Goal: Task Accomplishment & Management: Manage account settings

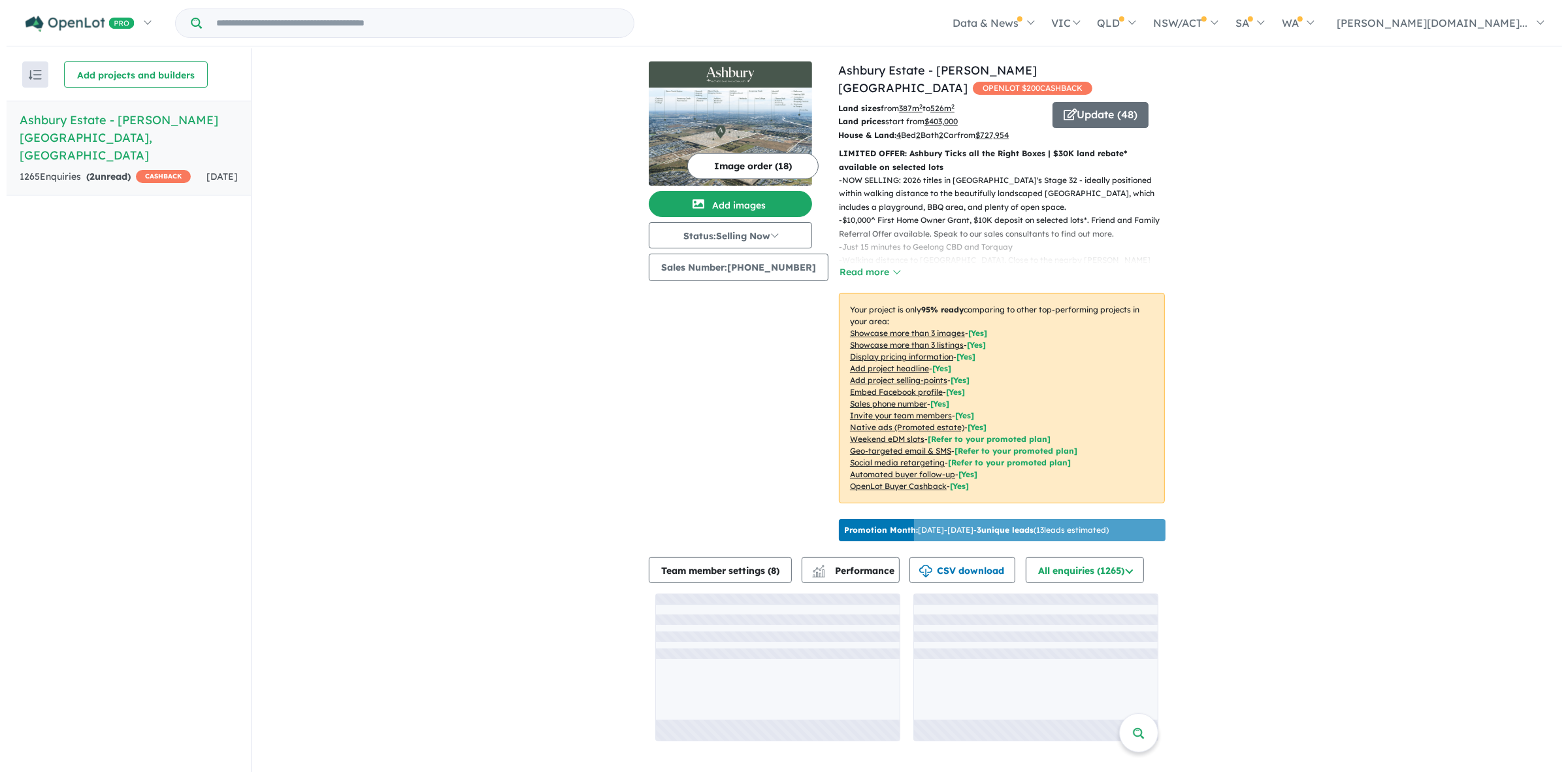
scroll to position [2, 0]
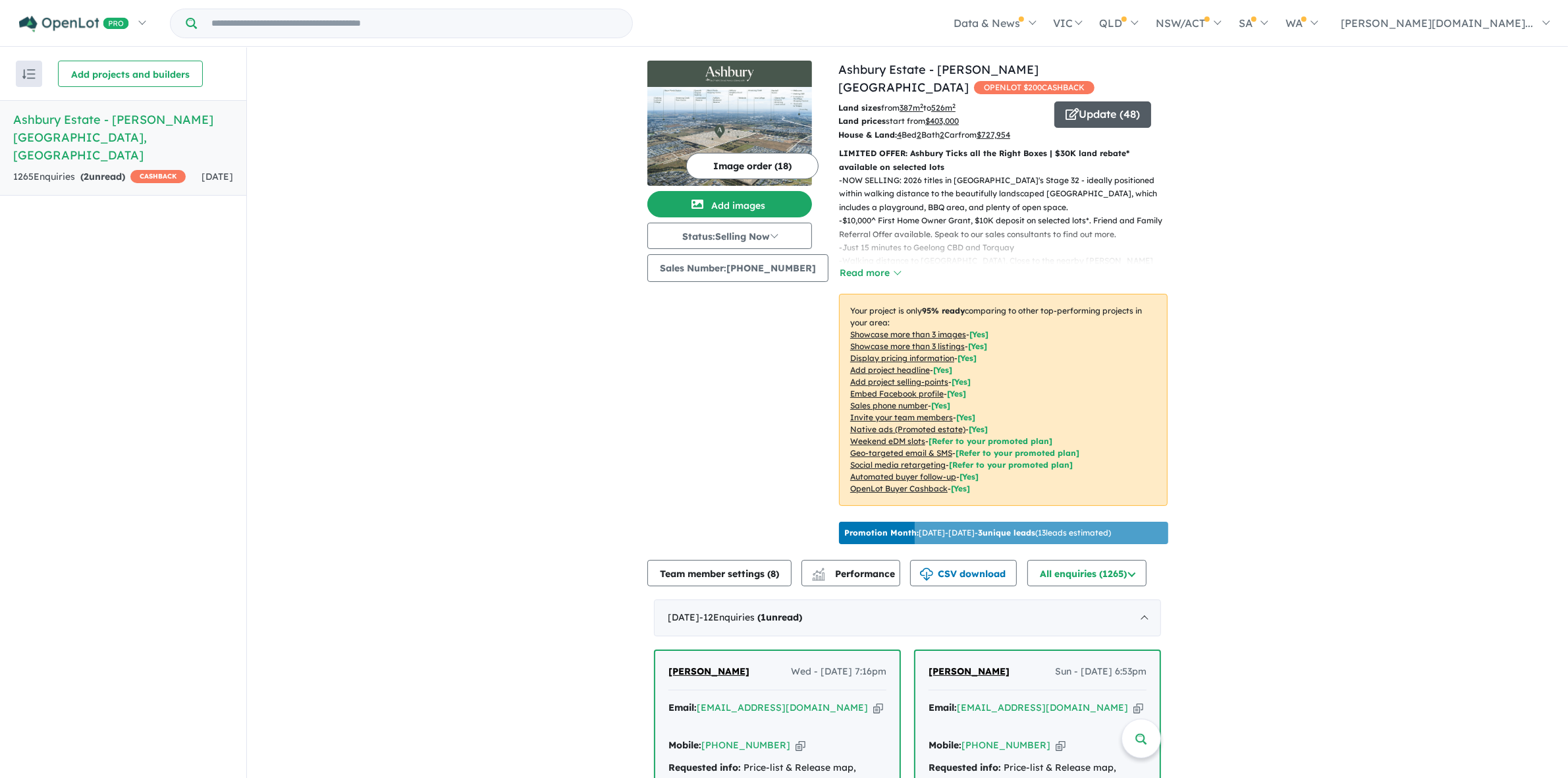
click at [1108, 101] on button "Update ( 48 )" at bounding box center [1103, 114] width 97 height 26
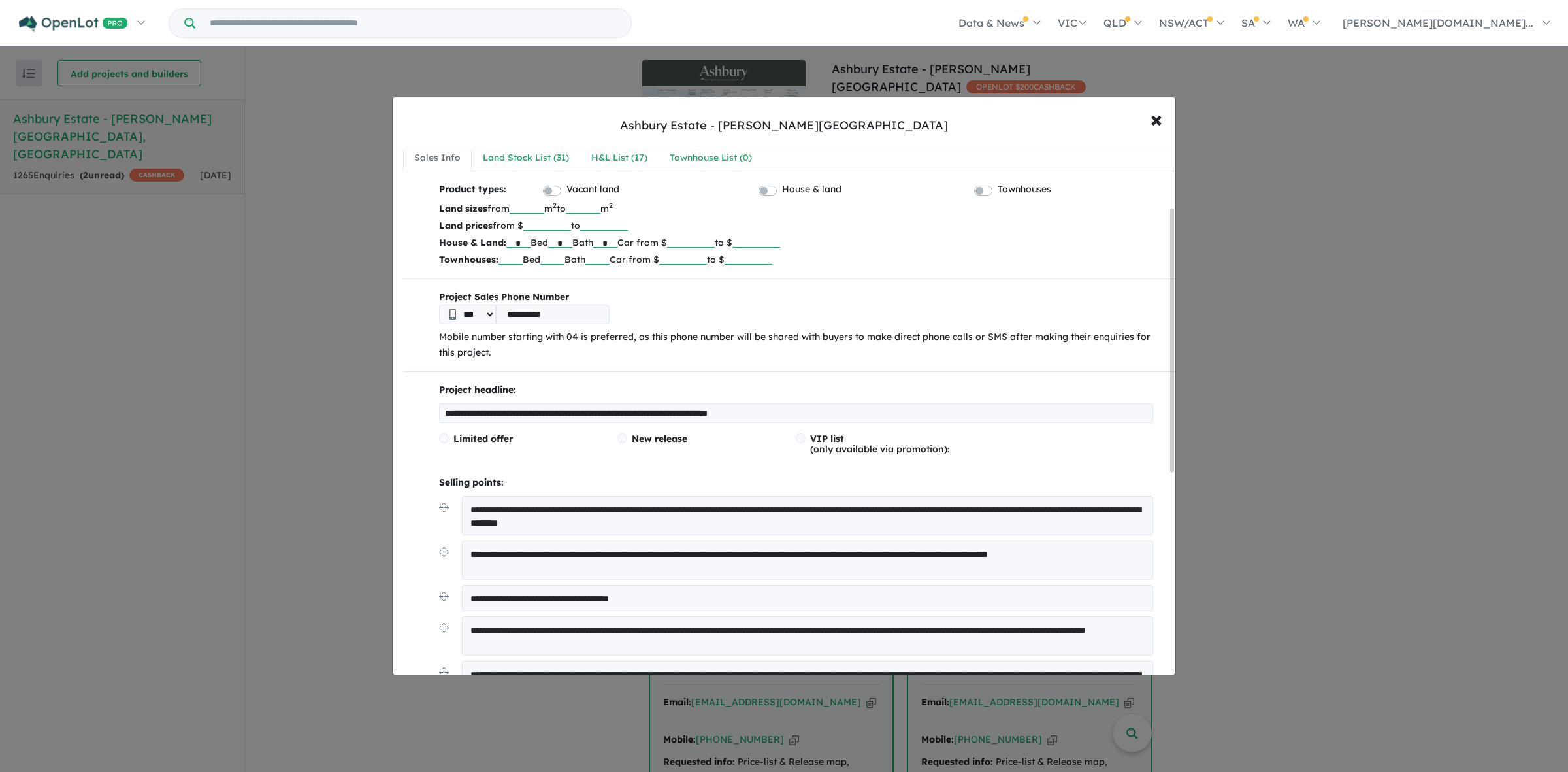
scroll to position [0, 0]
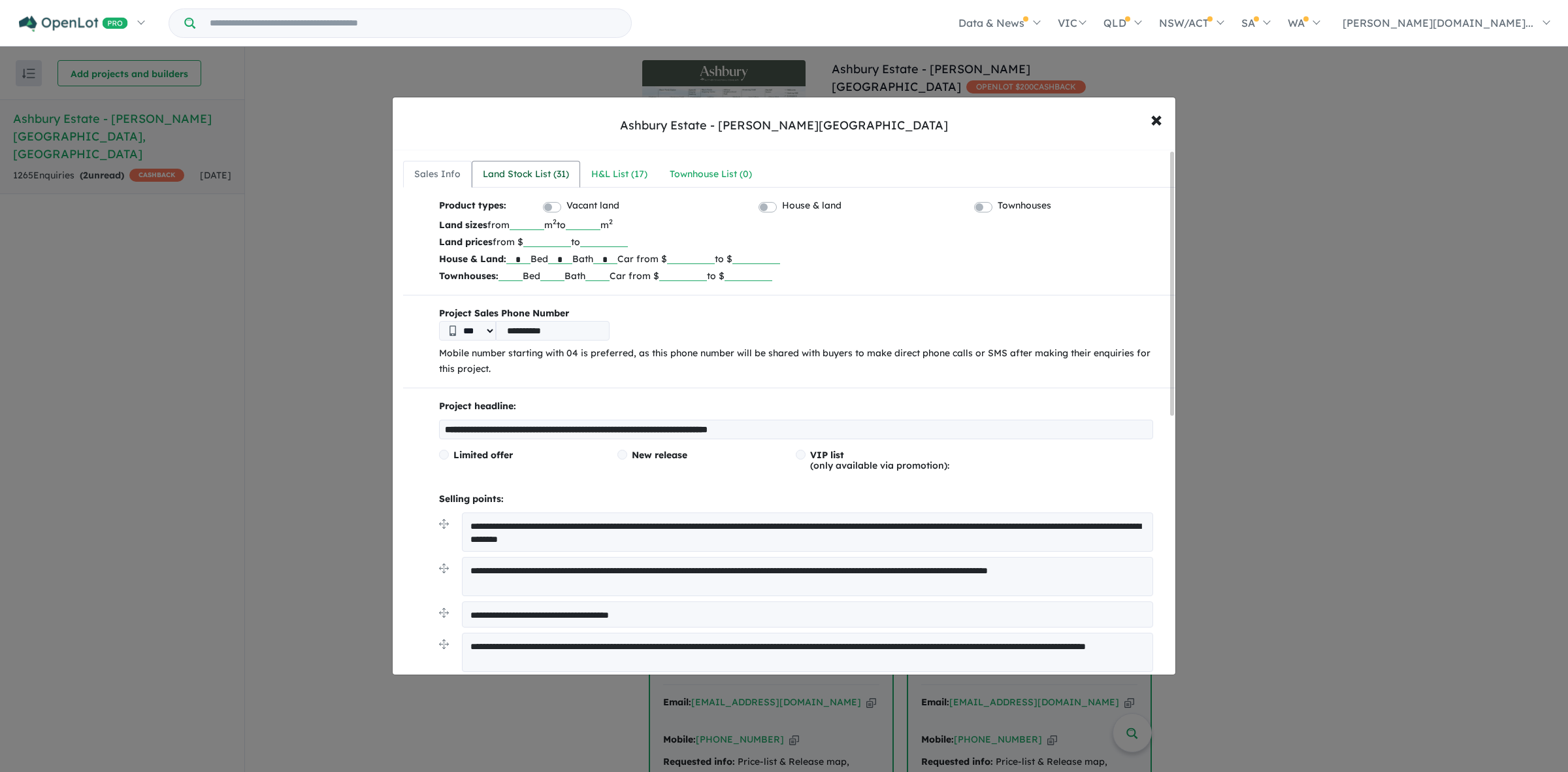
click at [530, 165] on link "Land Stock List ( 31 )" at bounding box center [526, 174] width 109 height 28
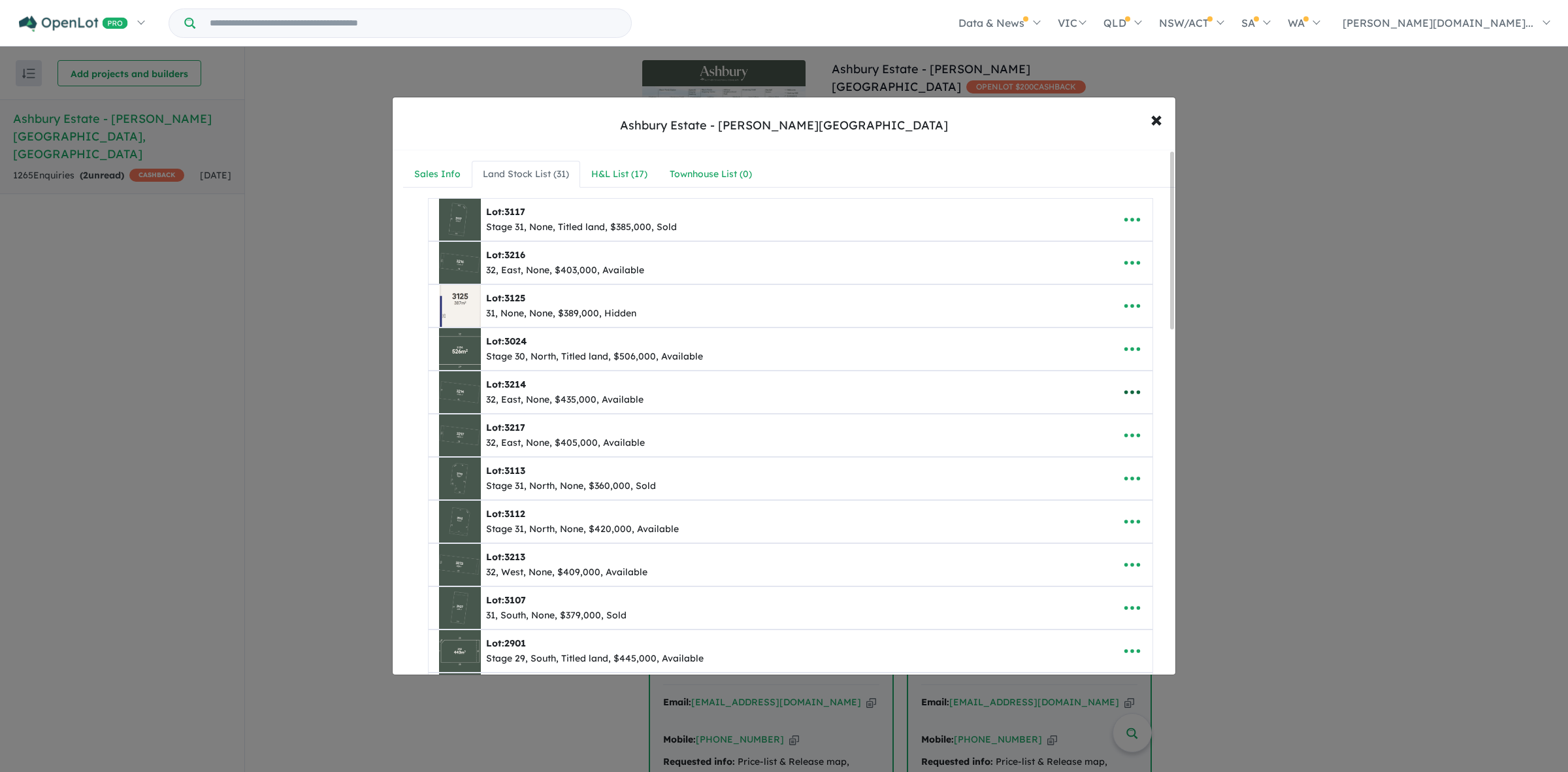
click at [1132, 391] on icon "button" at bounding box center [1132, 392] width 19 height 19
click at [1097, 423] on link "Edit" at bounding box center [1102, 424] width 96 height 30
select select "****"
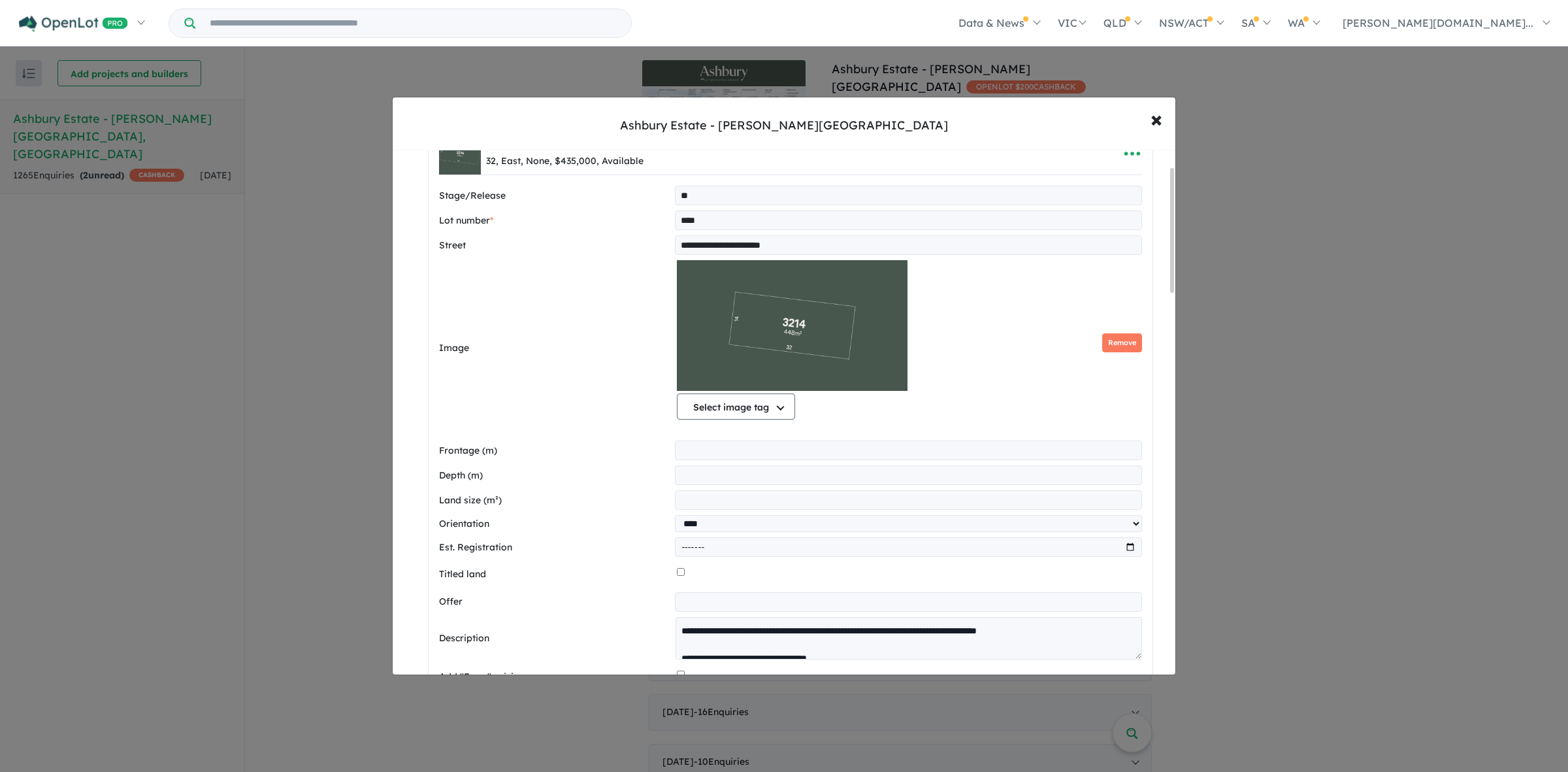
scroll to position [245, 0]
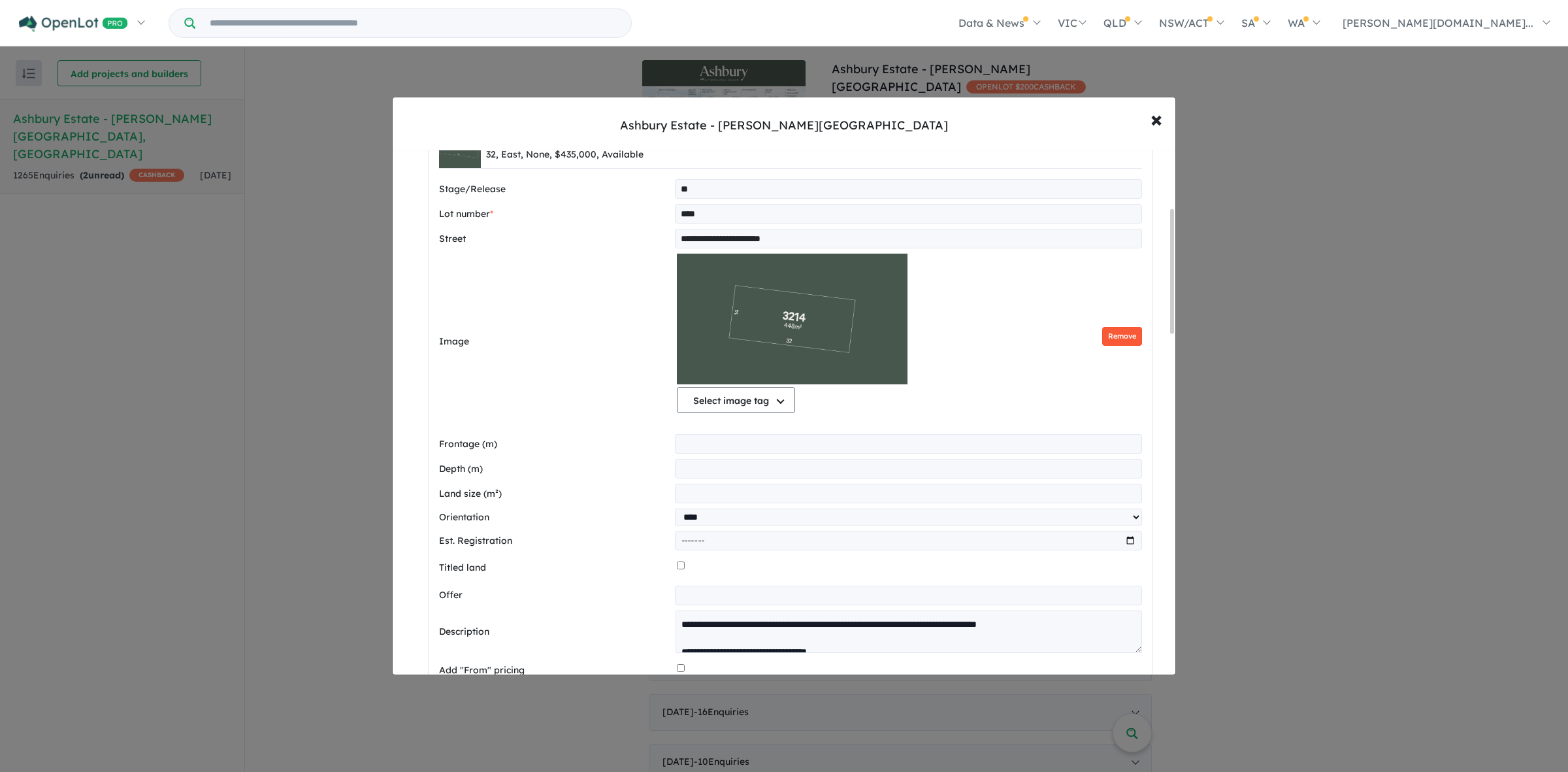
click at [1128, 335] on button "Remove" at bounding box center [1122, 336] width 40 height 19
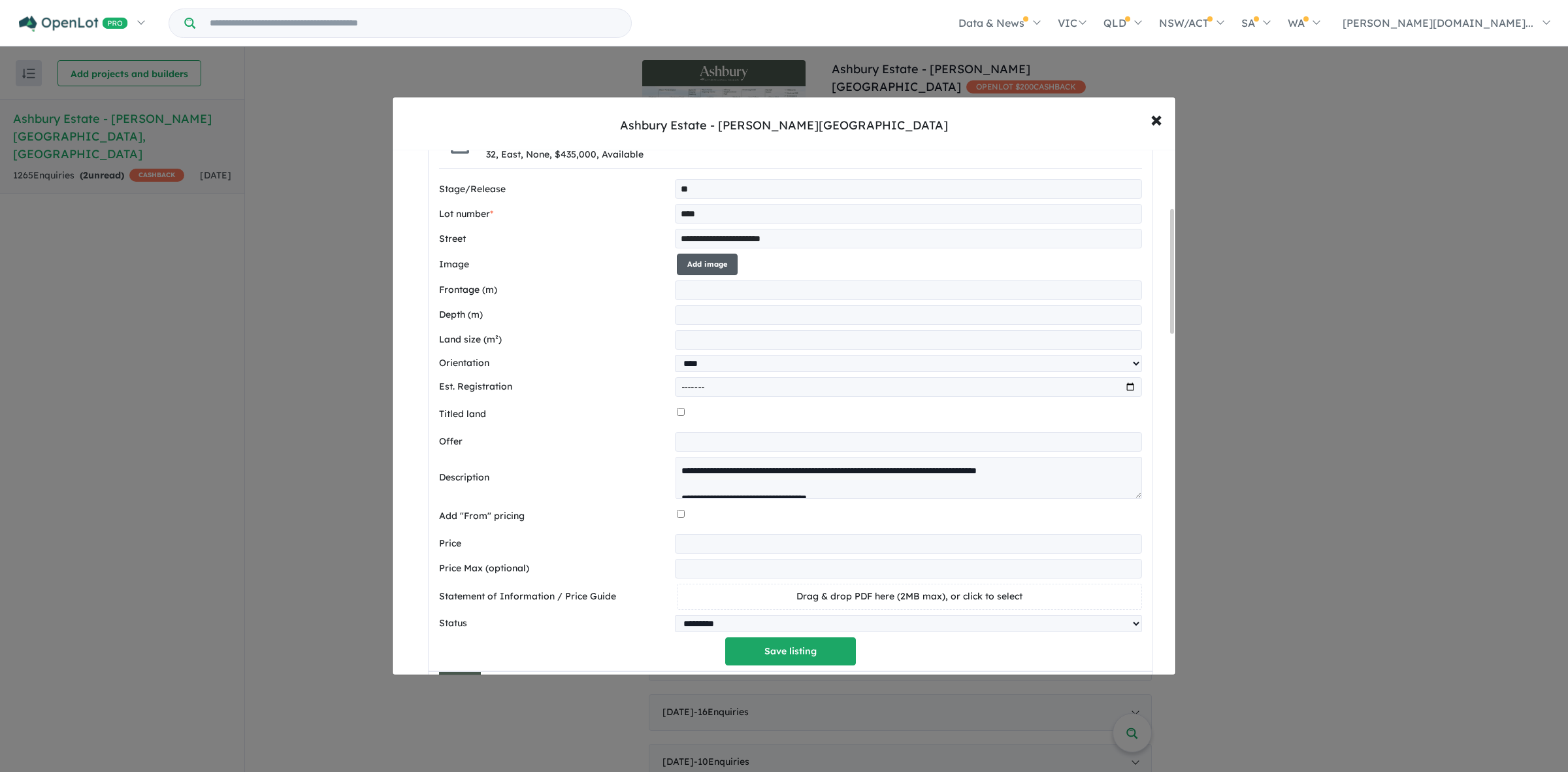
click at [701, 267] on button "Add image" at bounding box center [707, 265] width 61 height 22
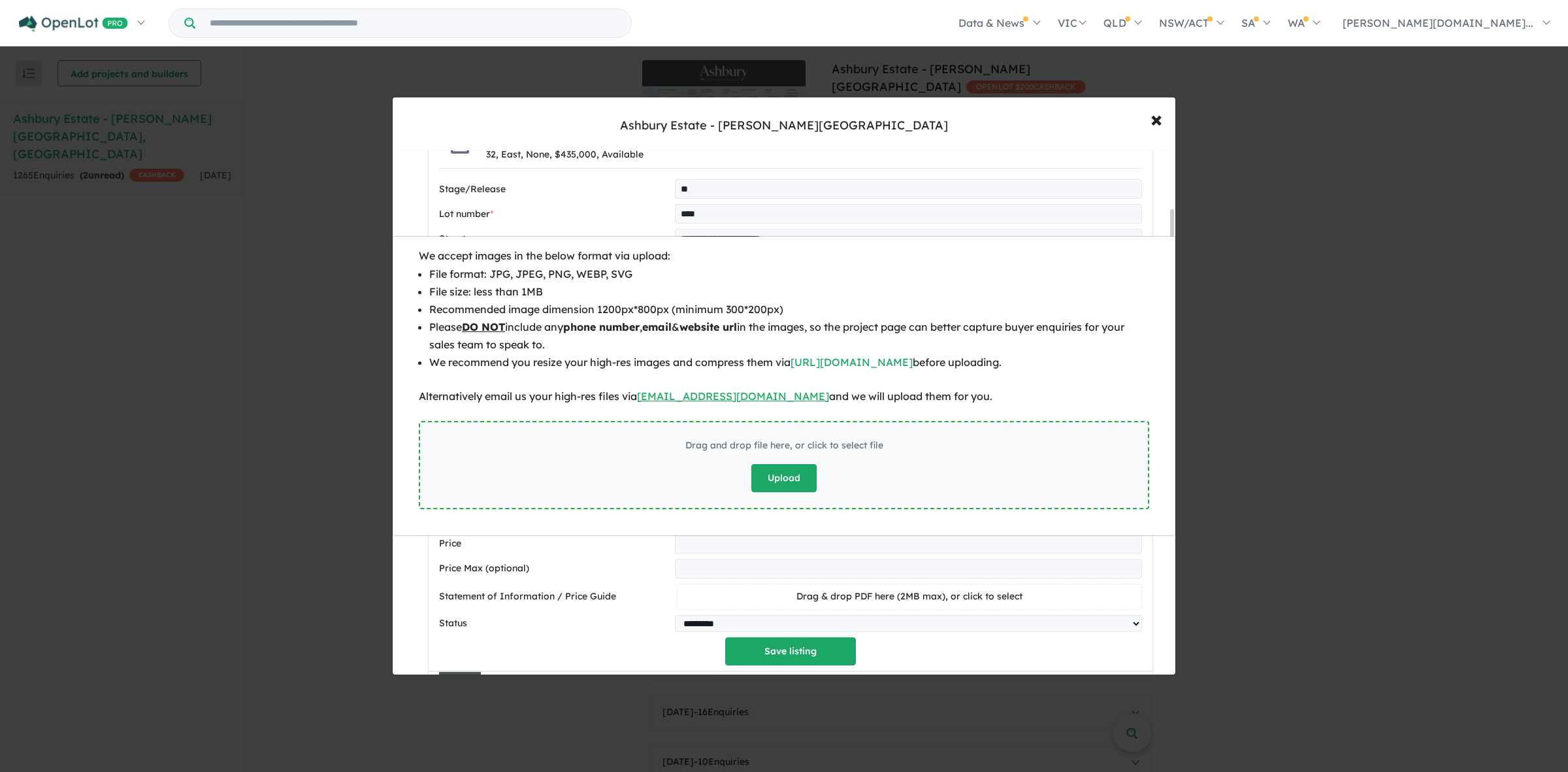
click at [789, 468] on button "Upload" at bounding box center [783, 478] width 66 height 28
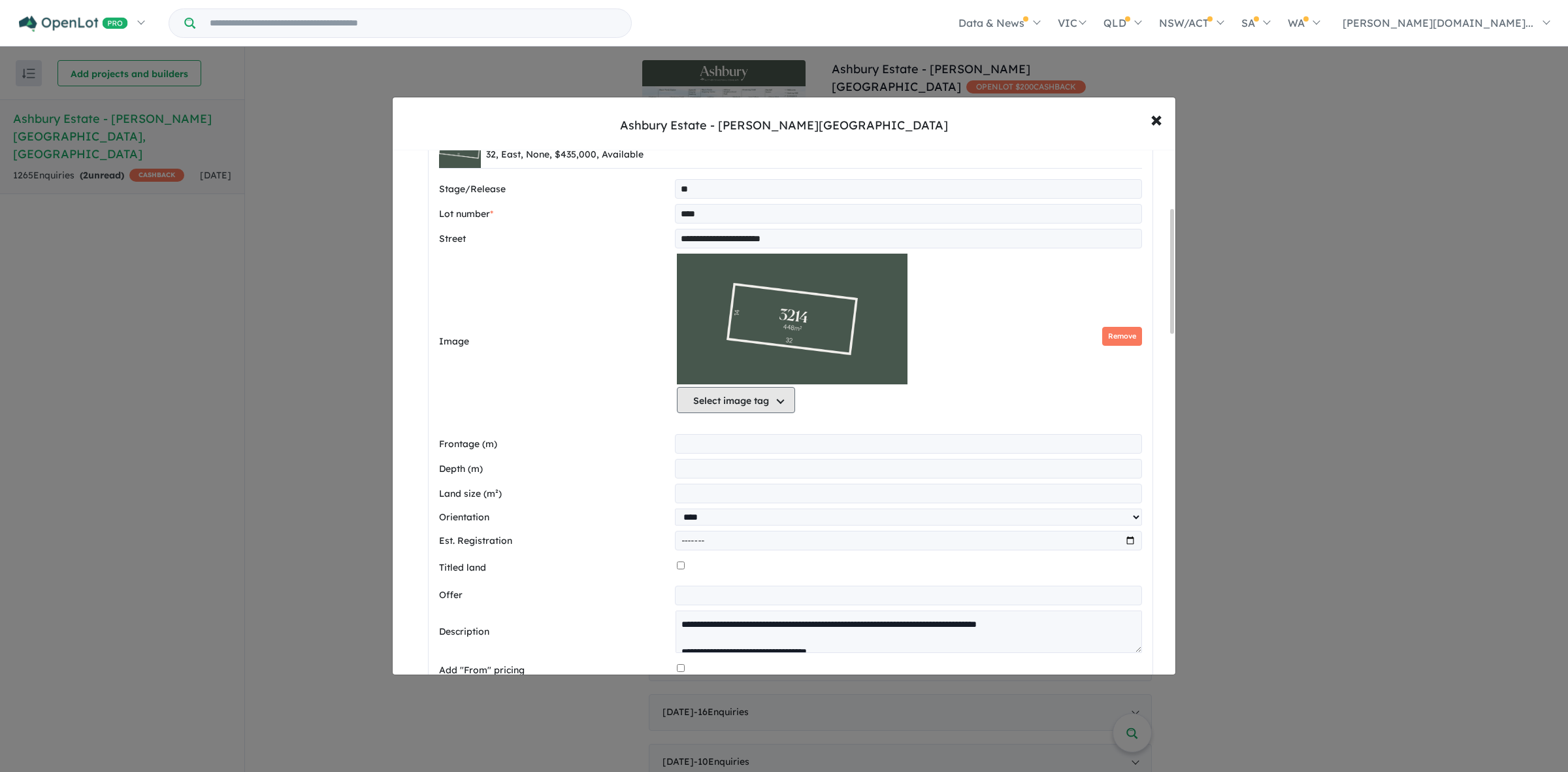
click at [768, 412] on button "Select image tag" at bounding box center [735, 400] width 118 height 26
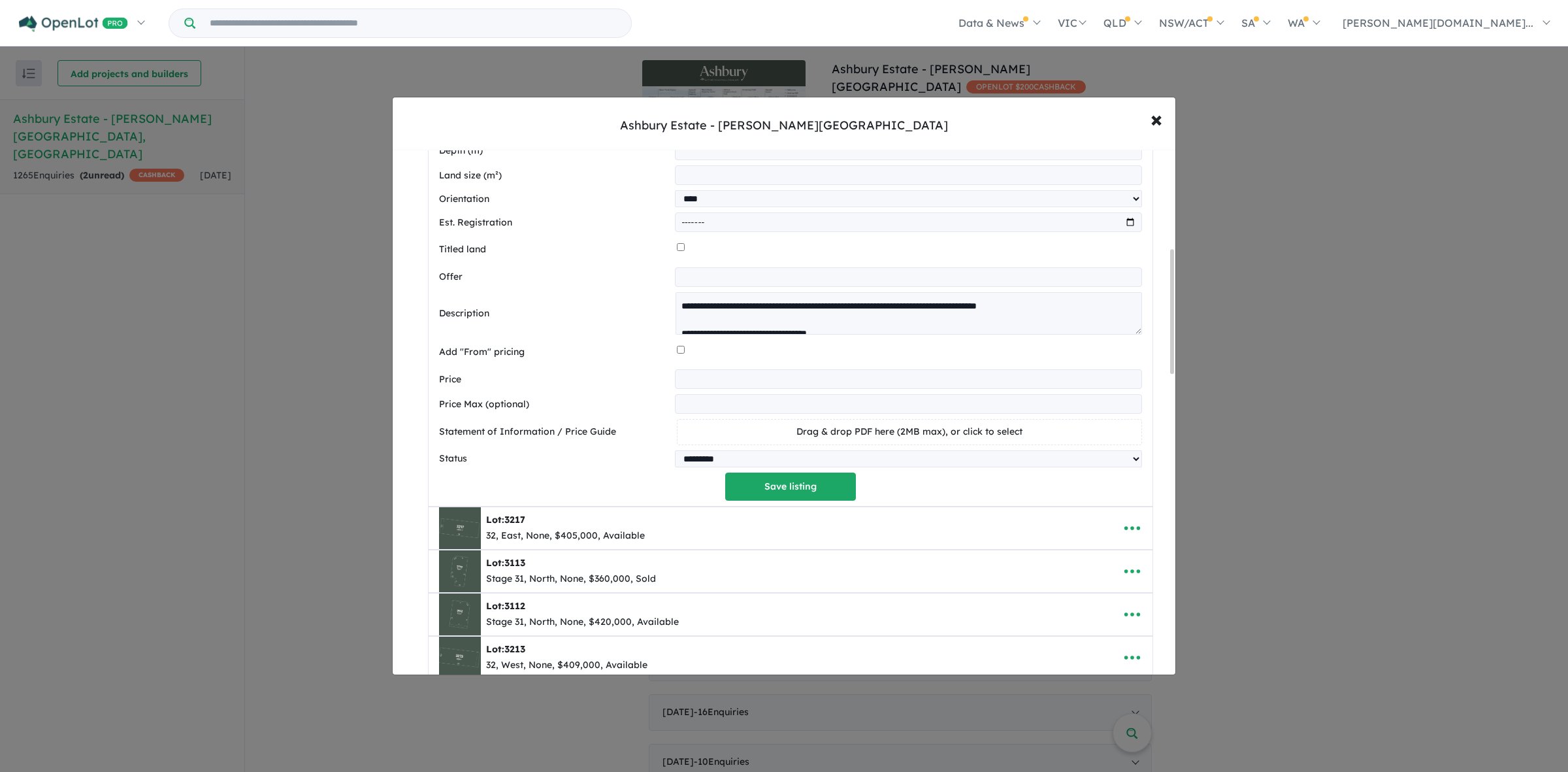
scroll to position [653, 0]
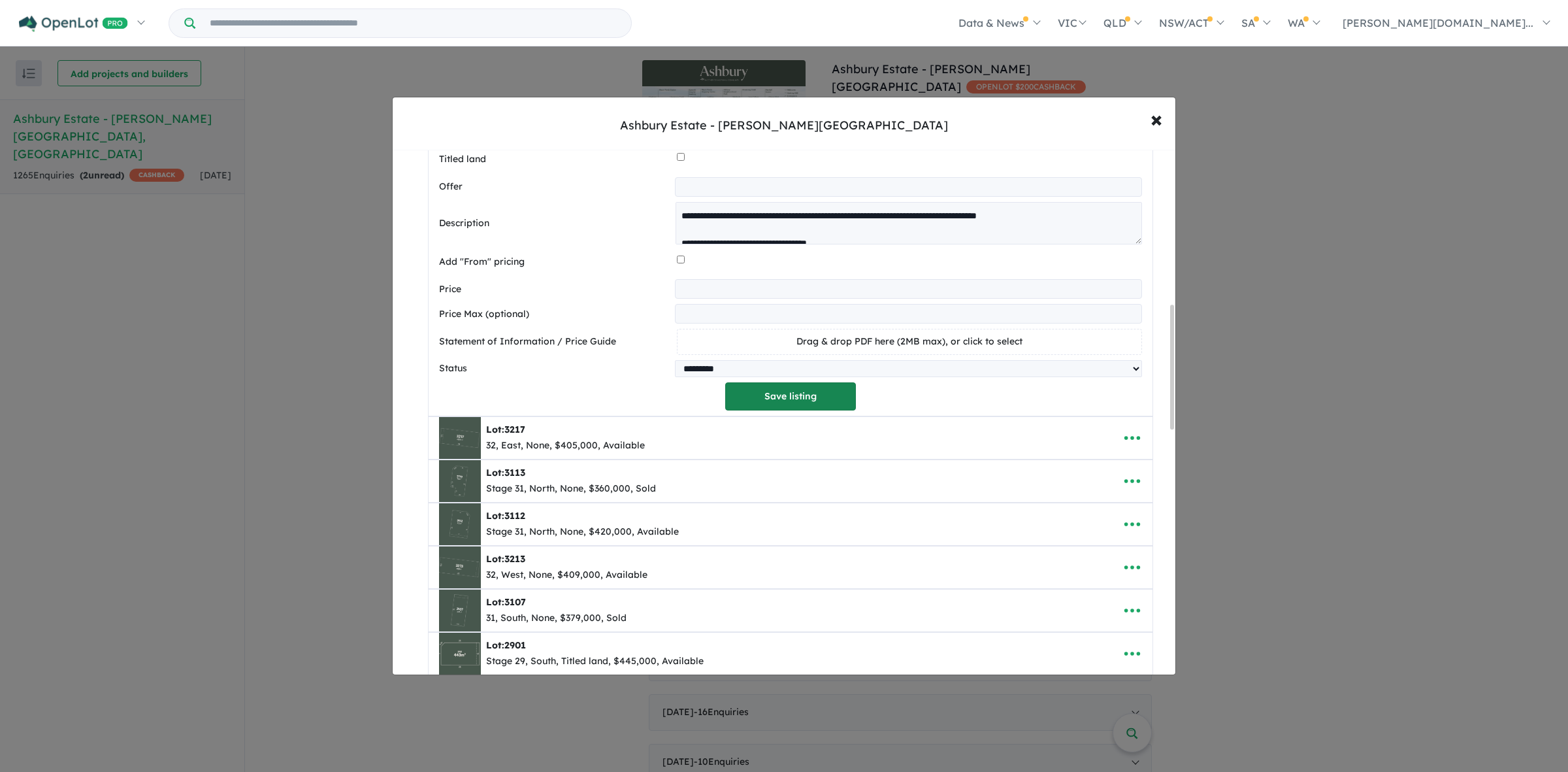
click at [824, 400] on button "Save listing" at bounding box center [790, 396] width 130 height 28
select select "****"
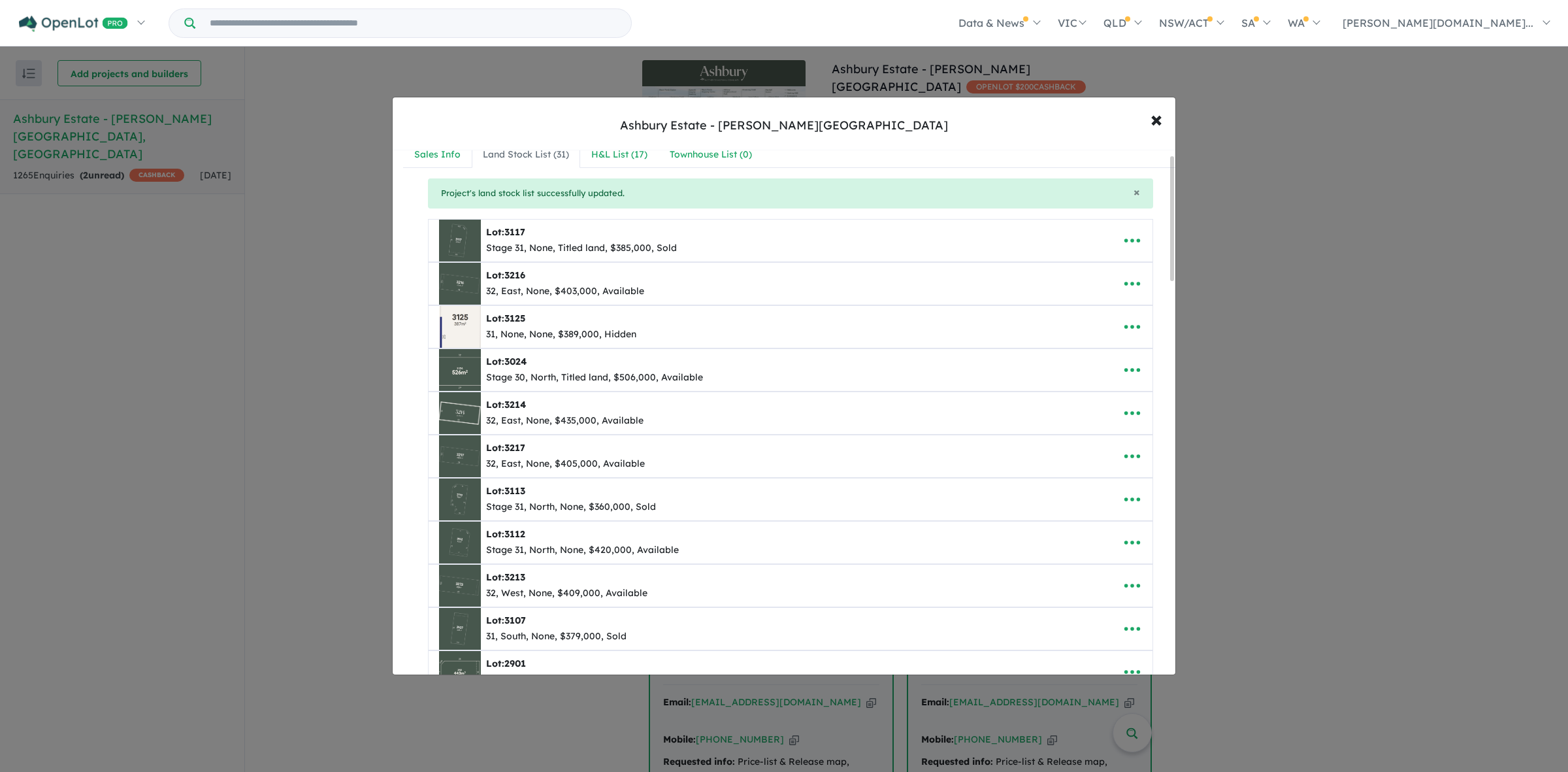
scroll to position [0, 0]
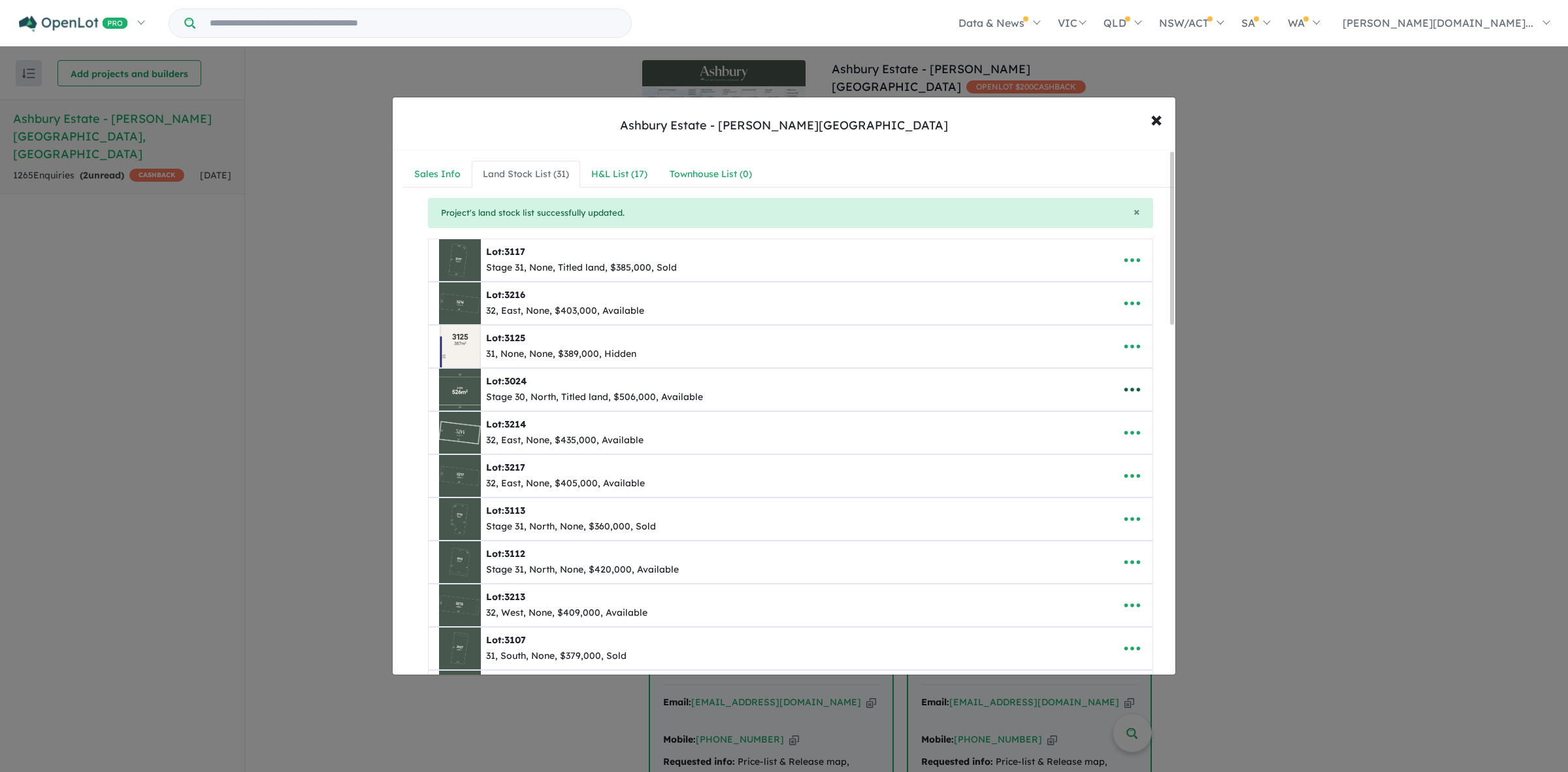
click at [1122, 387] on icon "button" at bounding box center [1132, 389] width 19 height 19
click at [1095, 428] on link "Edit" at bounding box center [1102, 422] width 96 height 30
select select "*****"
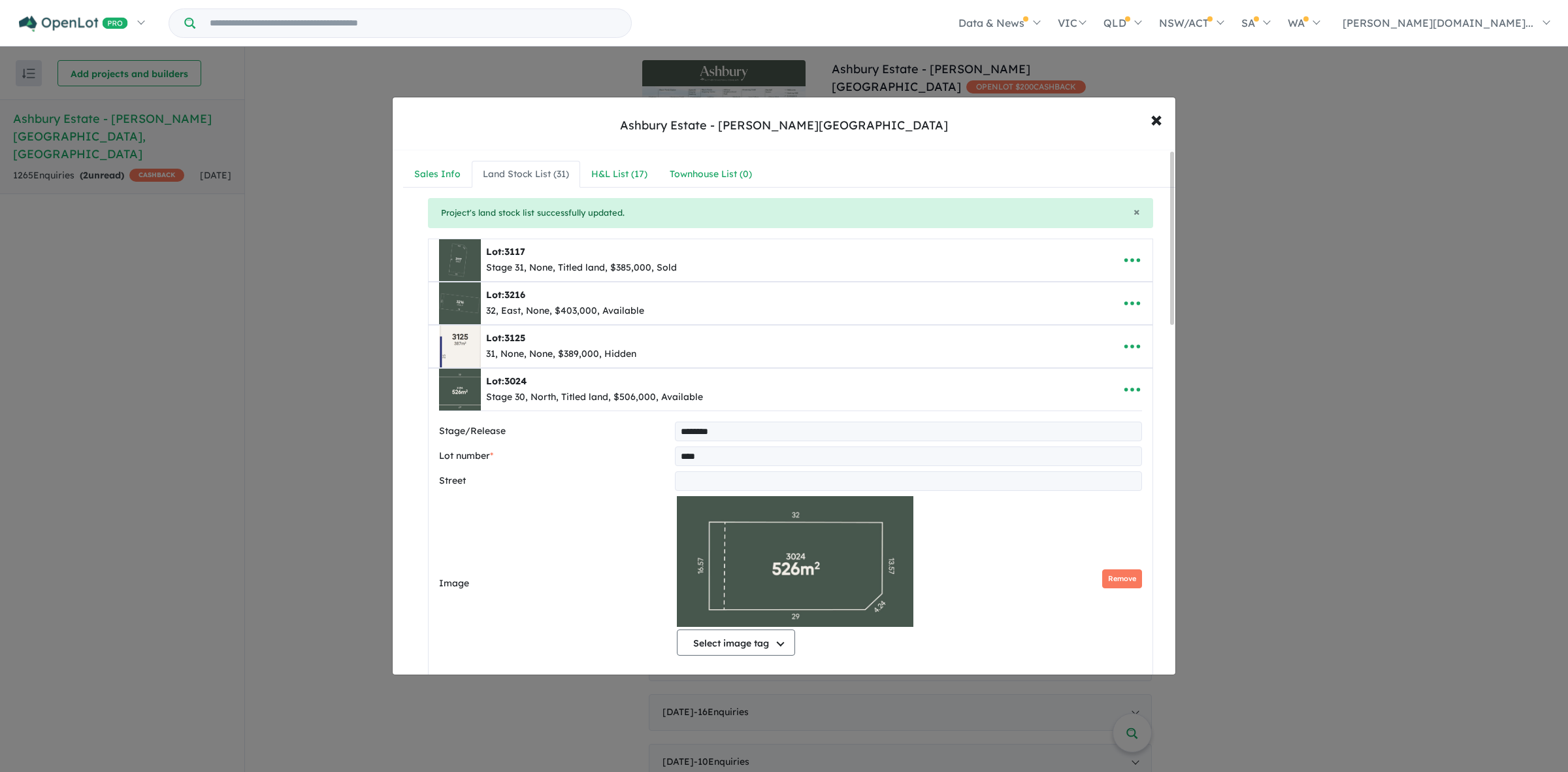
click at [1107, 569] on div "Select image tag Select image tag Floorplan Aerial Location Map Masterplan Life…" at bounding box center [909, 578] width 465 height 165
click at [1114, 575] on button "Remove" at bounding box center [1122, 578] width 40 height 19
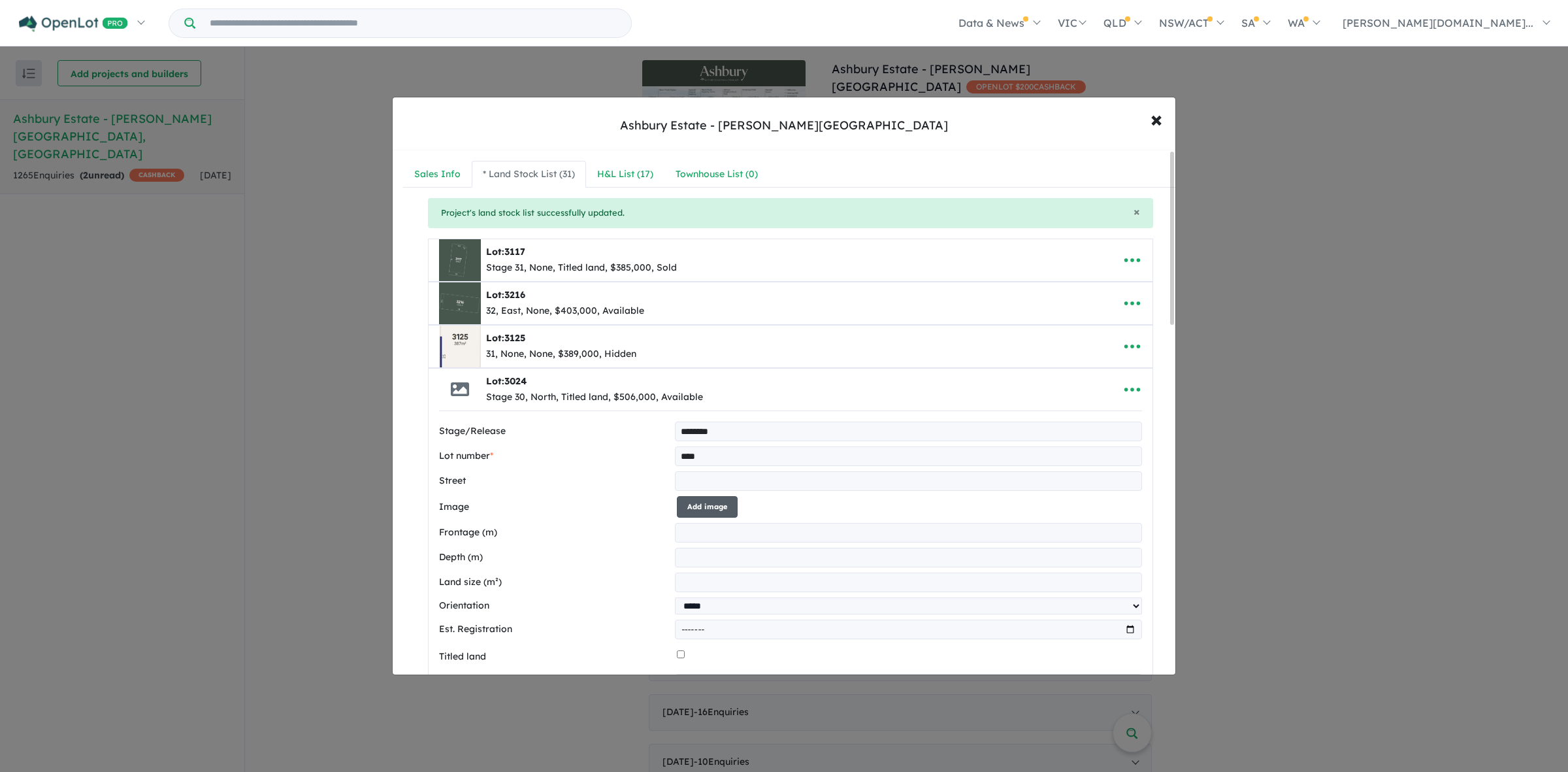
click at [699, 511] on button "Add image" at bounding box center [707, 507] width 61 height 22
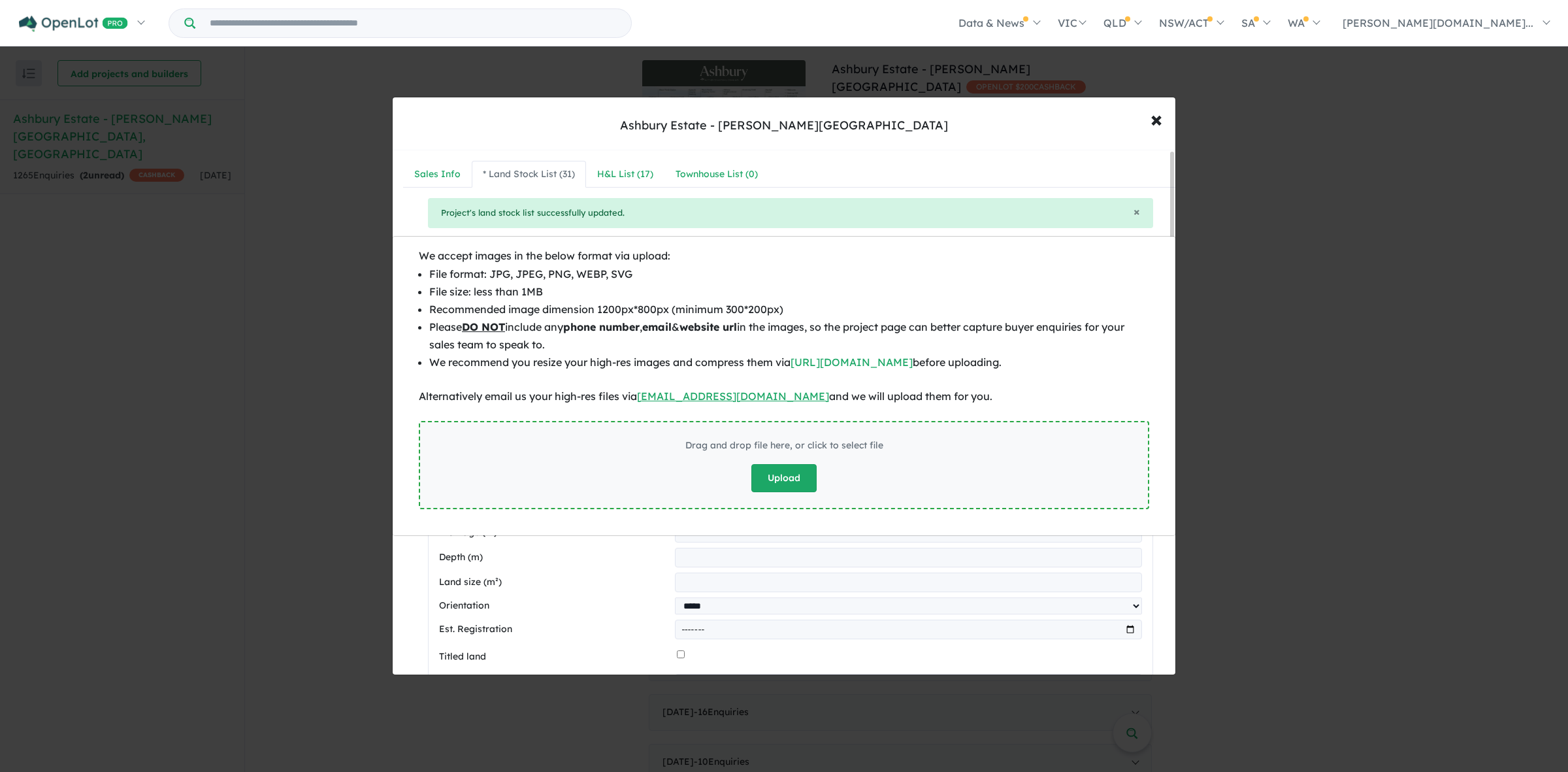
click at [781, 482] on button "Upload" at bounding box center [783, 478] width 66 height 28
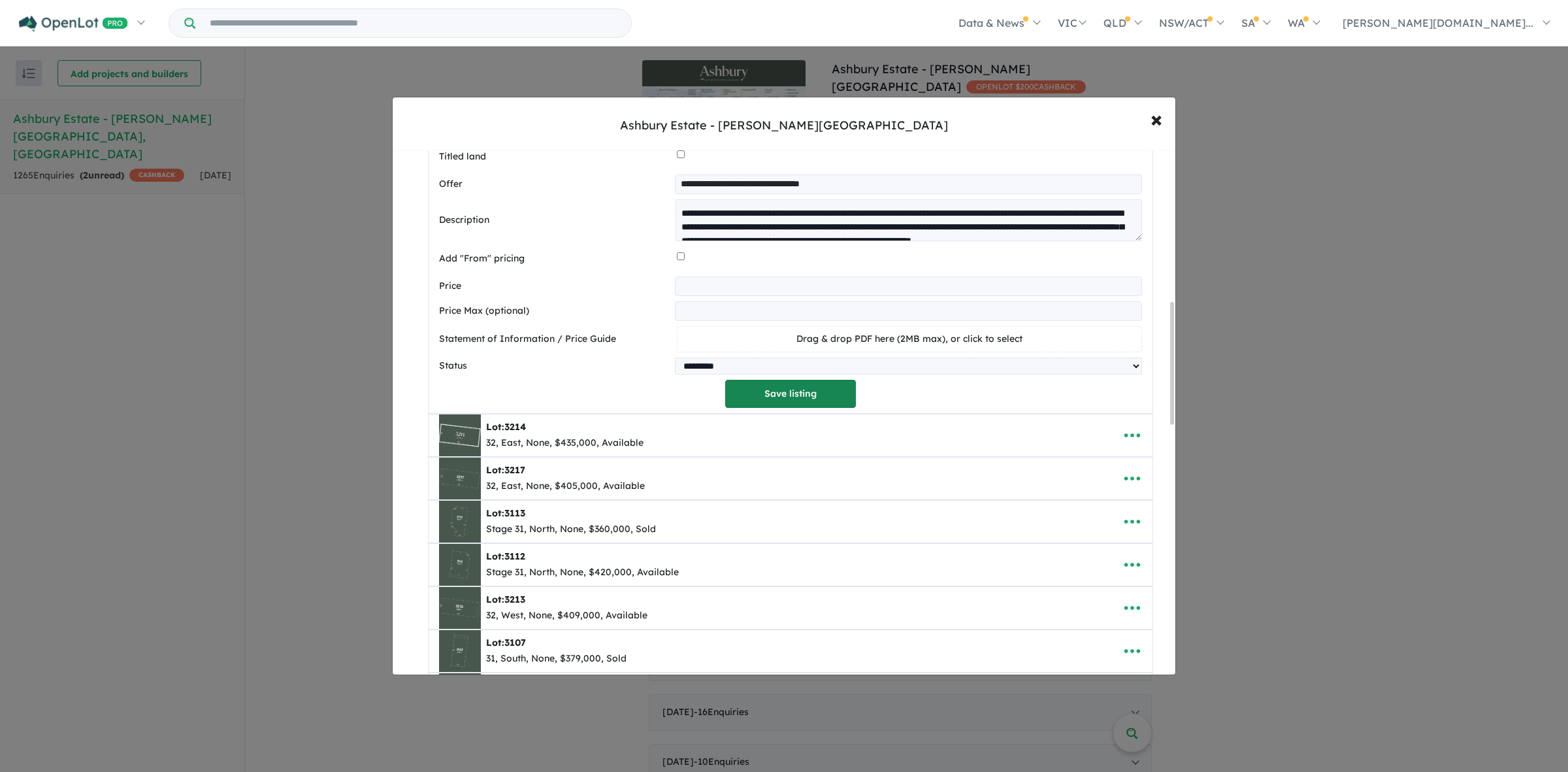
click at [755, 402] on button "Save listing" at bounding box center [790, 393] width 130 height 28
select select "*****"
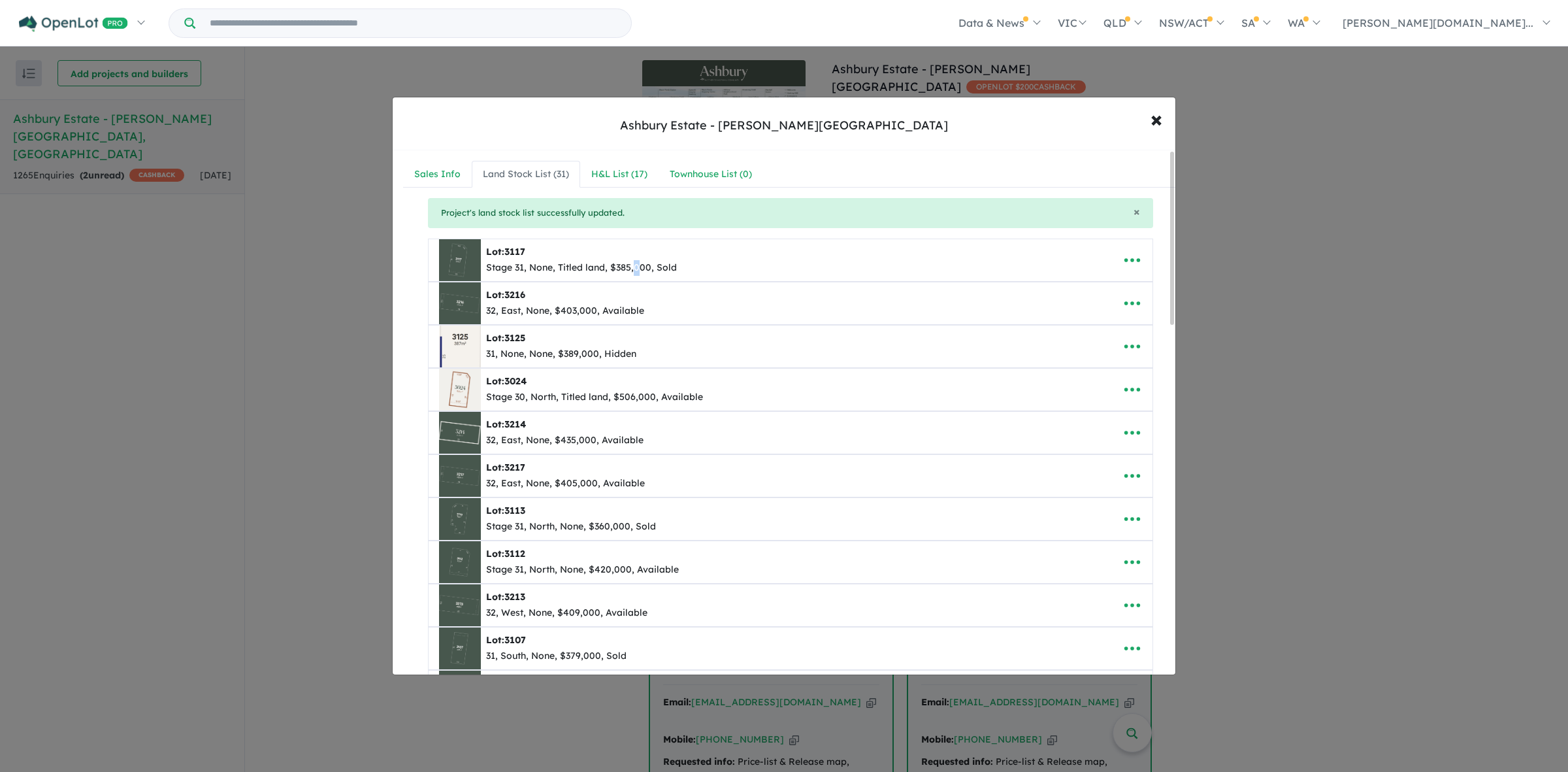
drag, startPoint x: 631, startPoint y: 263, endPoint x: 635, endPoint y: 271, distance: 8.9
click at [635, 271] on div "Stage 31, None, Titled land, $385,000, Sold" at bounding box center [580, 268] width 190 height 15
click at [1132, 566] on icon "button" at bounding box center [1132, 561] width 19 height 19
click at [1089, 600] on link "Edit" at bounding box center [1102, 595] width 96 height 30
select select "*****"
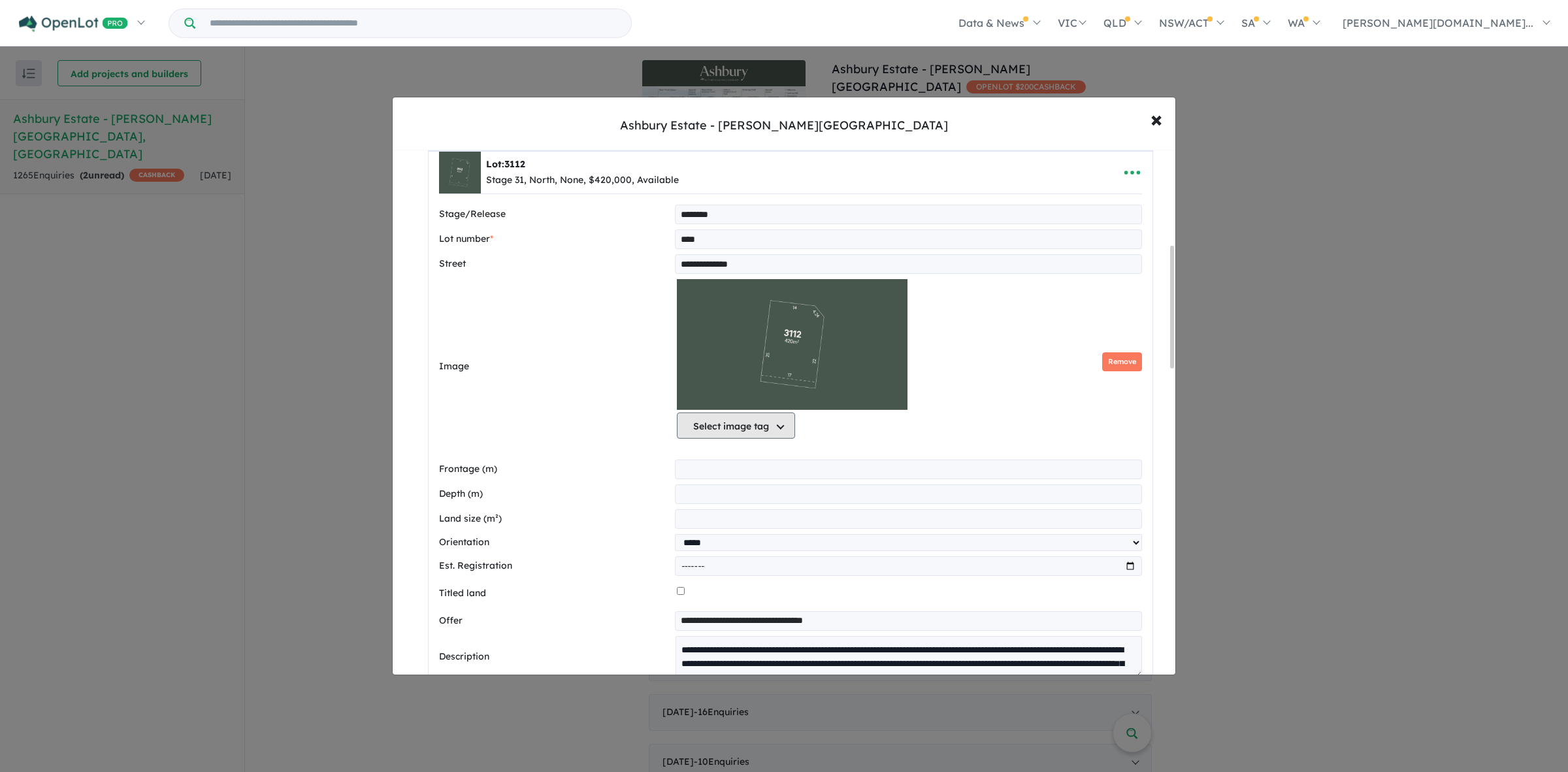
scroll to position [409, 0]
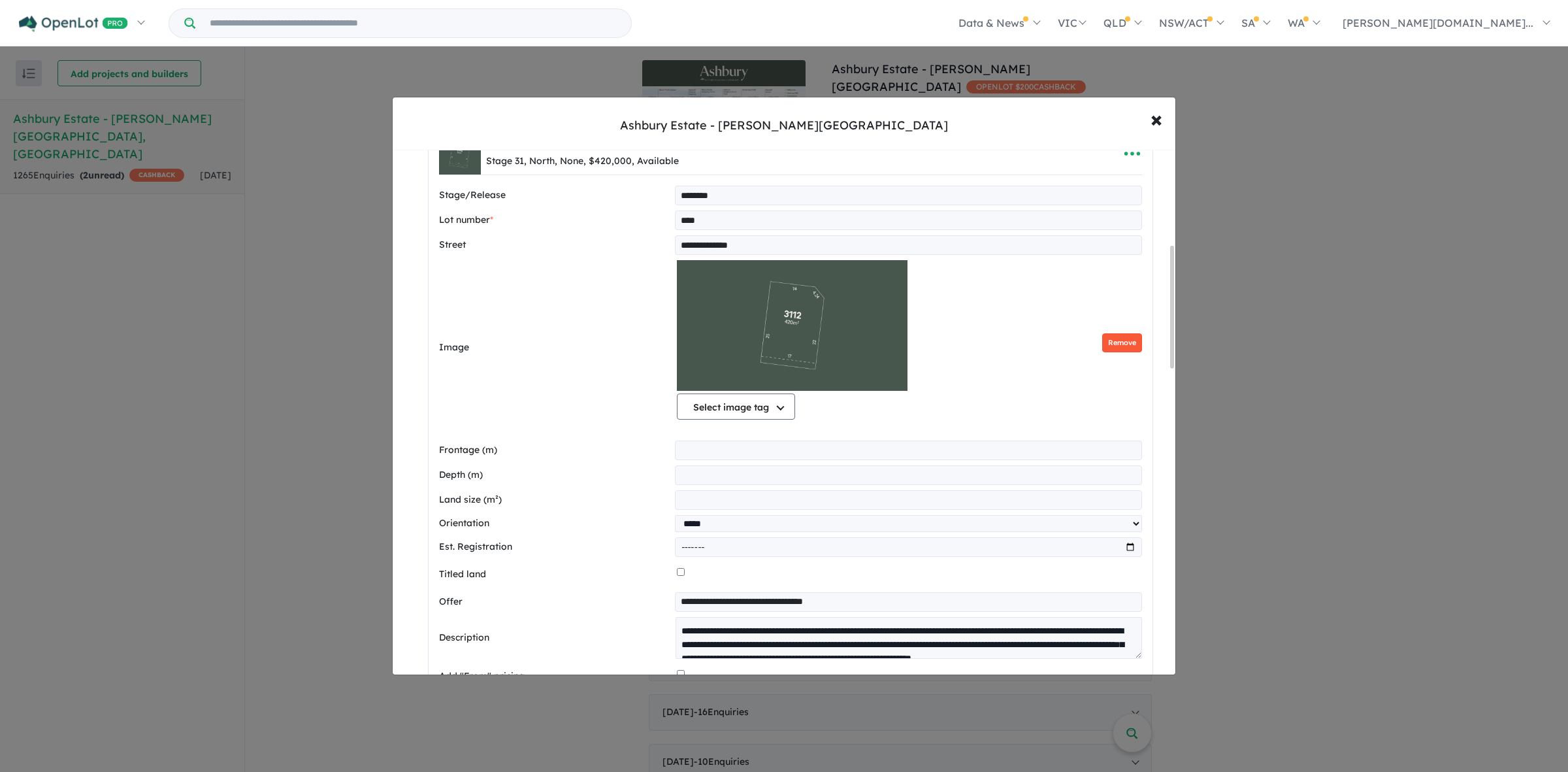
click at [1130, 343] on button "Remove" at bounding box center [1122, 342] width 40 height 19
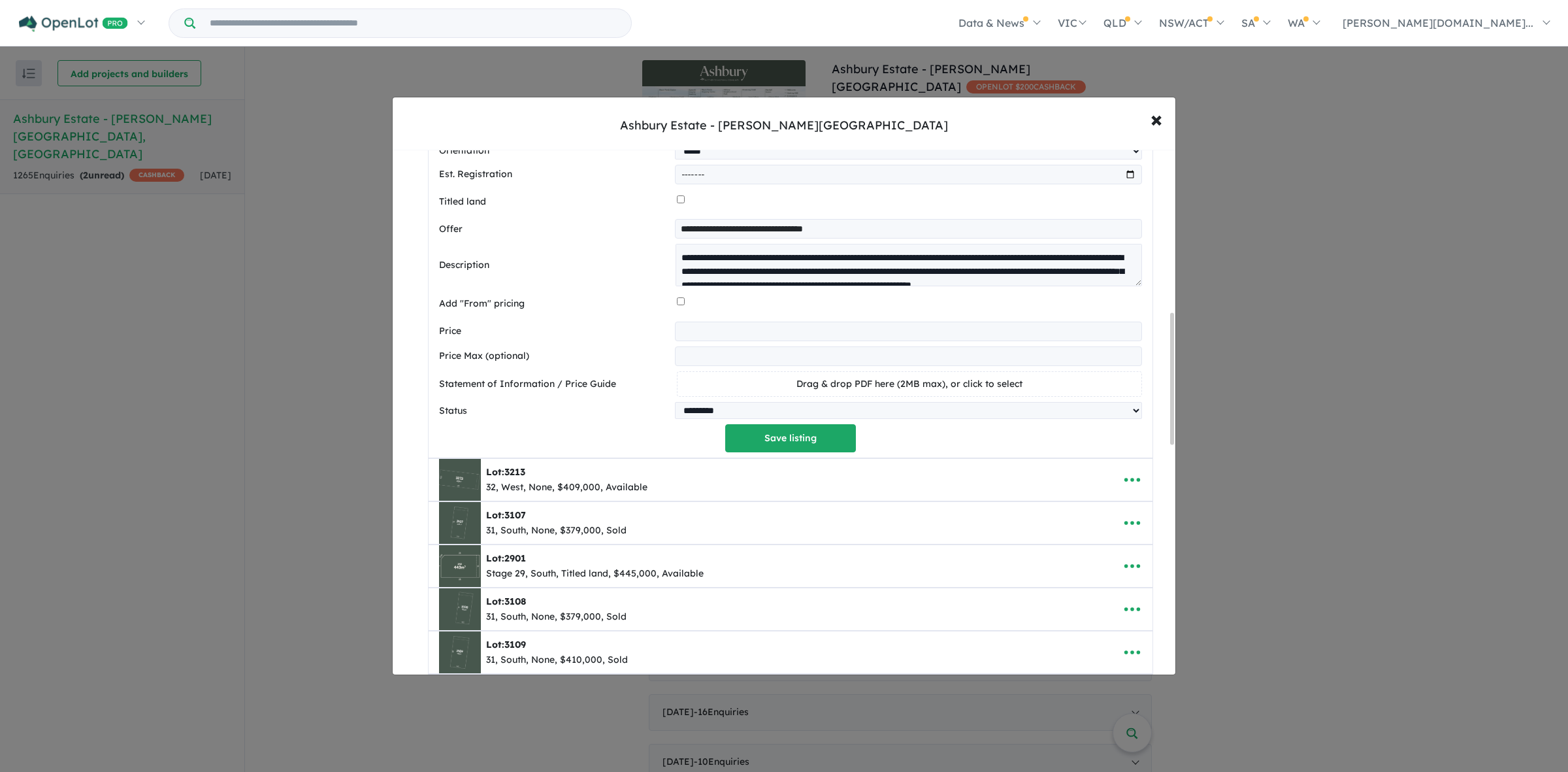
scroll to position [653, 0]
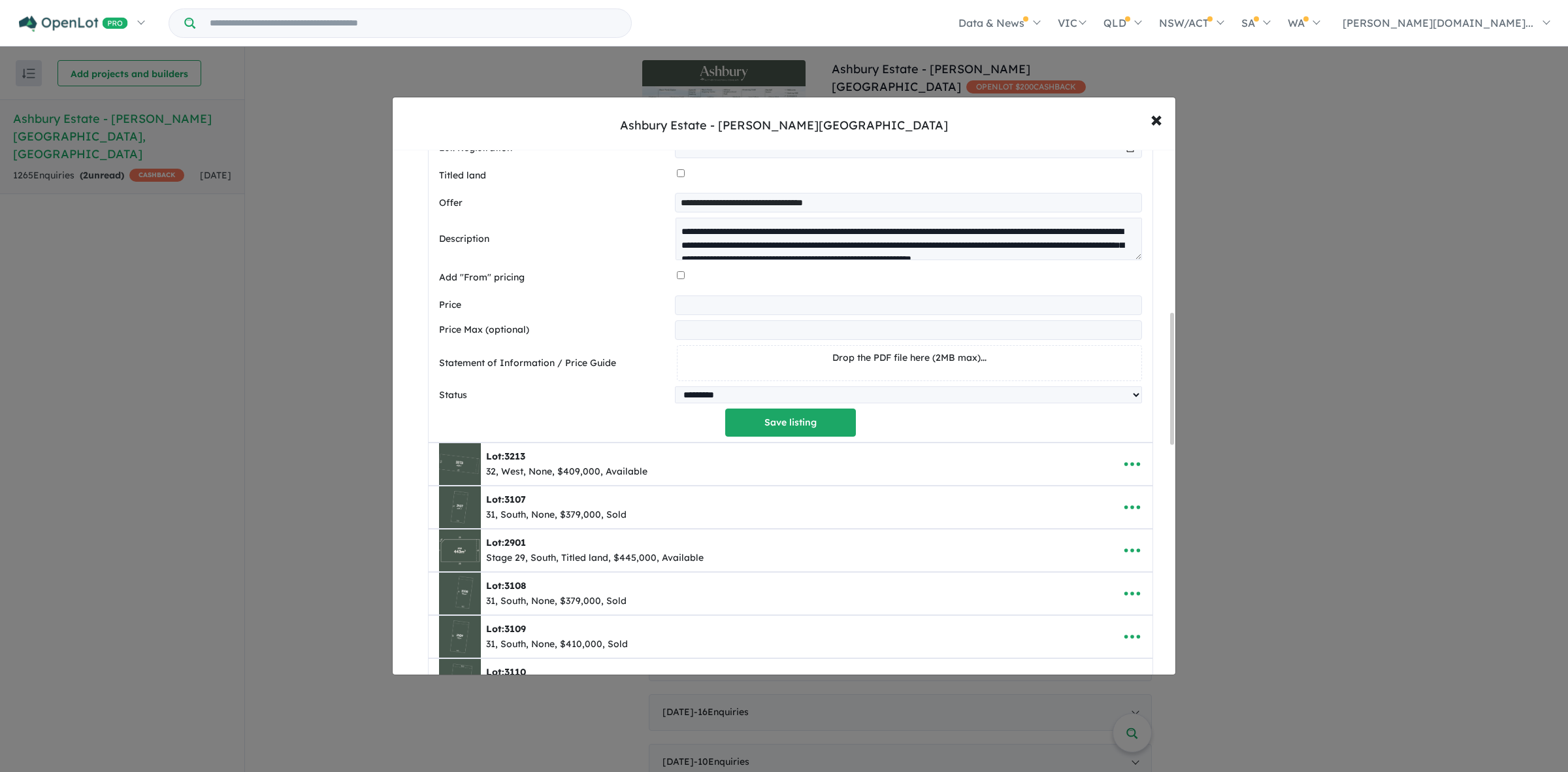
select select "*****"
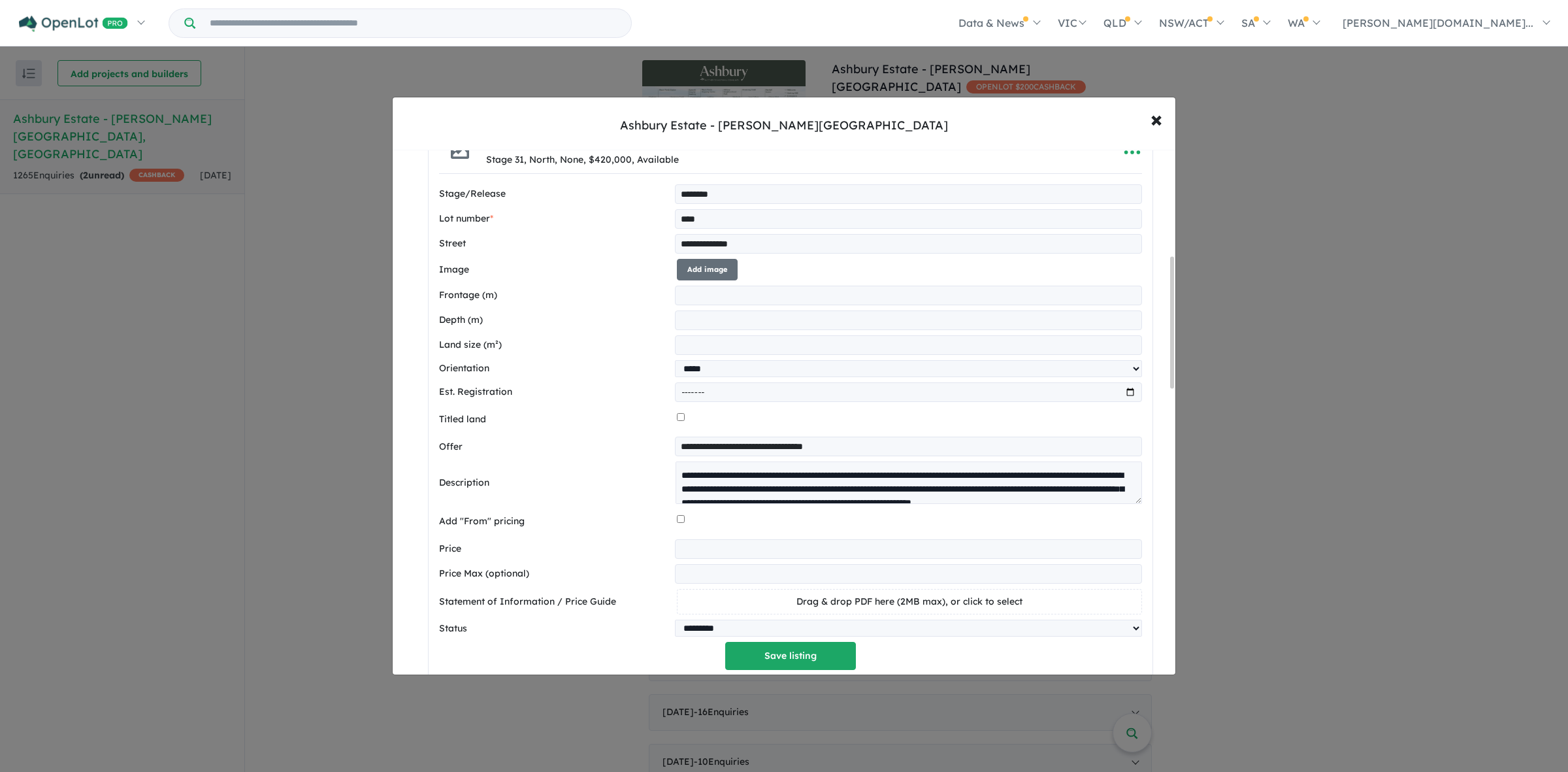
scroll to position [409, 0]
click at [699, 268] on button "Add image" at bounding box center [707, 271] width 61 height 22
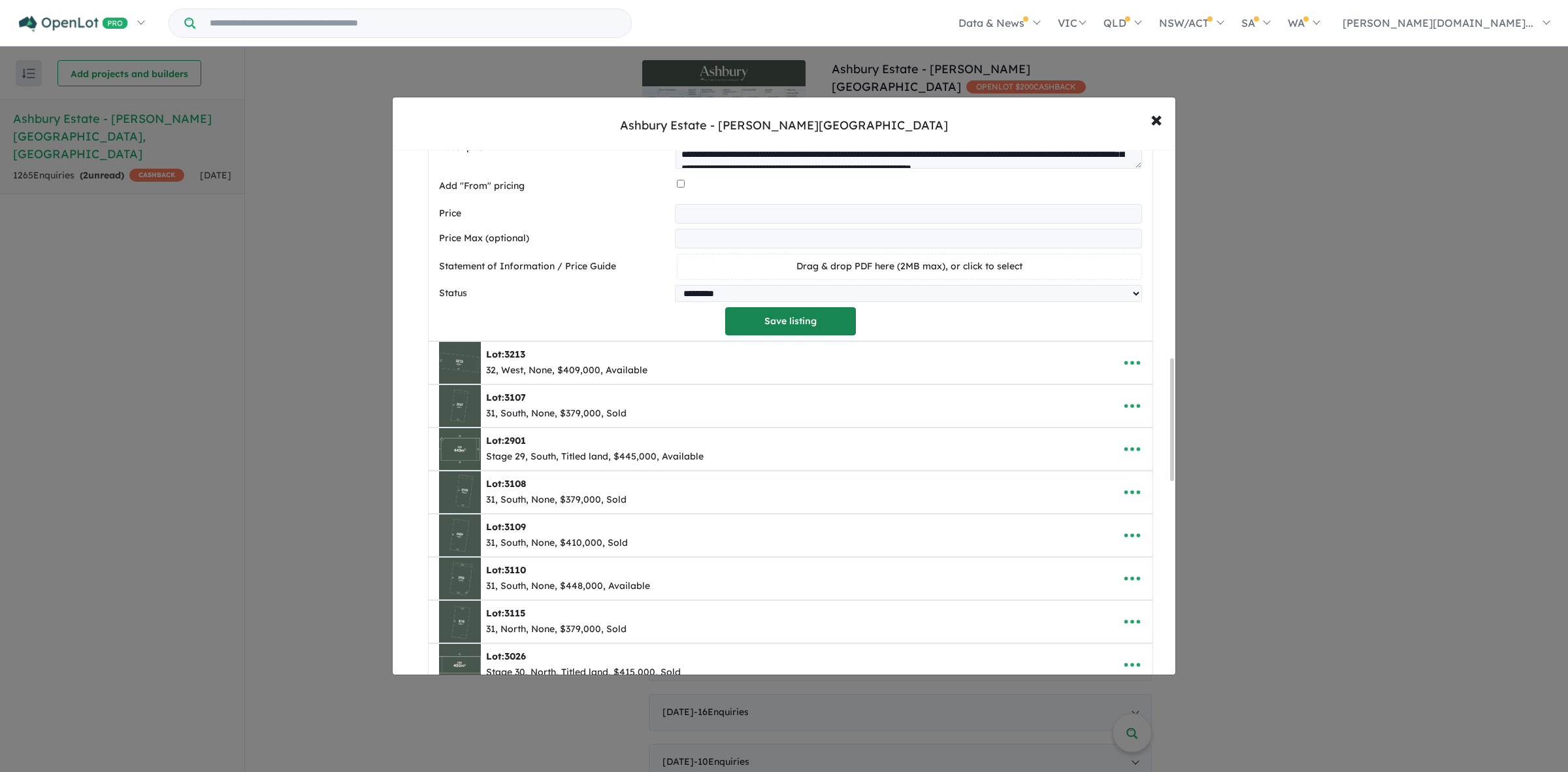
click at [803, 335] on button "Save listing" at bounding box center [790, 321] width 130 height 28
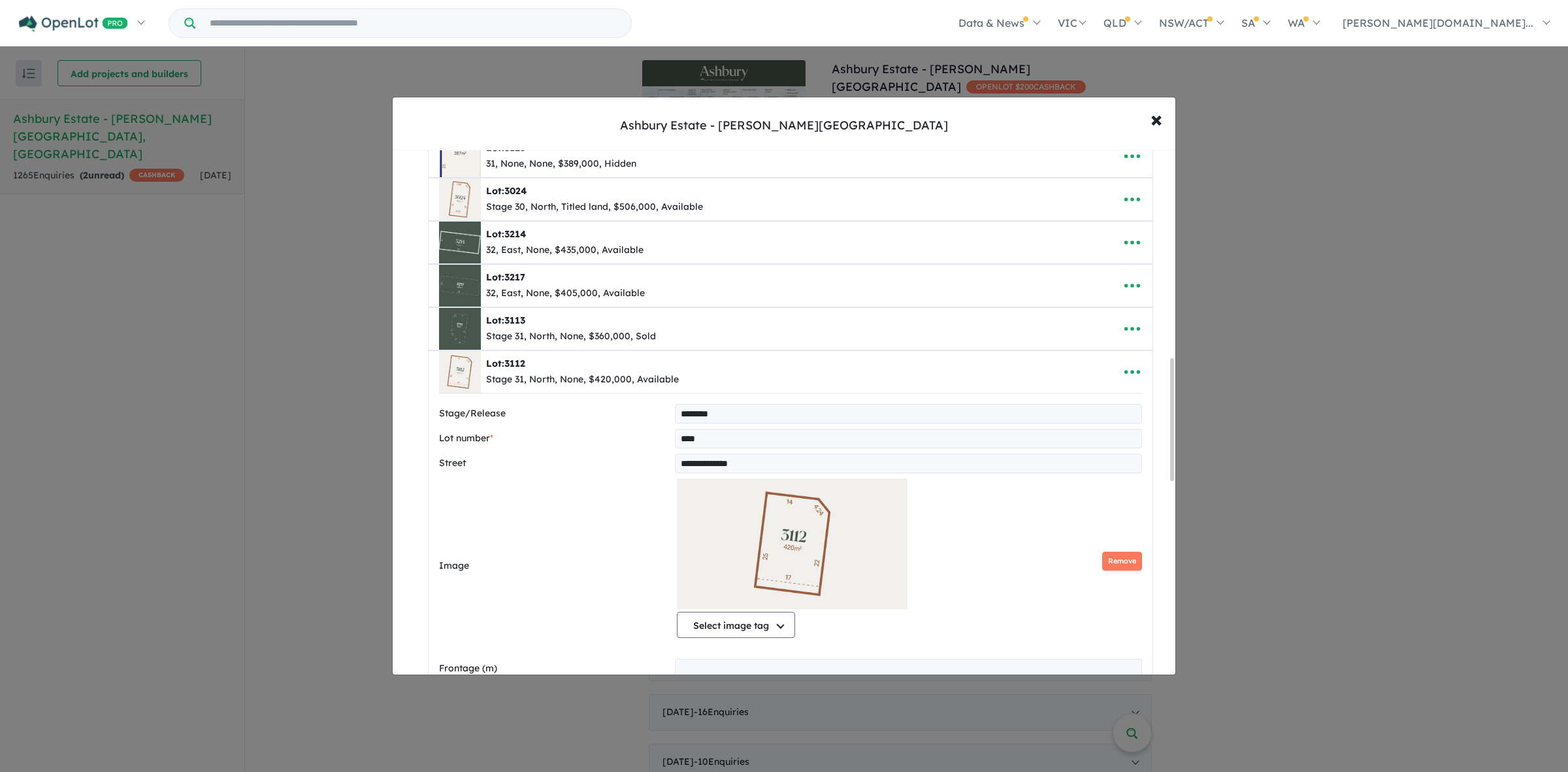
select select "*****"
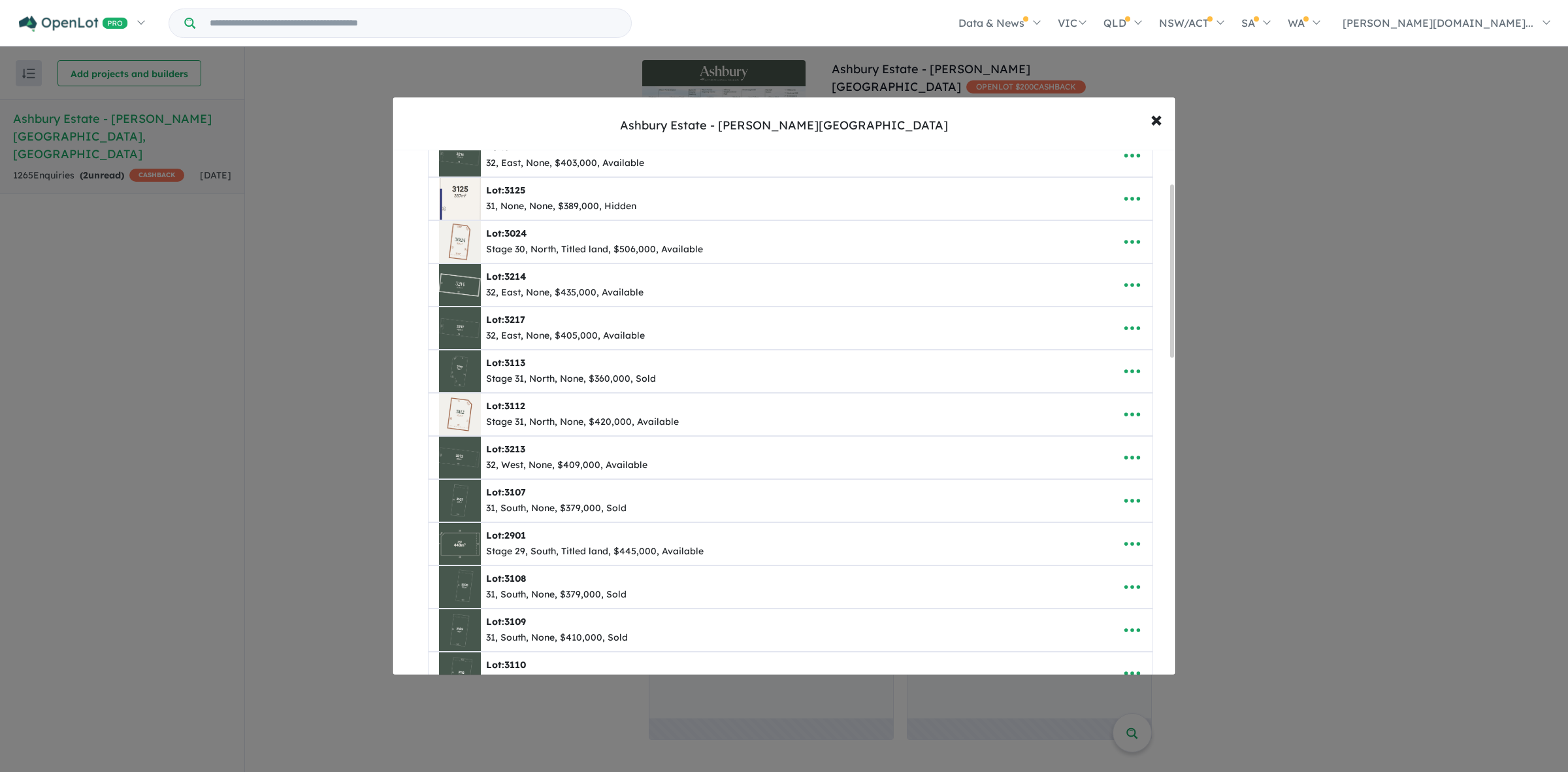
scroll to position [164, 0]
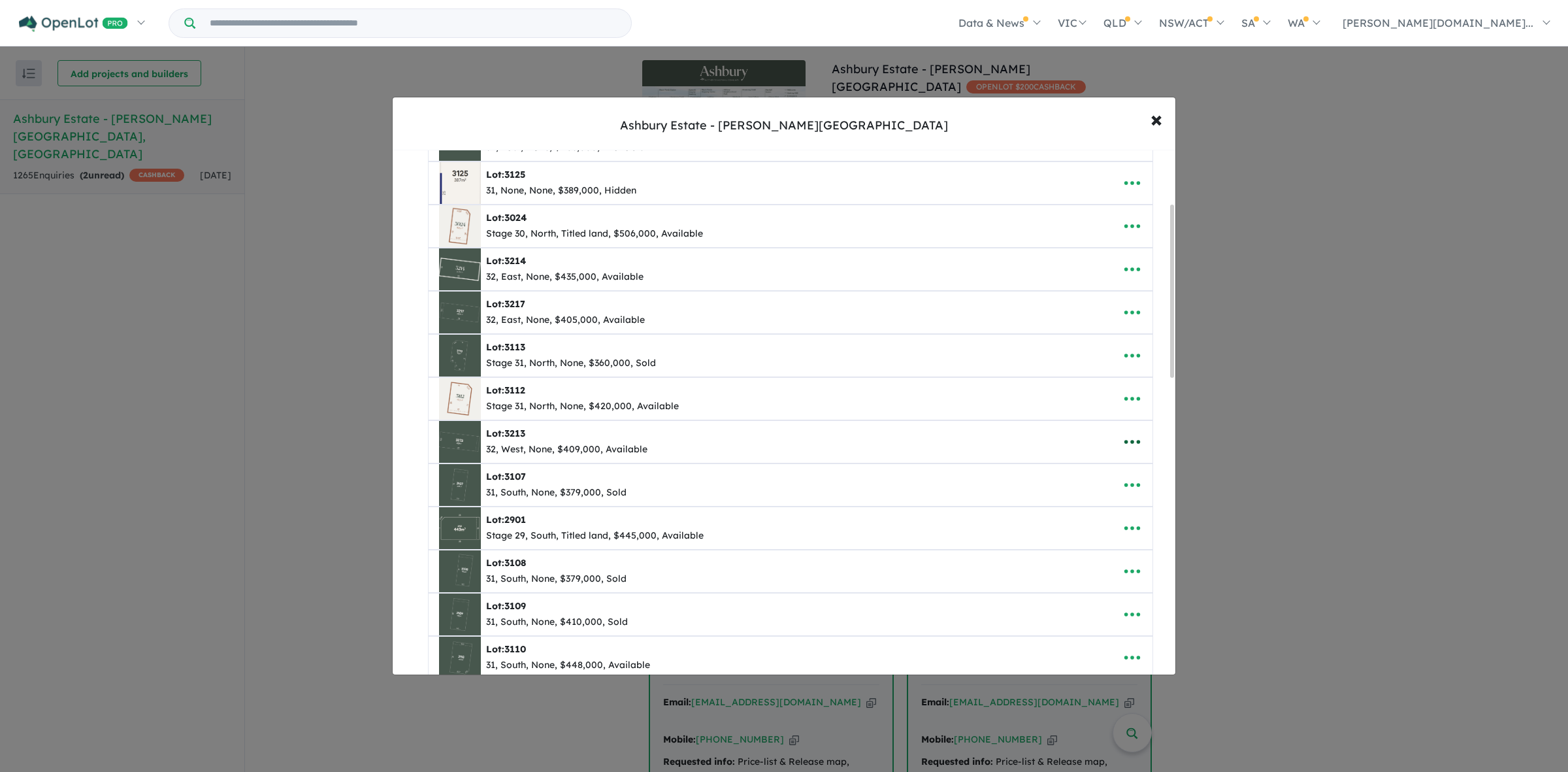
click at [1133, 447] on icon "button" at bounding box center [1132, 441] width 19 height 19
click at [1089, 477] on link "Edit" at bounding box center [1102, 474] width 96 height 30
select select "****"
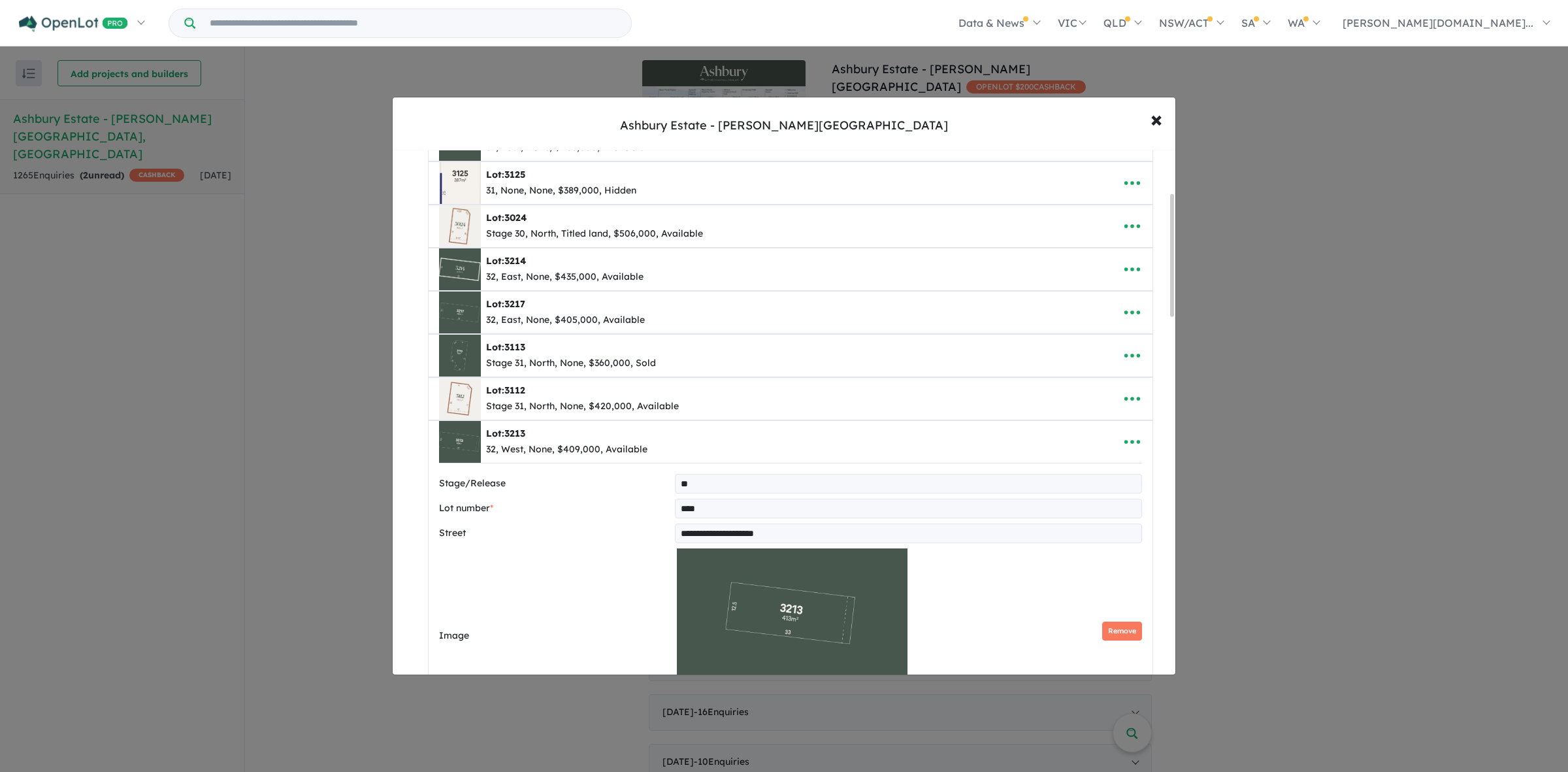
scroll to position [490, 0]
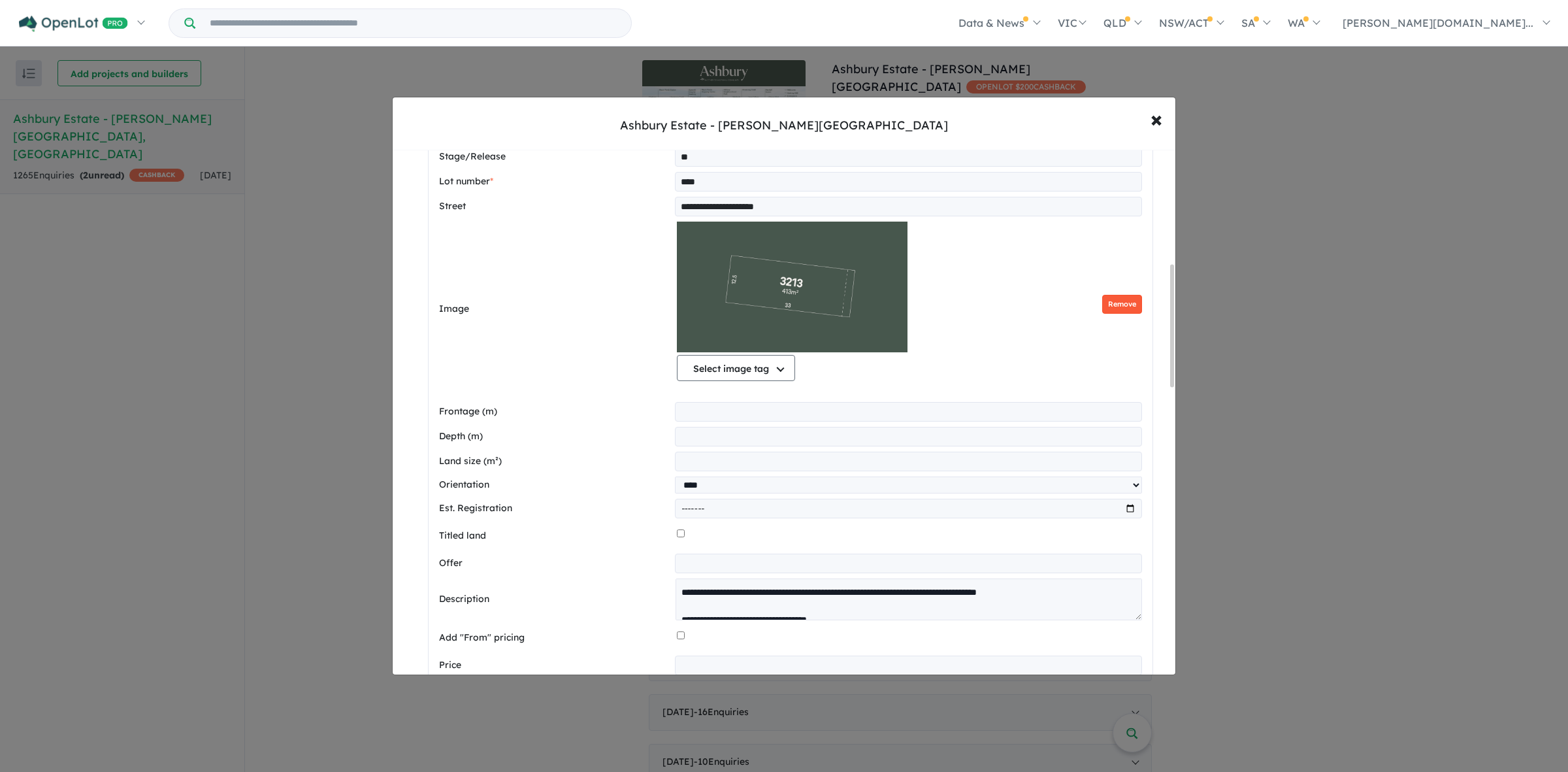
click at [1109, 301] on button "Remove" at bounding box center [1122, 304] width 40 height 19
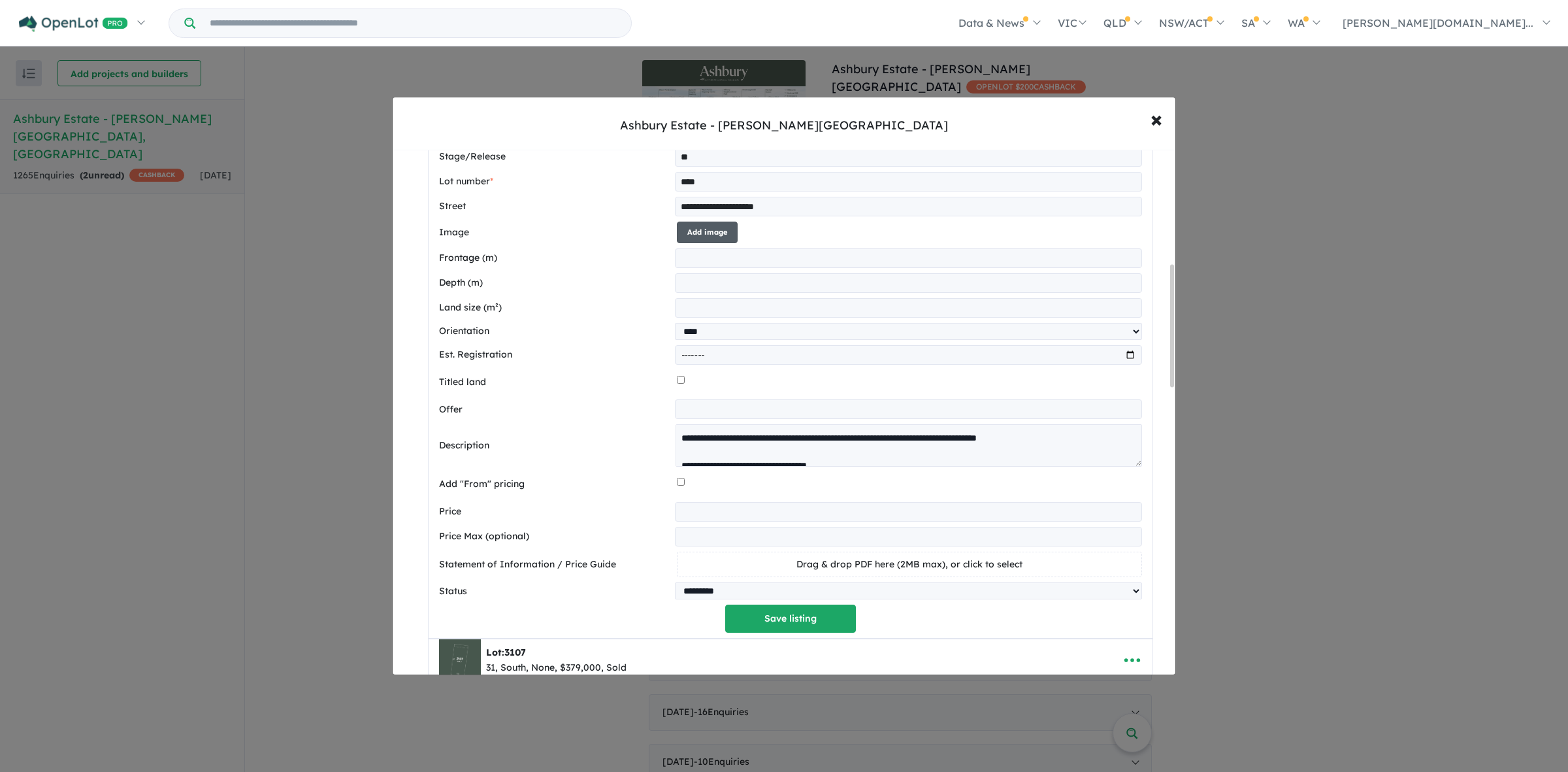
click at [713, 234] on button "Add image" at bounding box center [707, 232] width 61 height 22
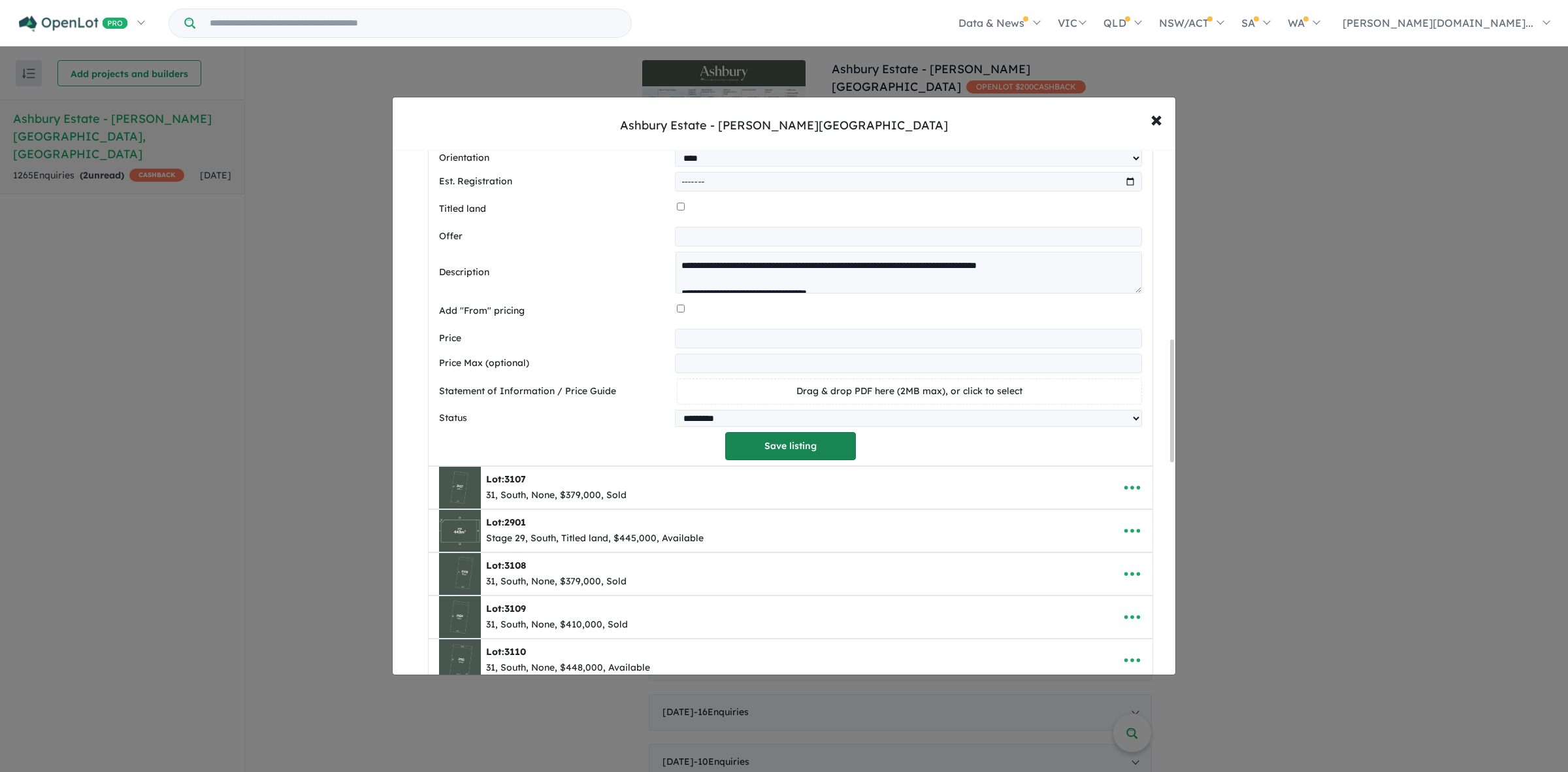
click at [810, 457] on button "Save listing" at bounding box center [790, 446] width 130 height 28
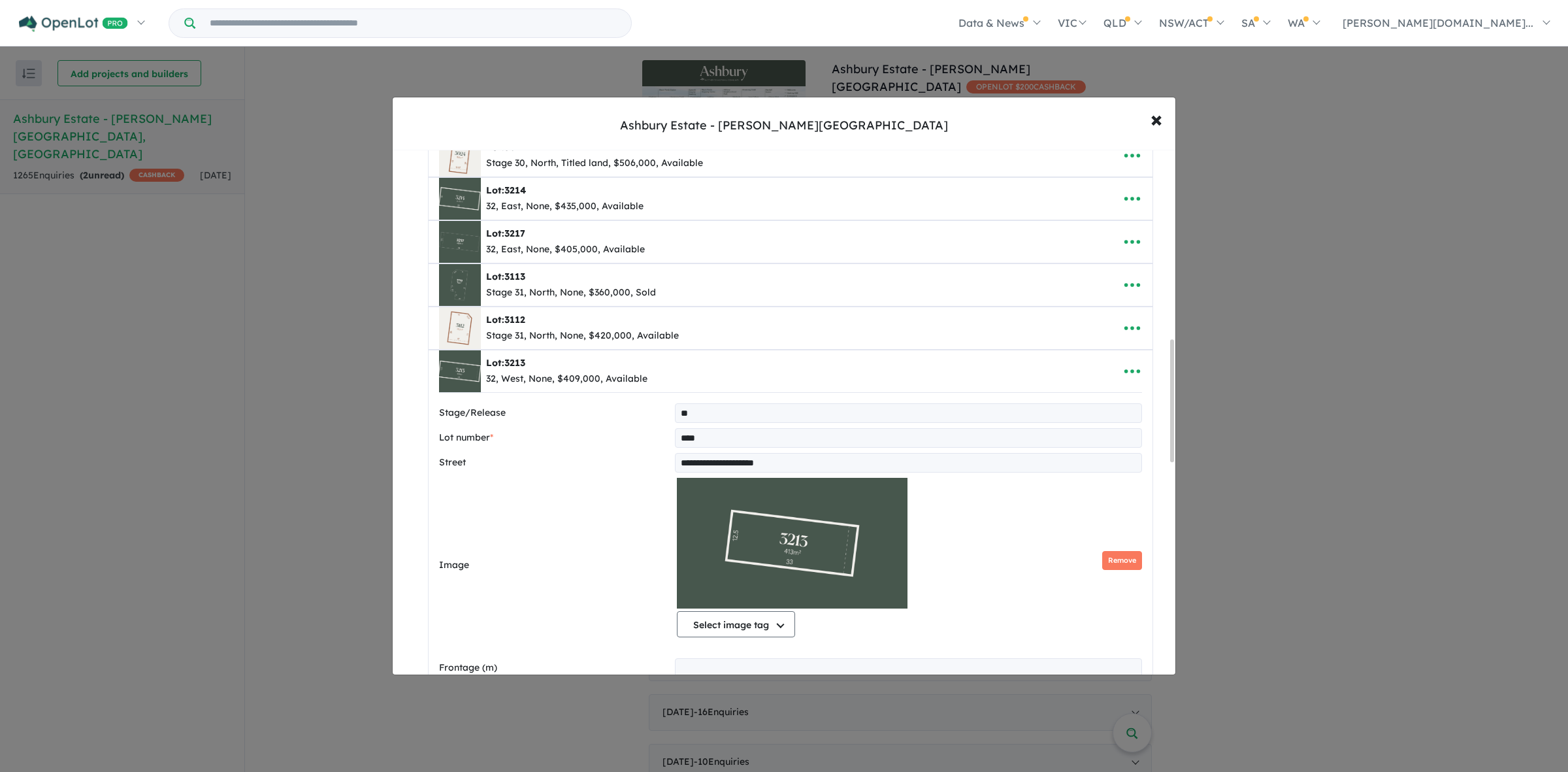
select select "****"
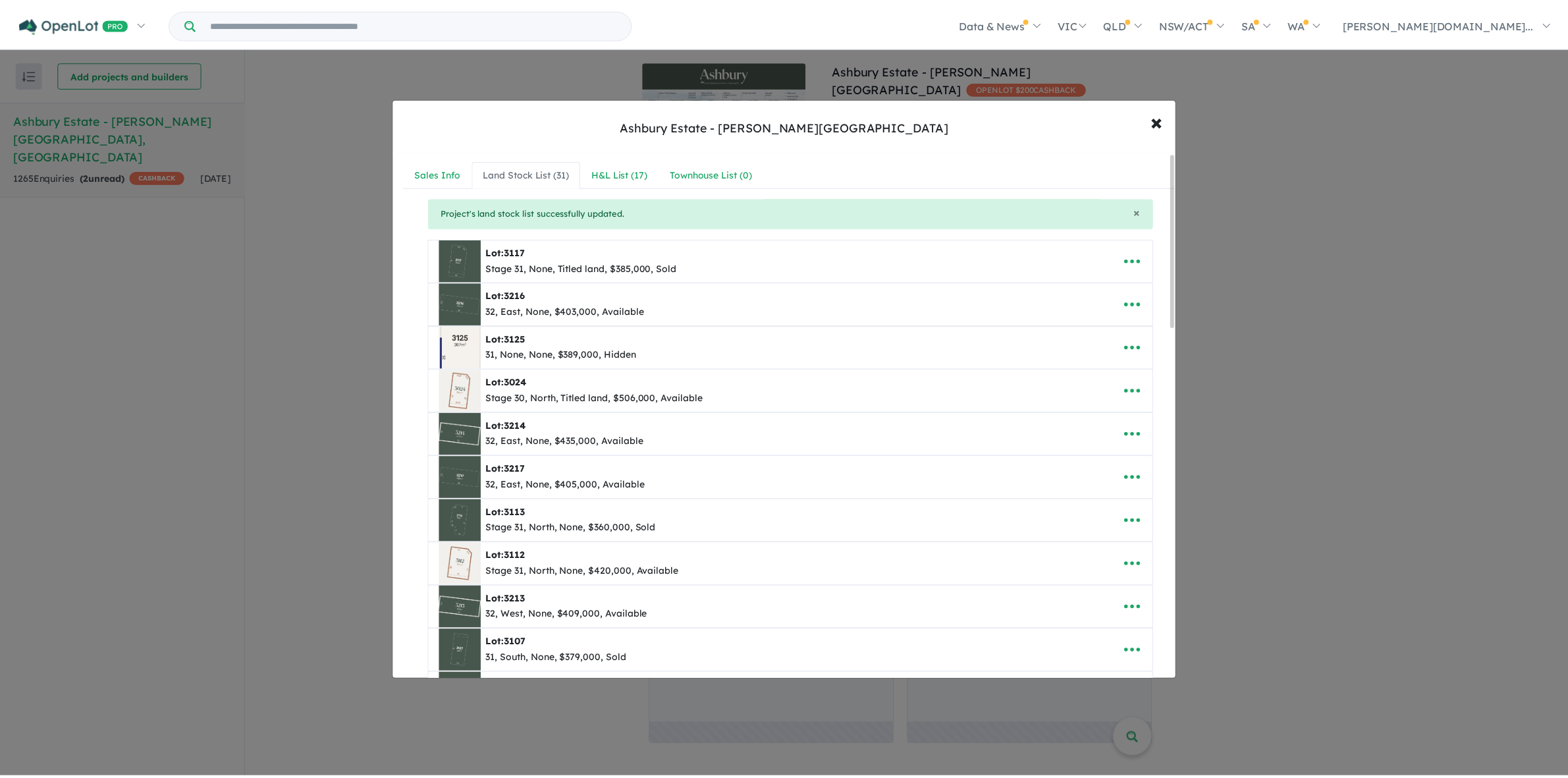
scroll to position [0, 0]
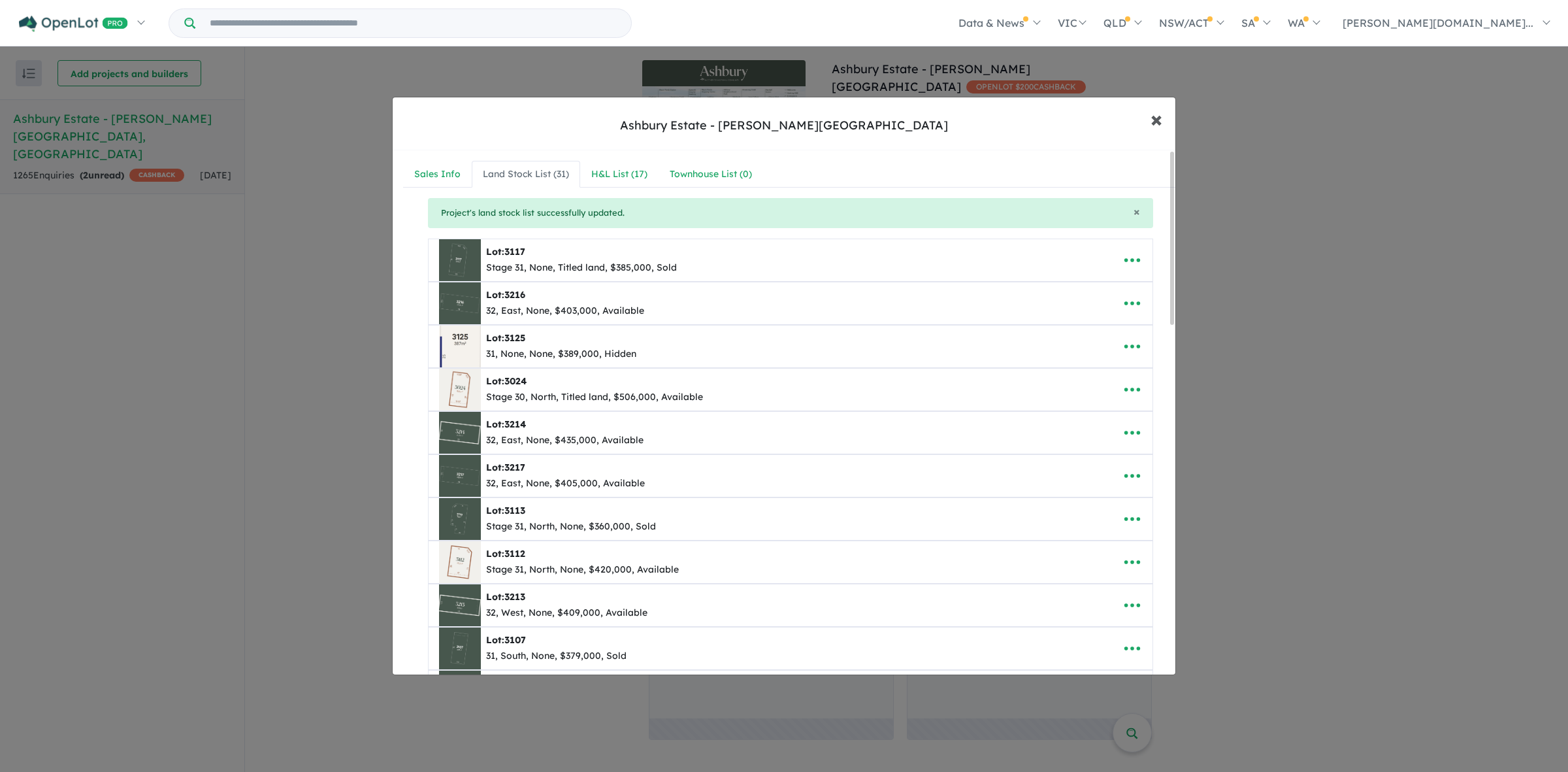
click at [1157, 118] on span "×" at bounding box center [1156, 119] width 12 height 28
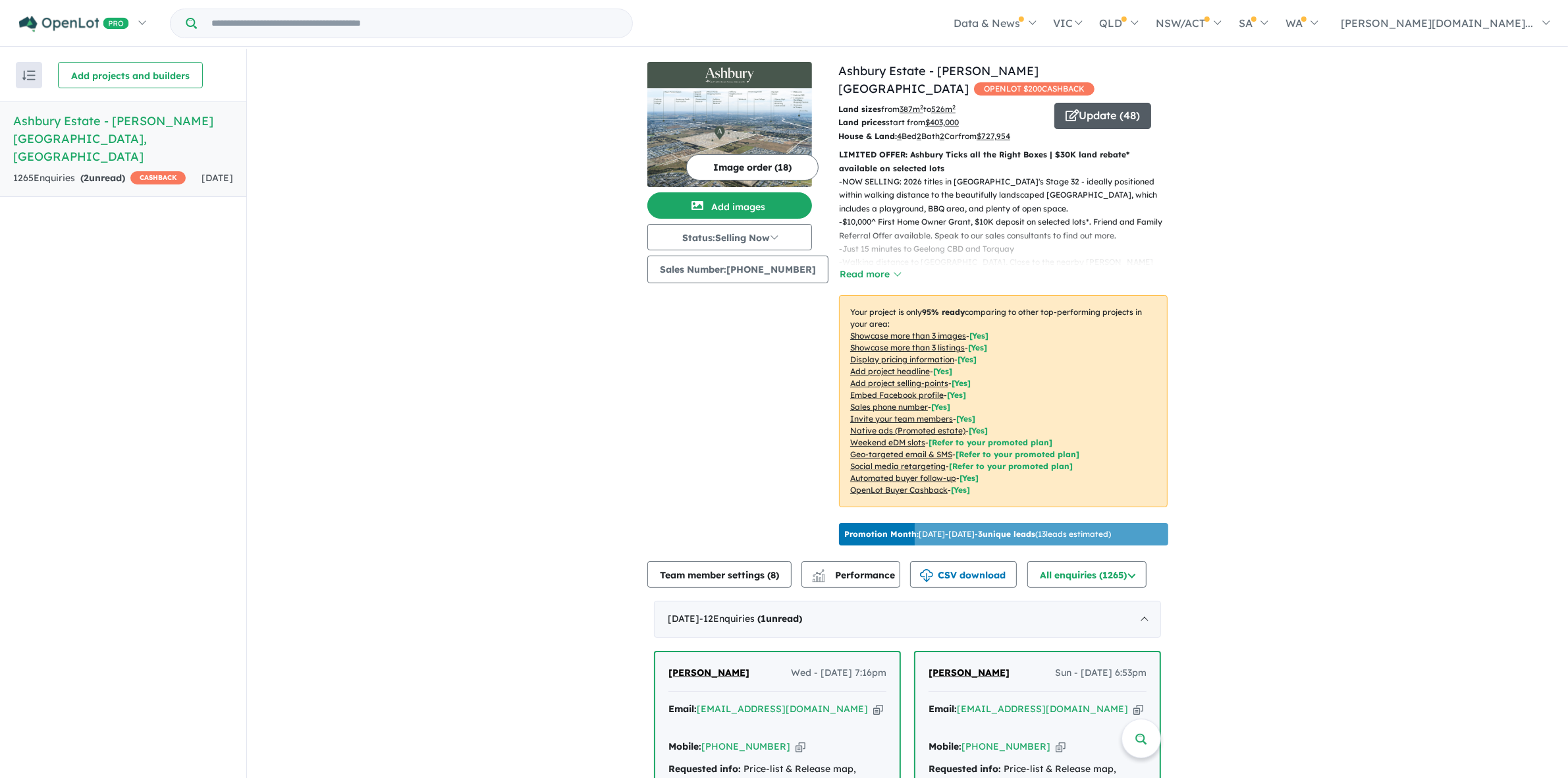
click at [1067, 110] on icon "button" at bounding box center [1072, 115] width 13 height 12
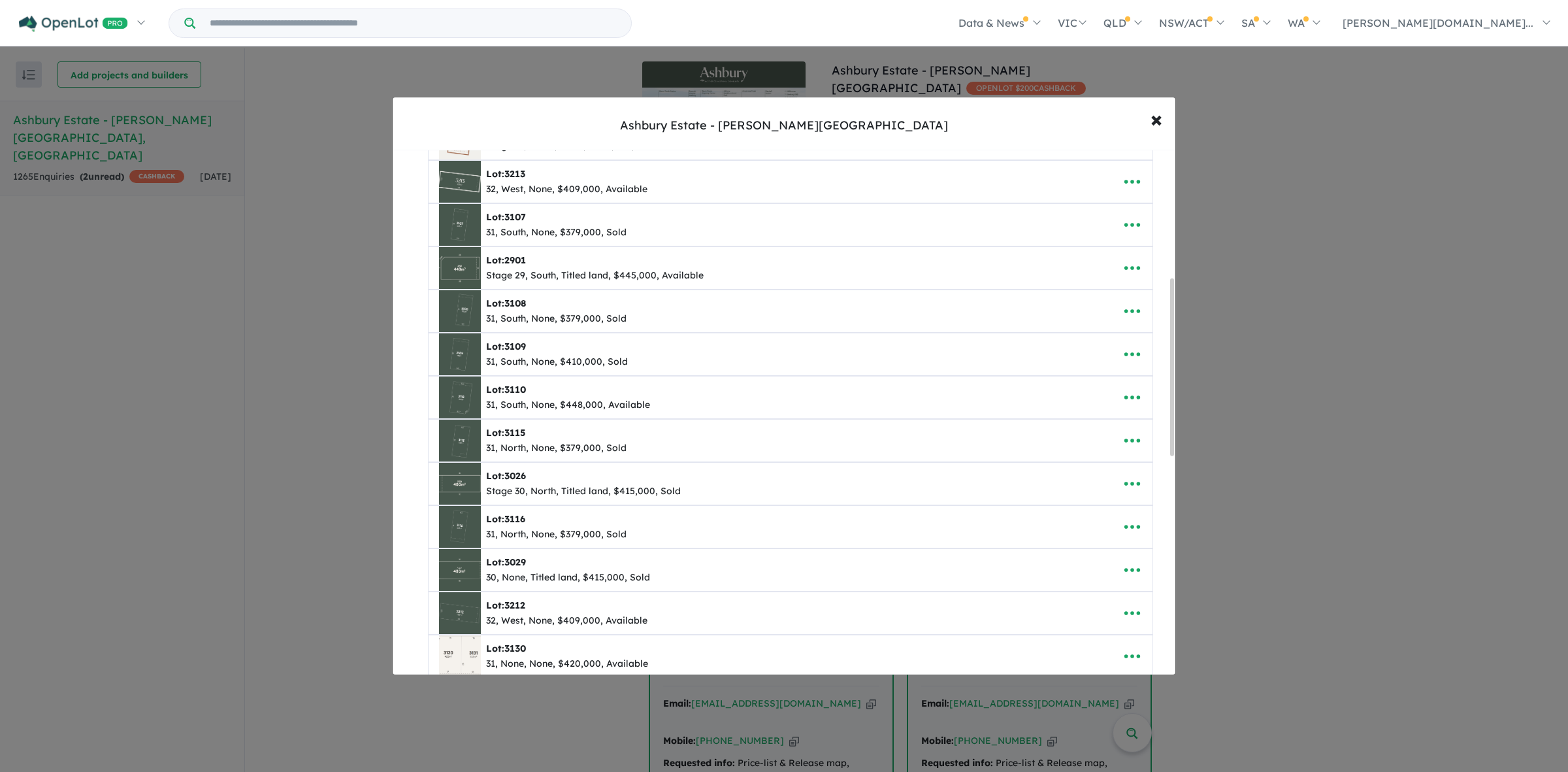
scroll to position [381, 0]
click at [1132, 272] on icon "button" at bounding box center [1132, 269] width 19 height 19
click at [1075, 311] on link "Edit" at bounding box center [1102, 302] width 96 height 30
select select "*****"
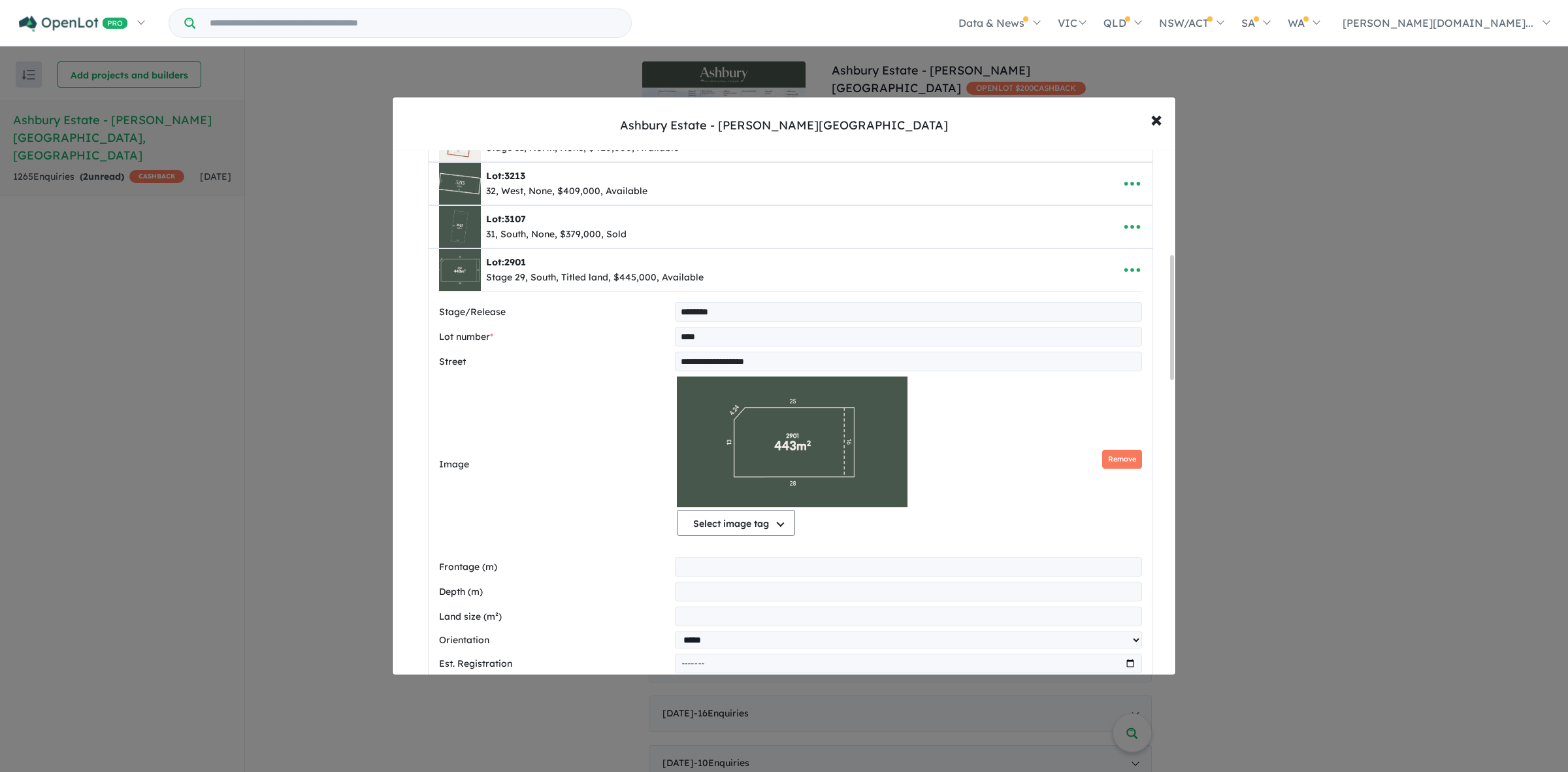
scroll to position [544, 0]
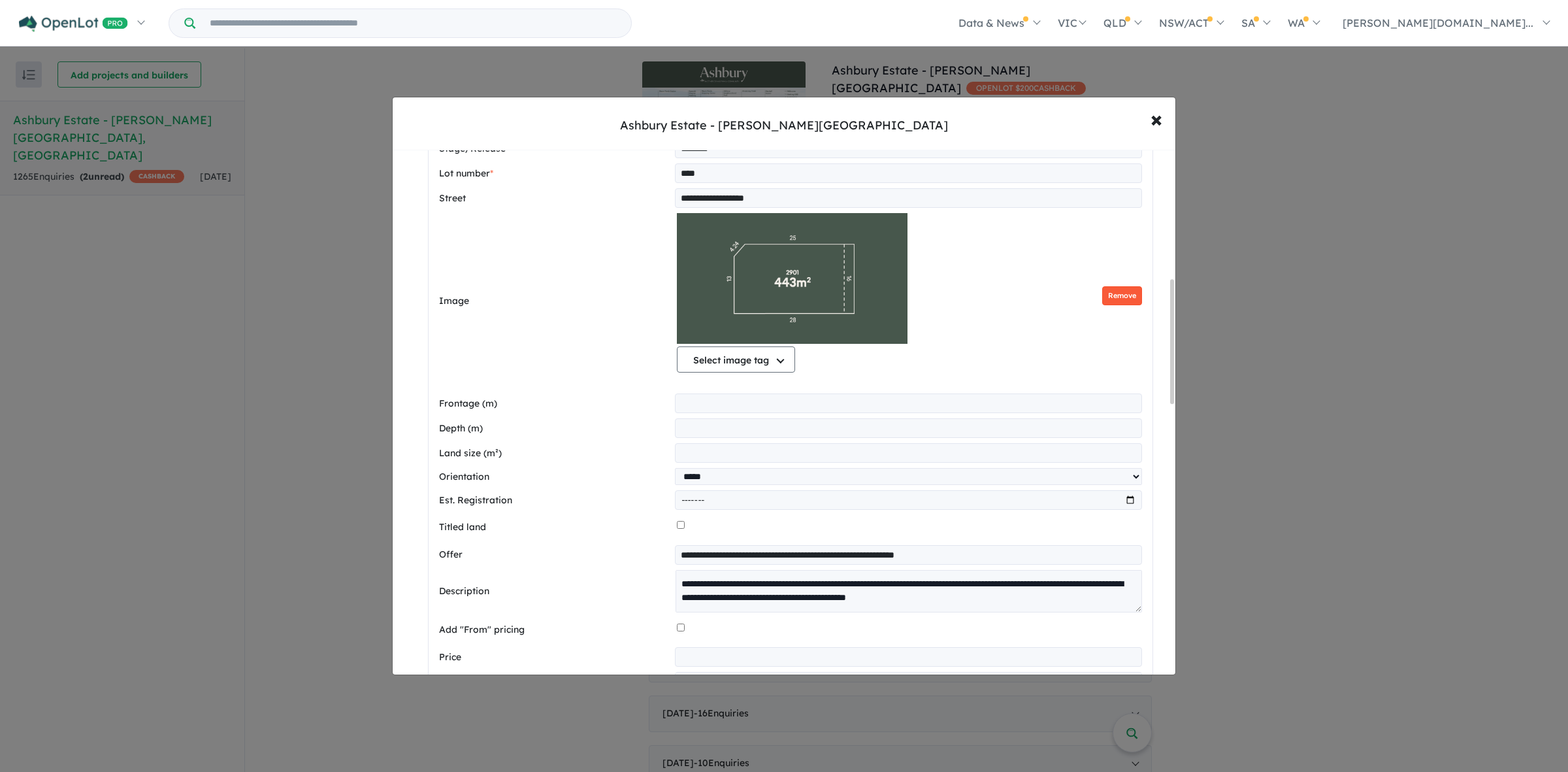
click at [1119, 292] on button "Remove" at bounding box center [1122, 295] width 40 height 19
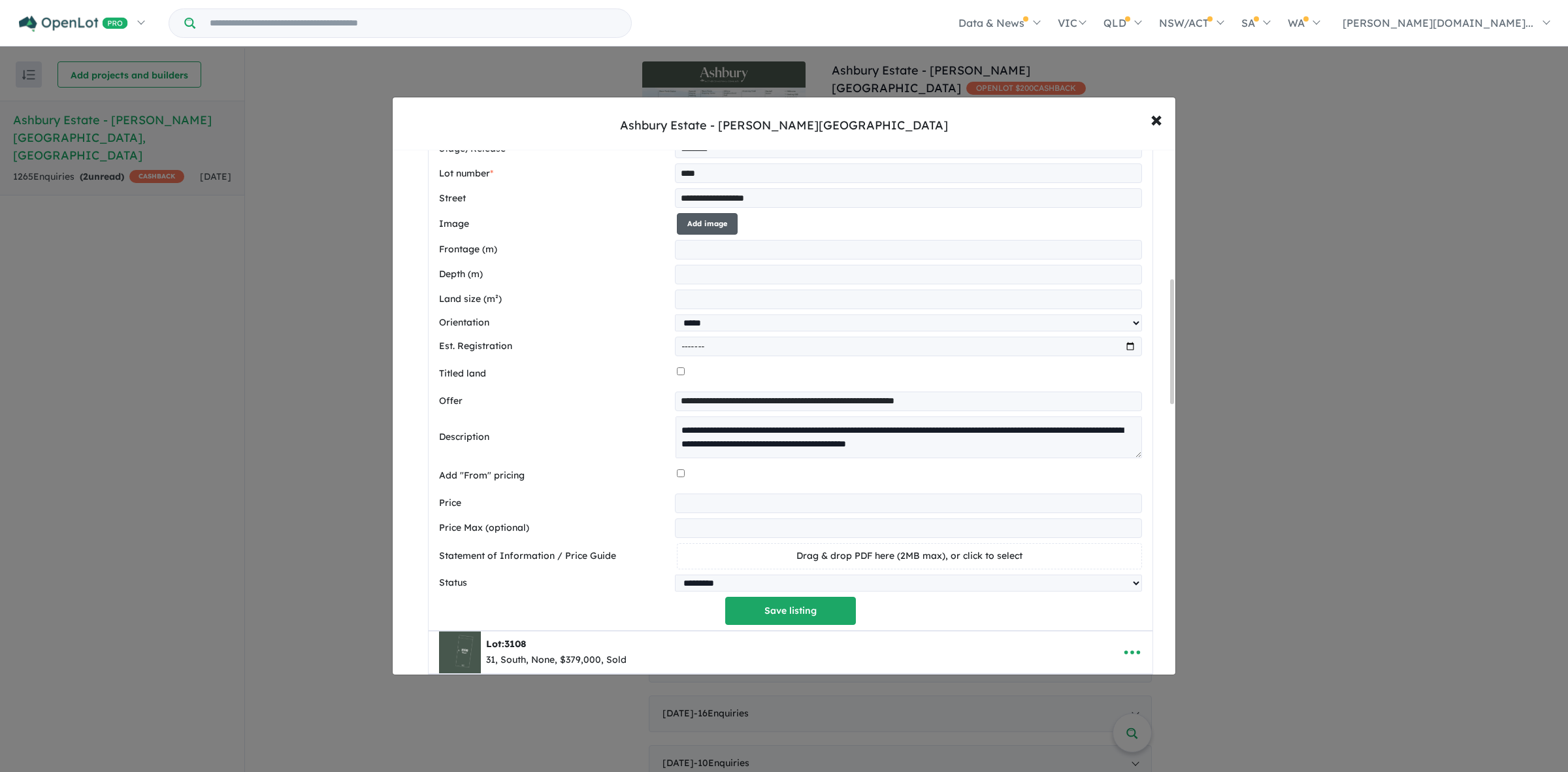
click at [719, 224] on button "Add image" at bounding box center [707, 224] width 61 height 22
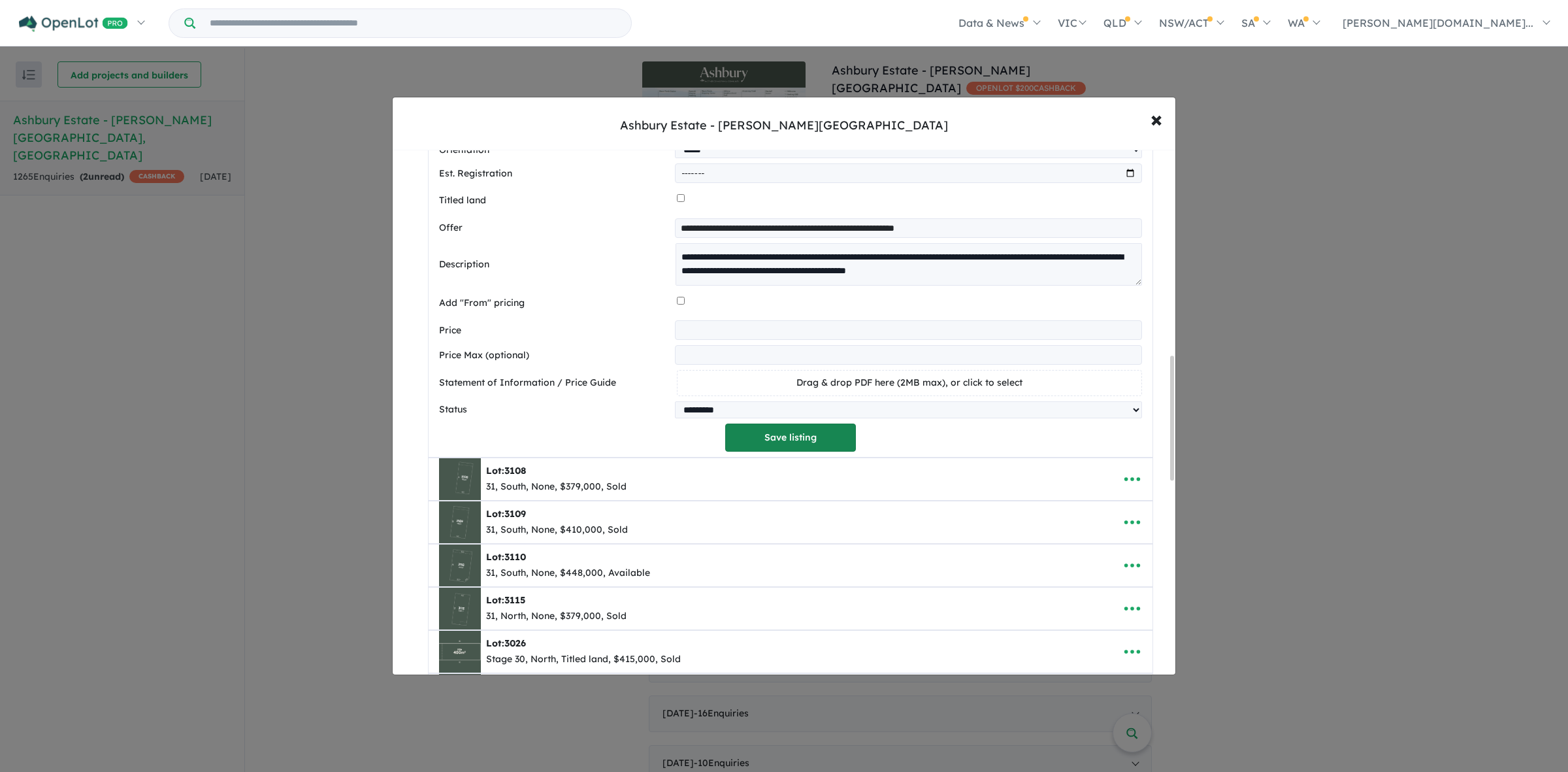
click at [785, 446] on button "Save listing" at bounding box center [790, 437] width 130 height 28
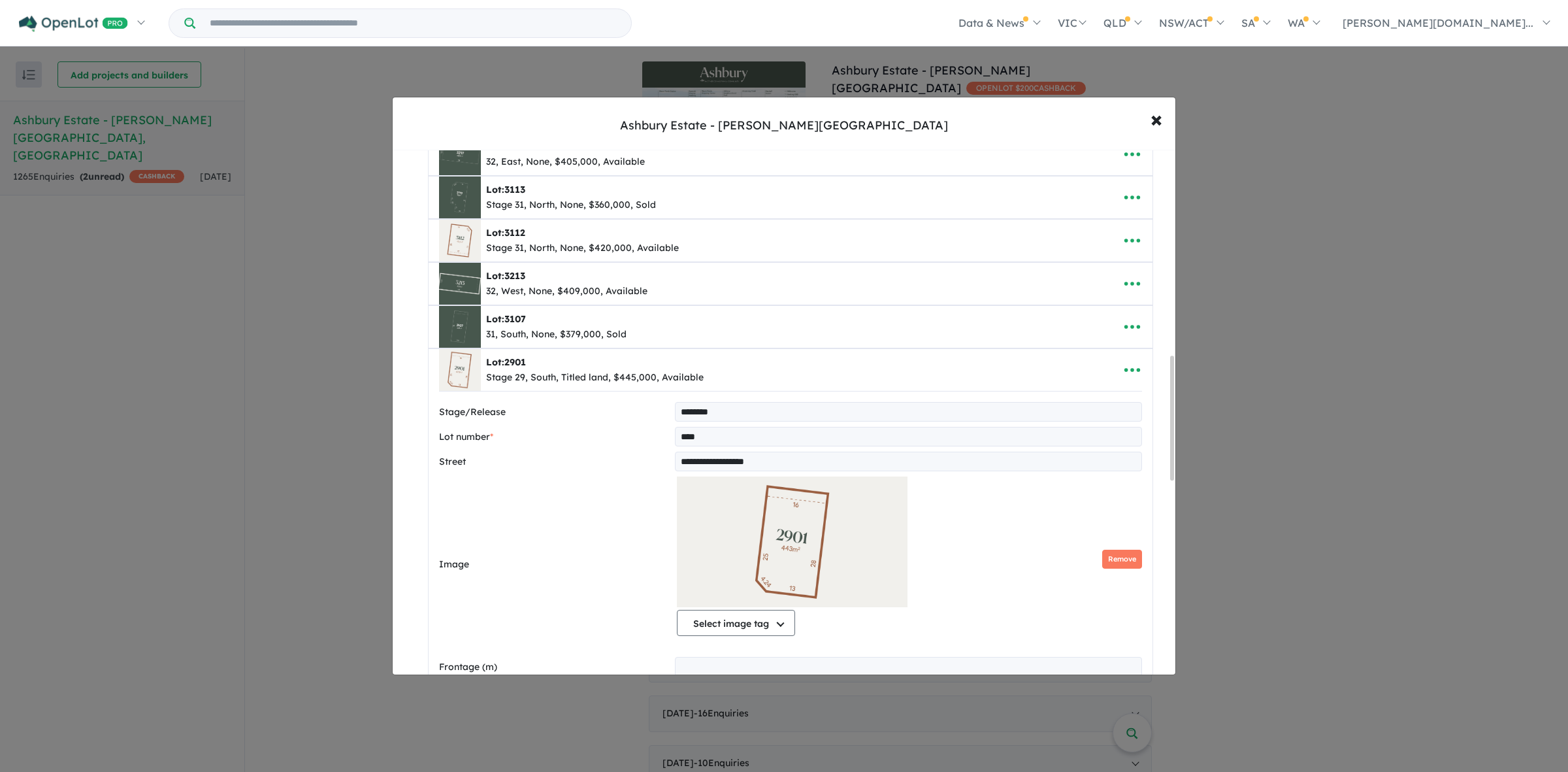
select select "*****"
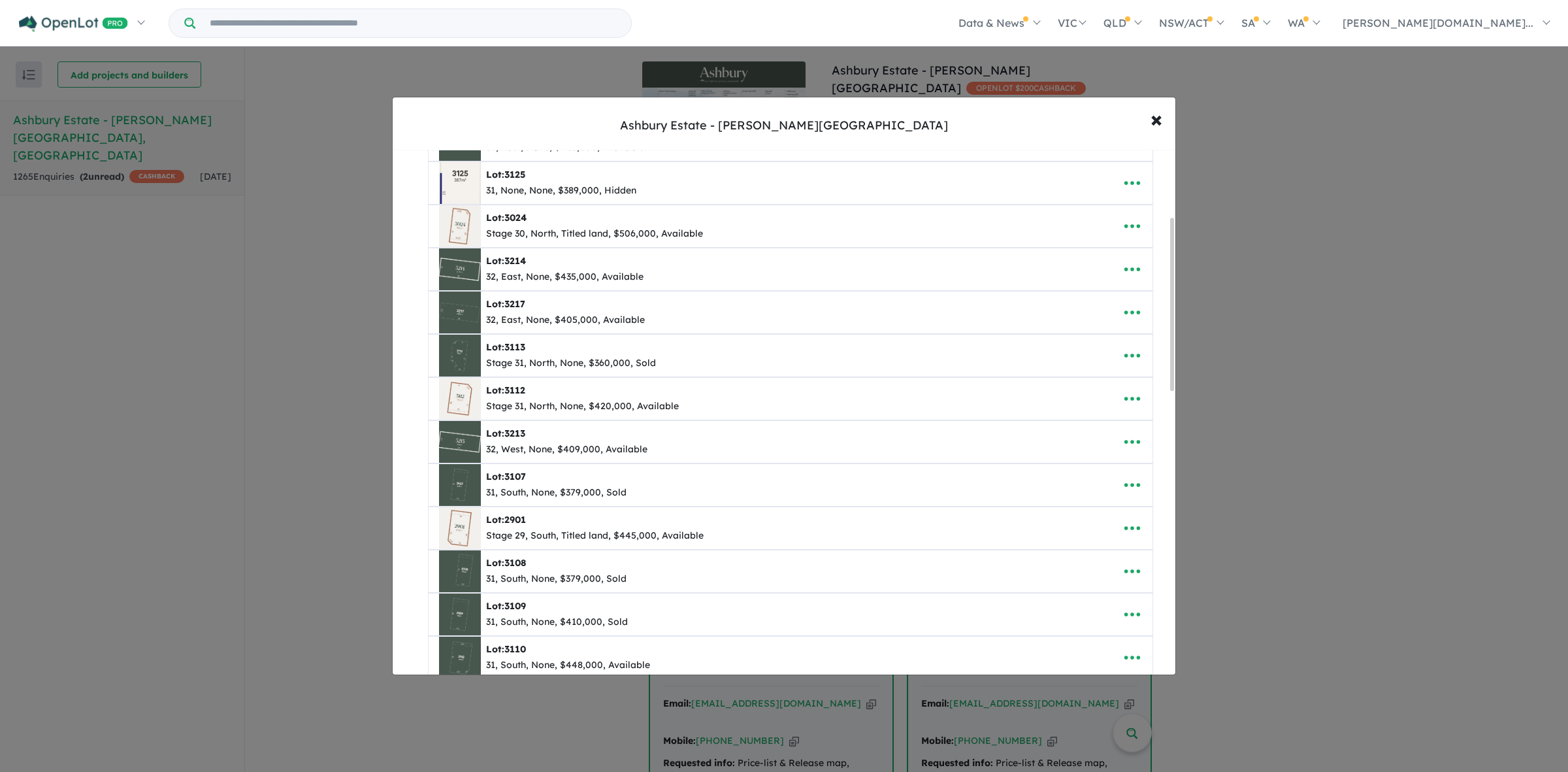
scroll to position [245, 0]
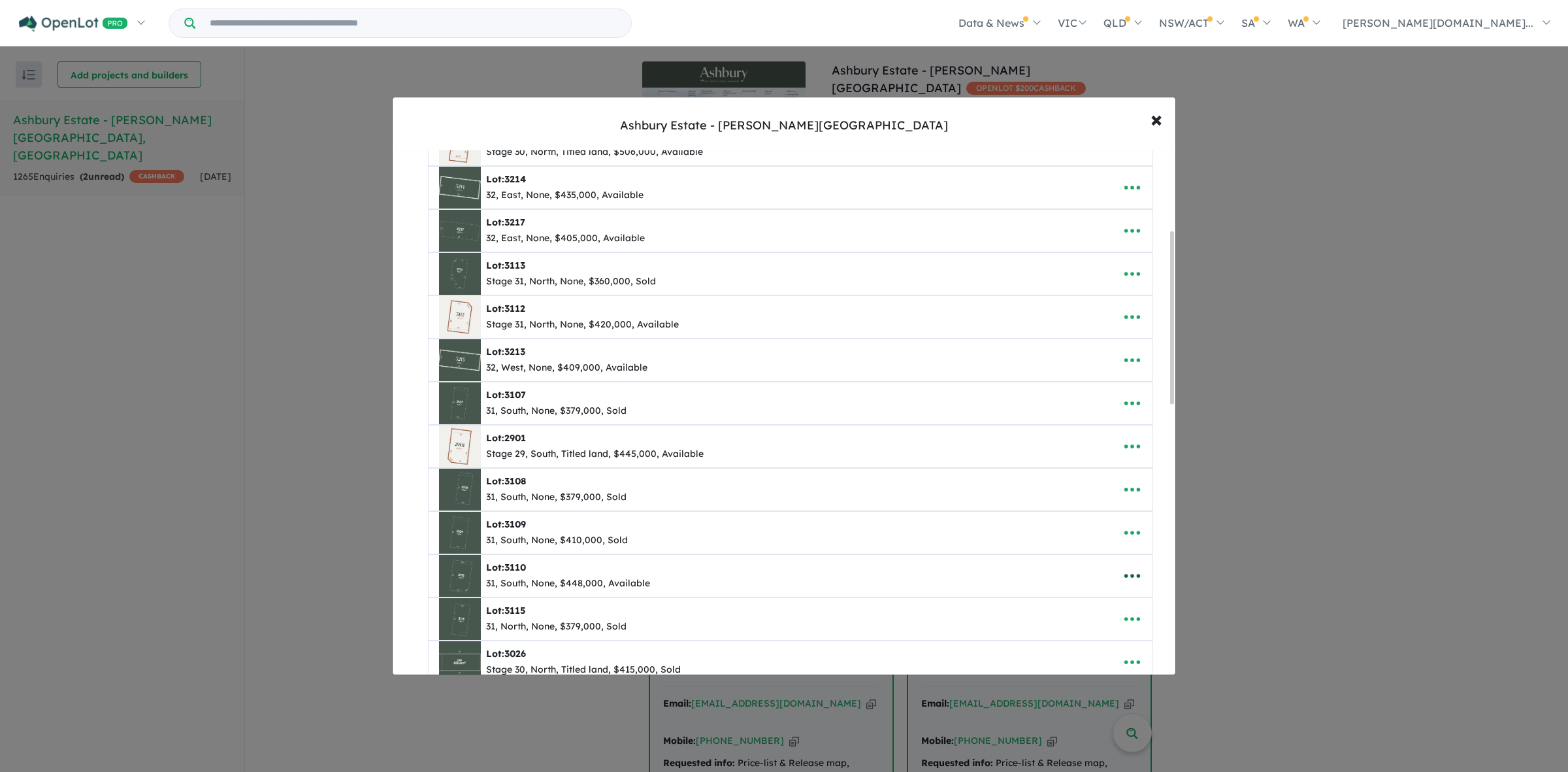
click at [1122, 580] on icon "button" at bounding box center [1132, 575] width 19 height 19
click at [1105, 491] on link "Edit" at bounding box center [1102, 485] width 96 height 30
select select "*****"
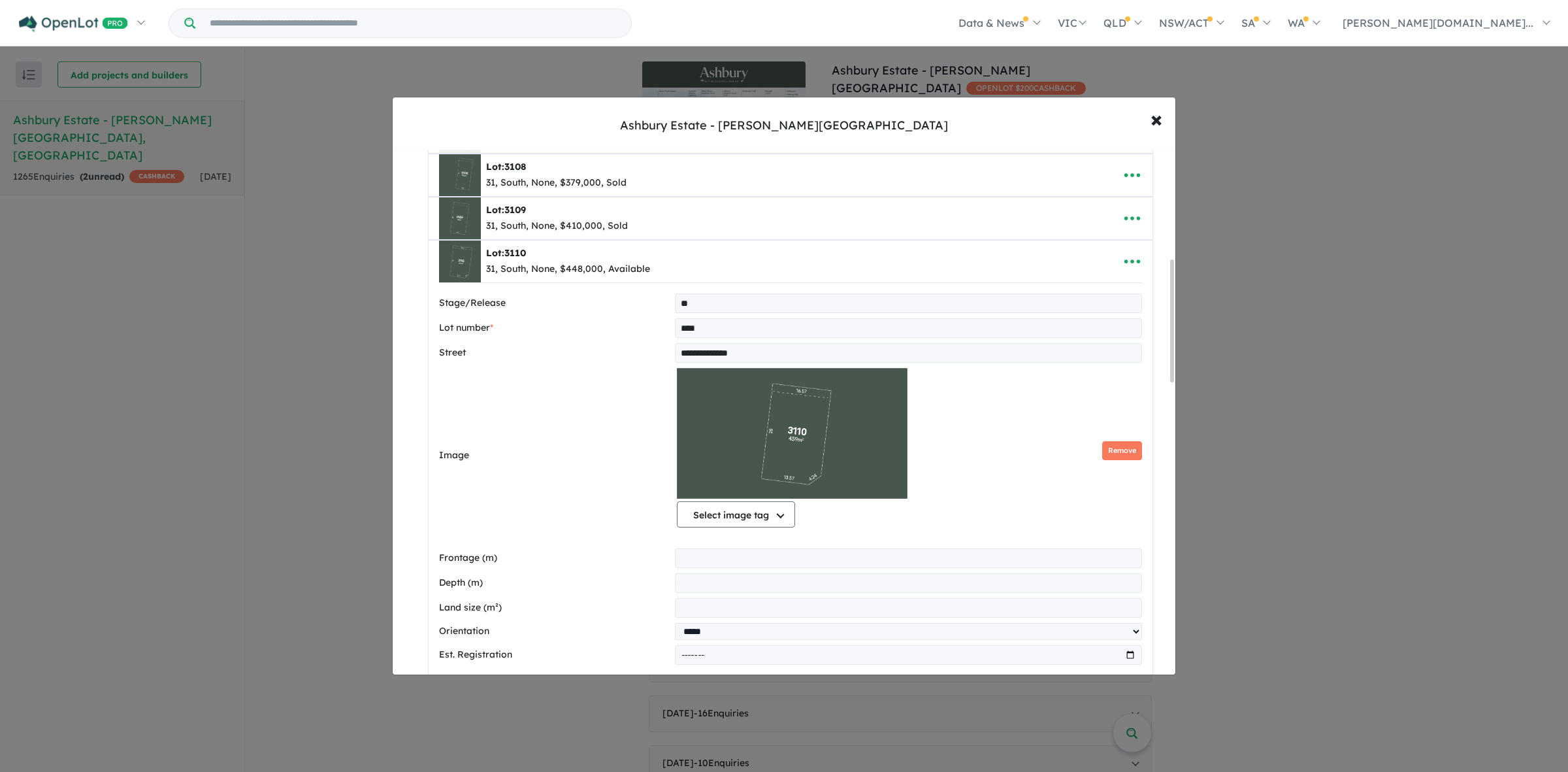
scroll to position [571, 0]
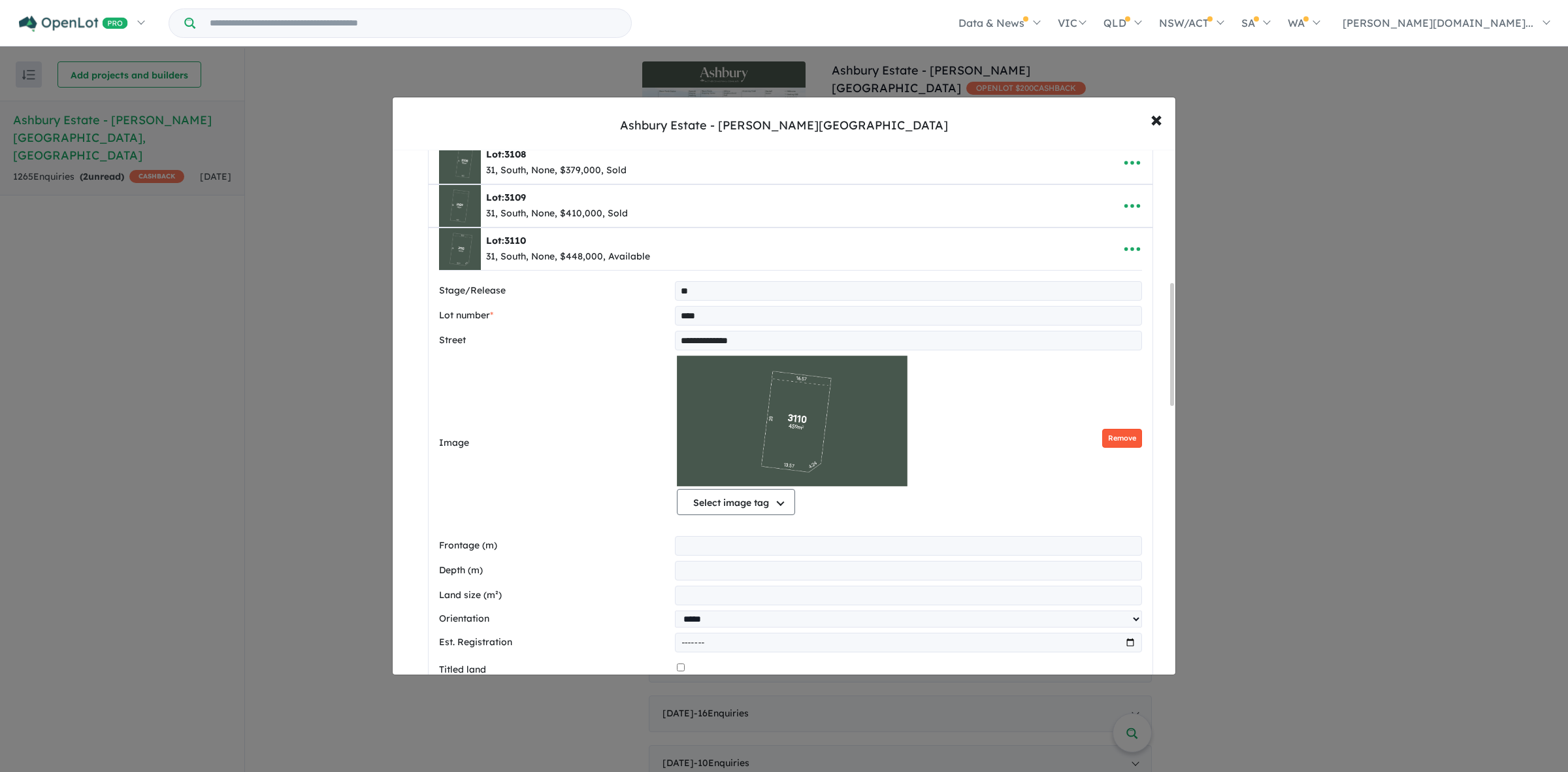
click at [1115, 447] on button "Remove" at bounding box center [1122, 438] width 40 height 19
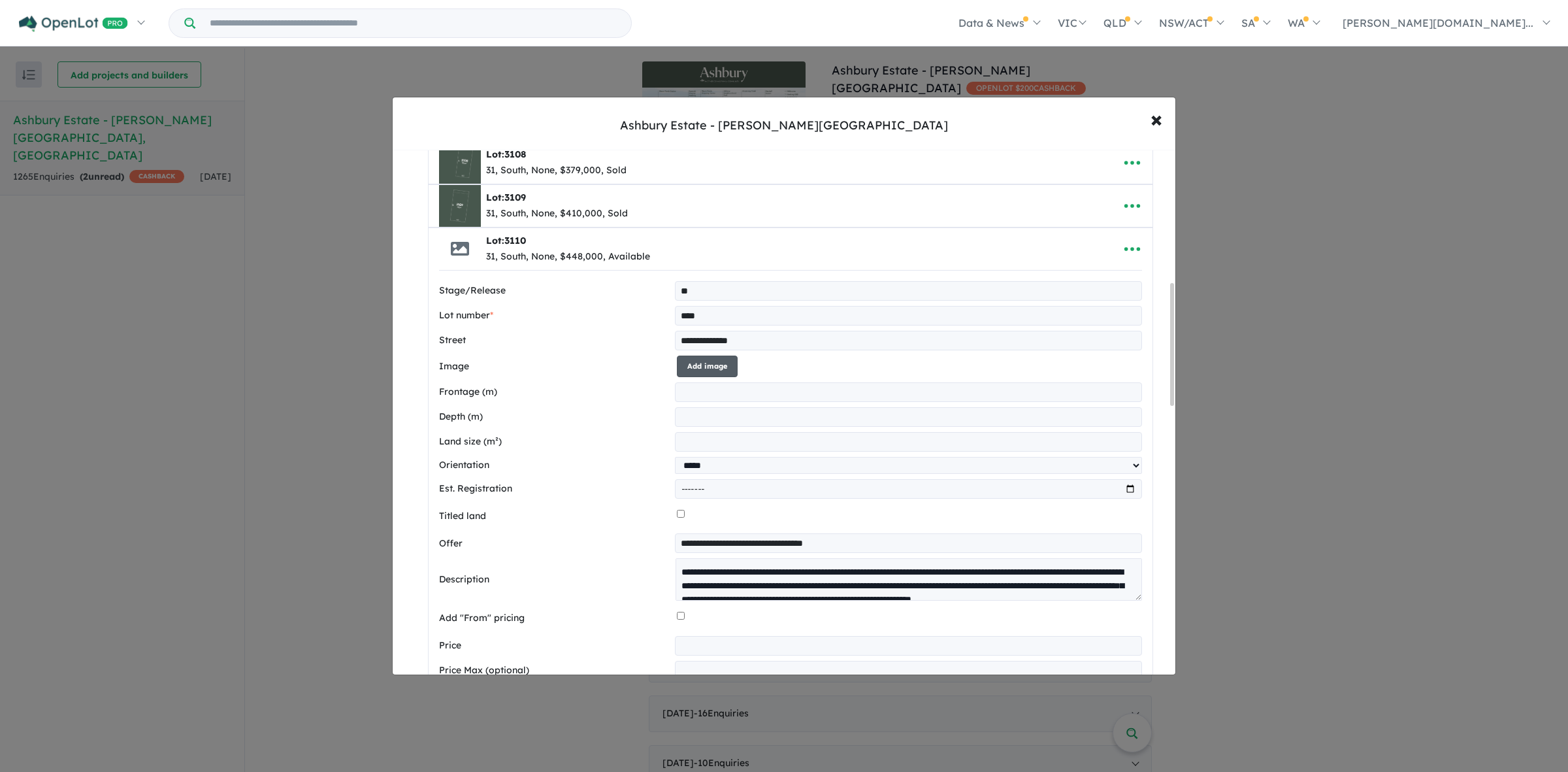
click at [691, 366] on button "Add image" at bounding box center [707, 366] width 61 height 22
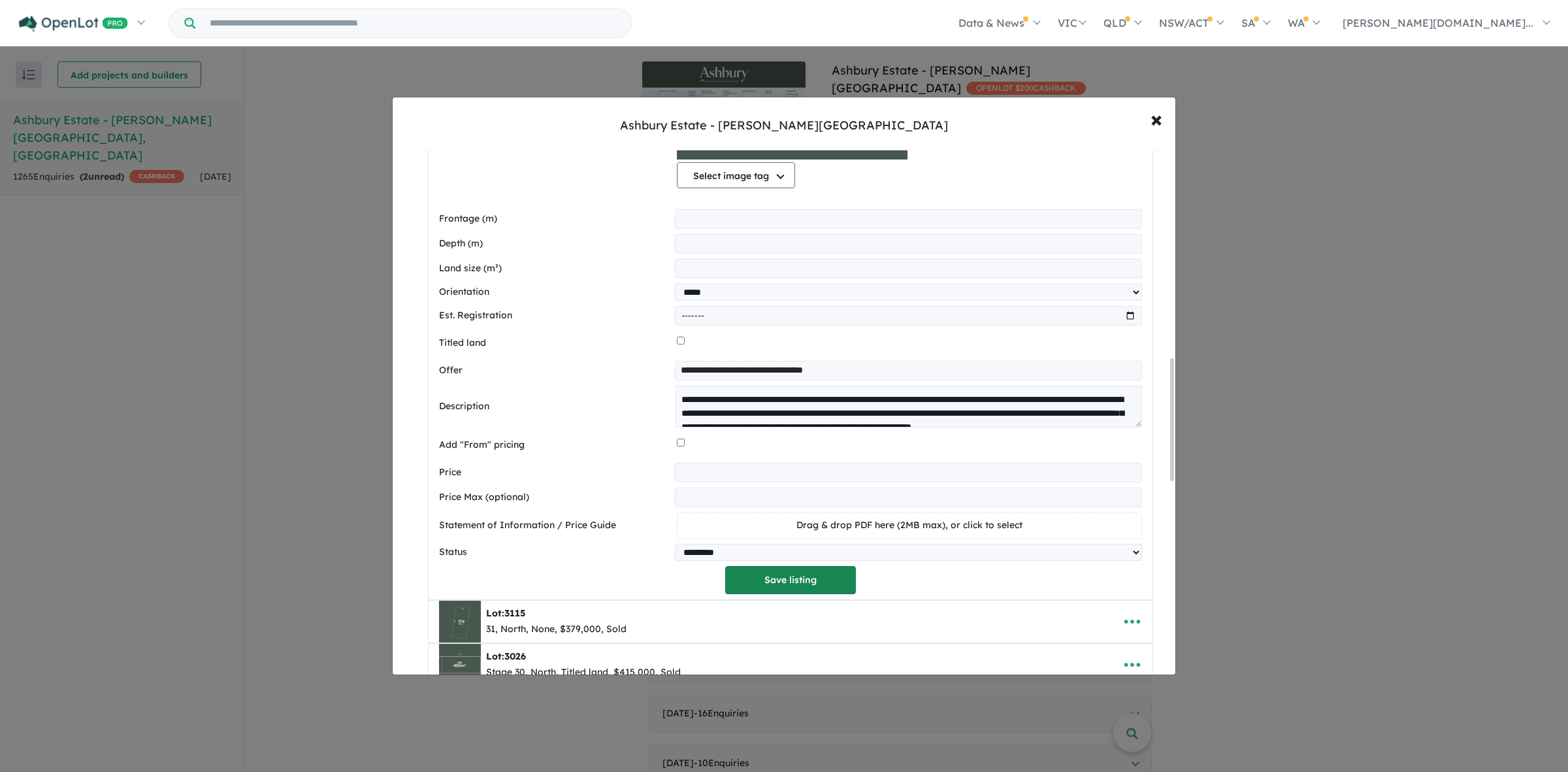
click at [817, 594] on button "Save listing" at bounding box center [790, 580] width 130 height 28
select select "*****"
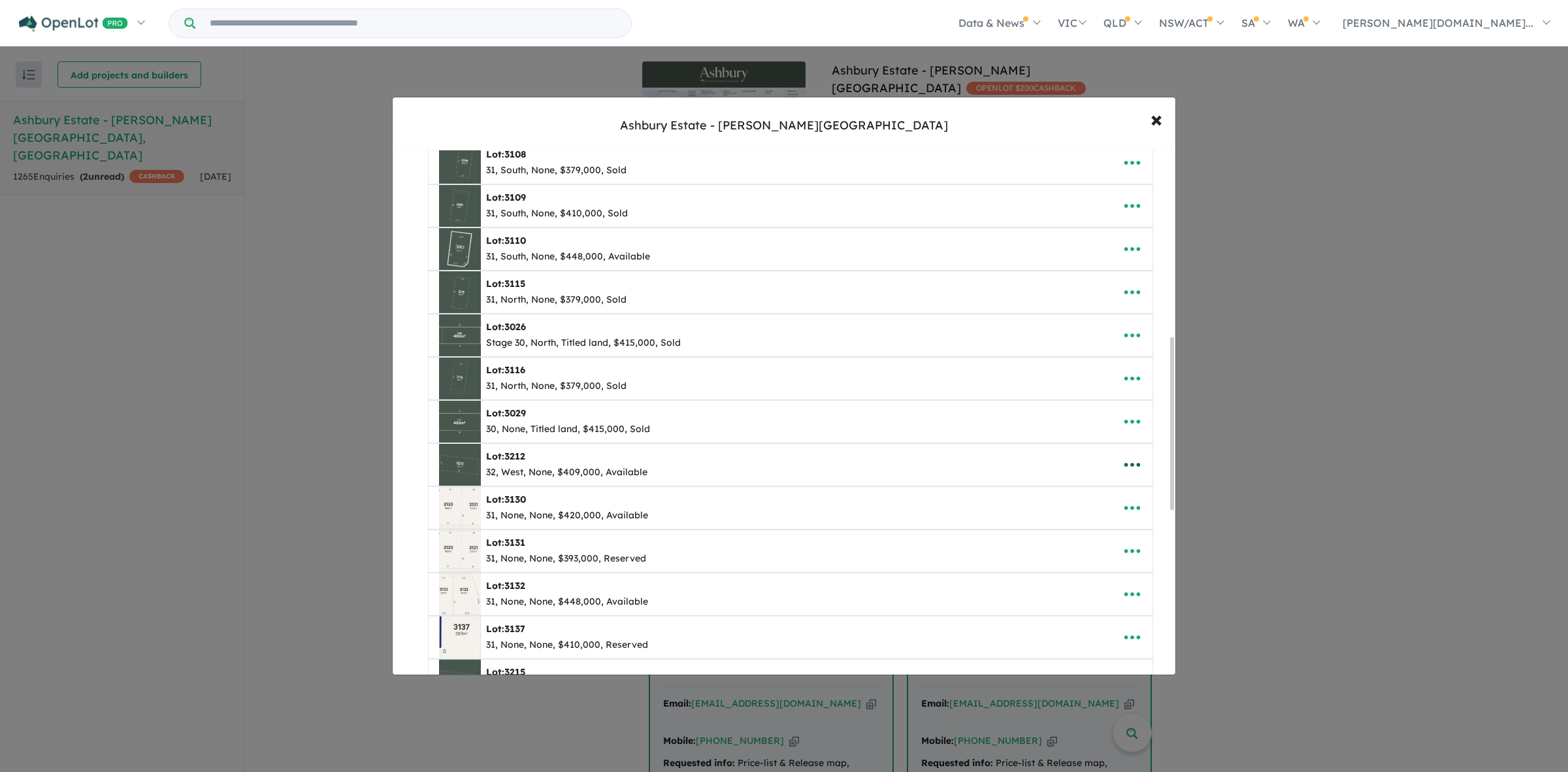
click at [1129, 469] on icon "button" at bounding box center [1132, 464] width 19 height 19
click at [1086, 503] on link "Edit" at bounding box center [1102, 497] width 96 height 30
select select "****"
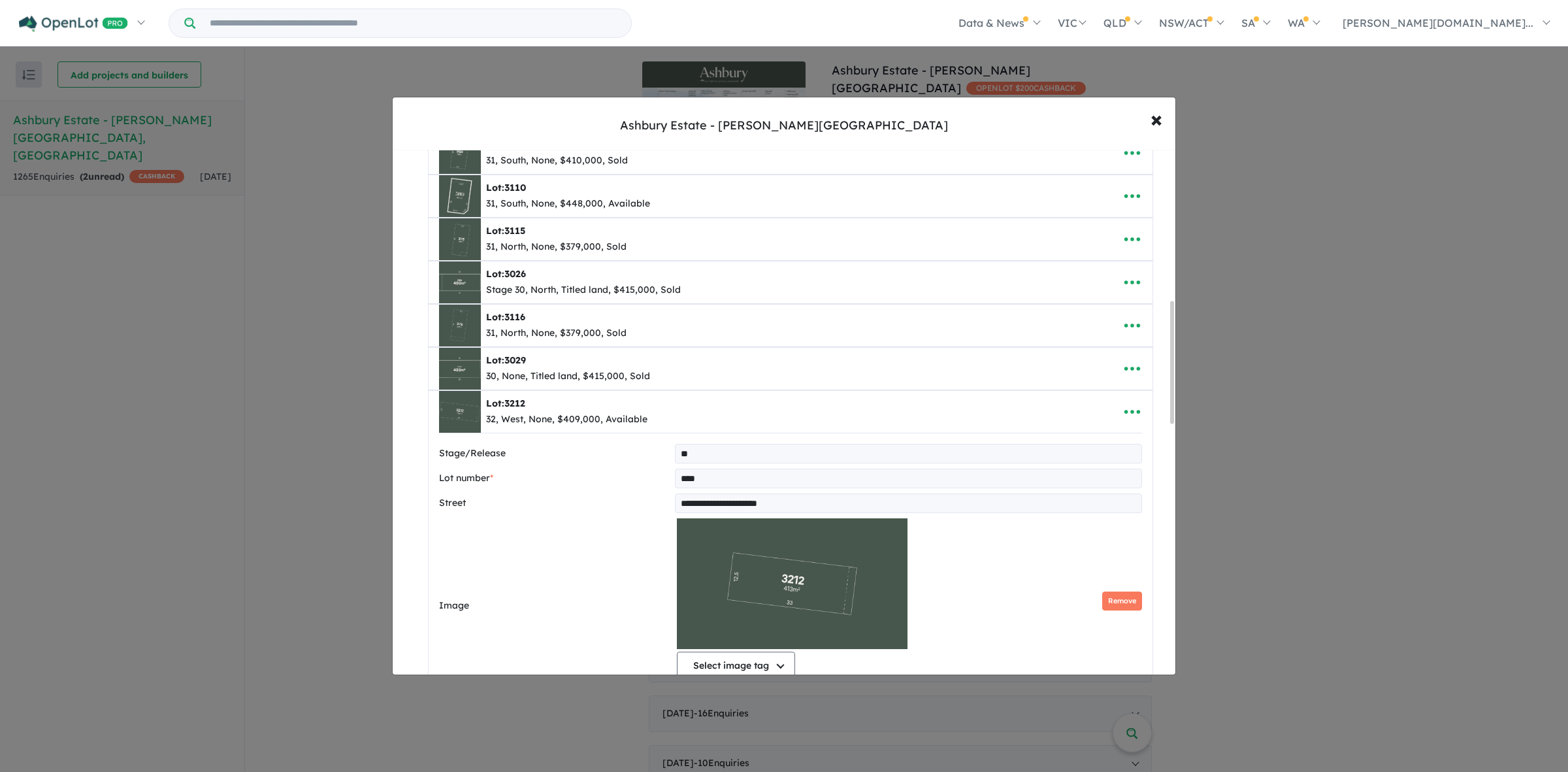
scroll to position [653, 0]
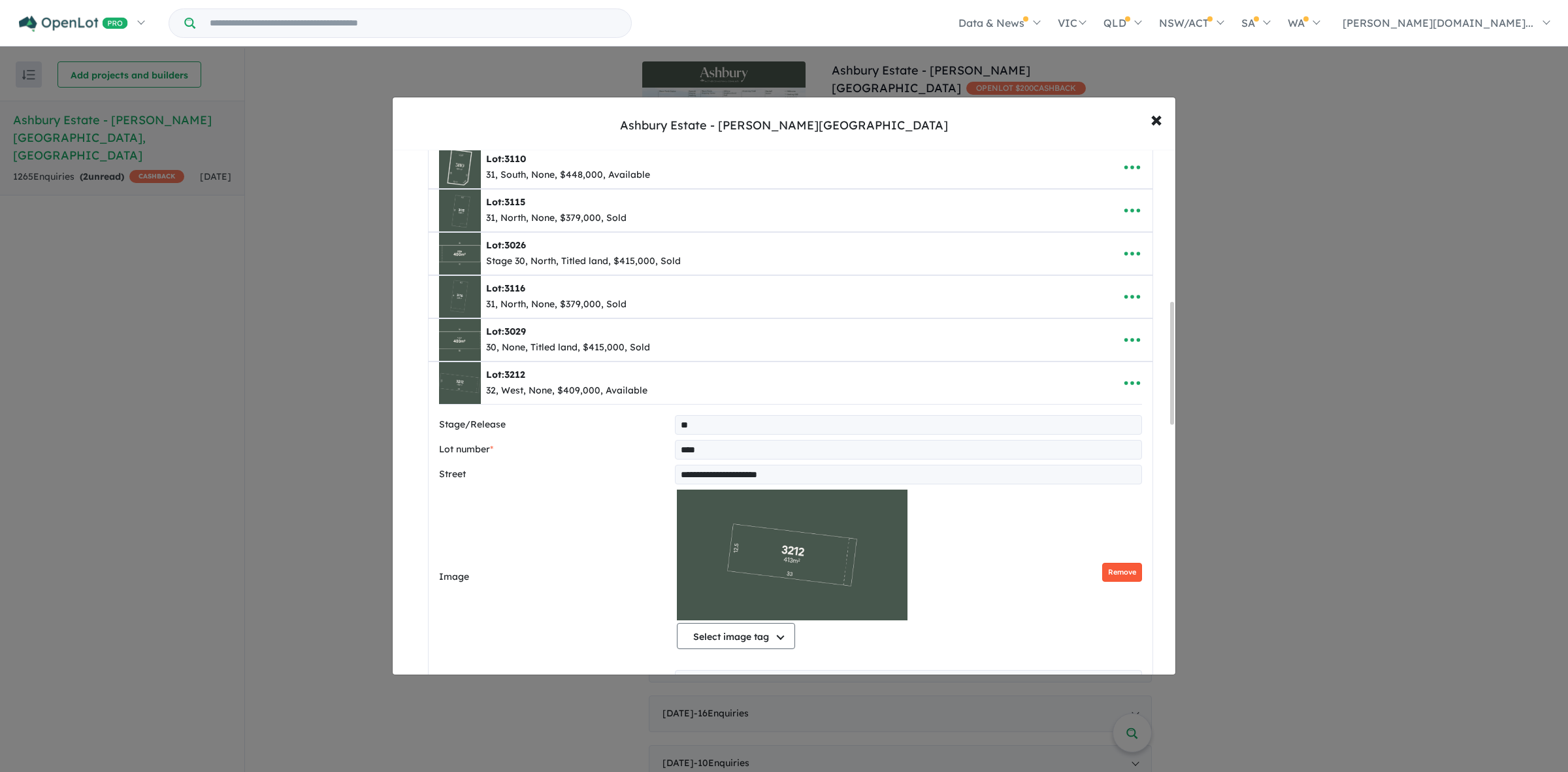
click at [1115, 576] on button "Remove" at bounding box center [1122, 572] width 40 height 19
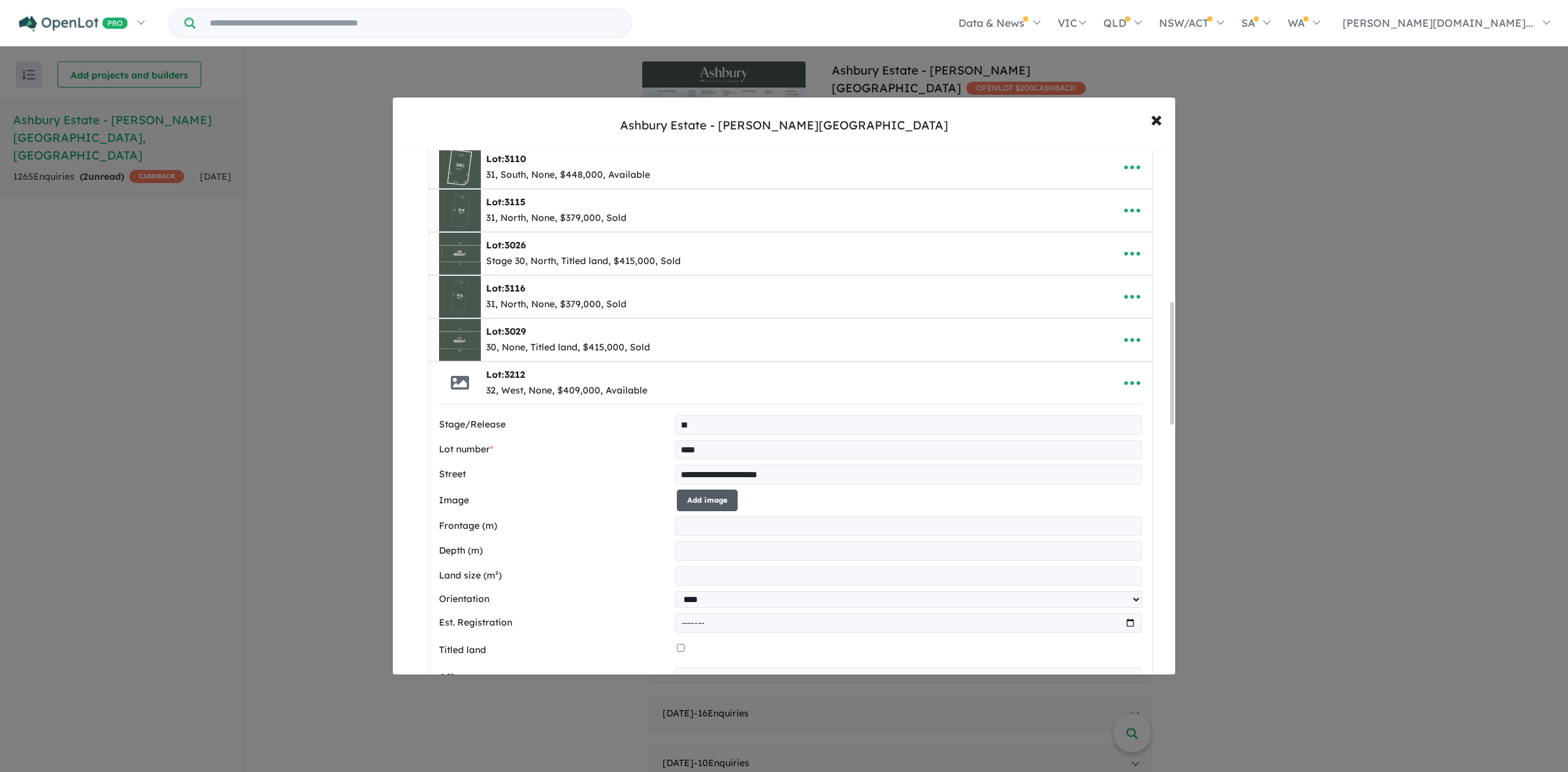
click at [722, 501] on button "Add image" at bounding box center [707, 501] width 61 height 22
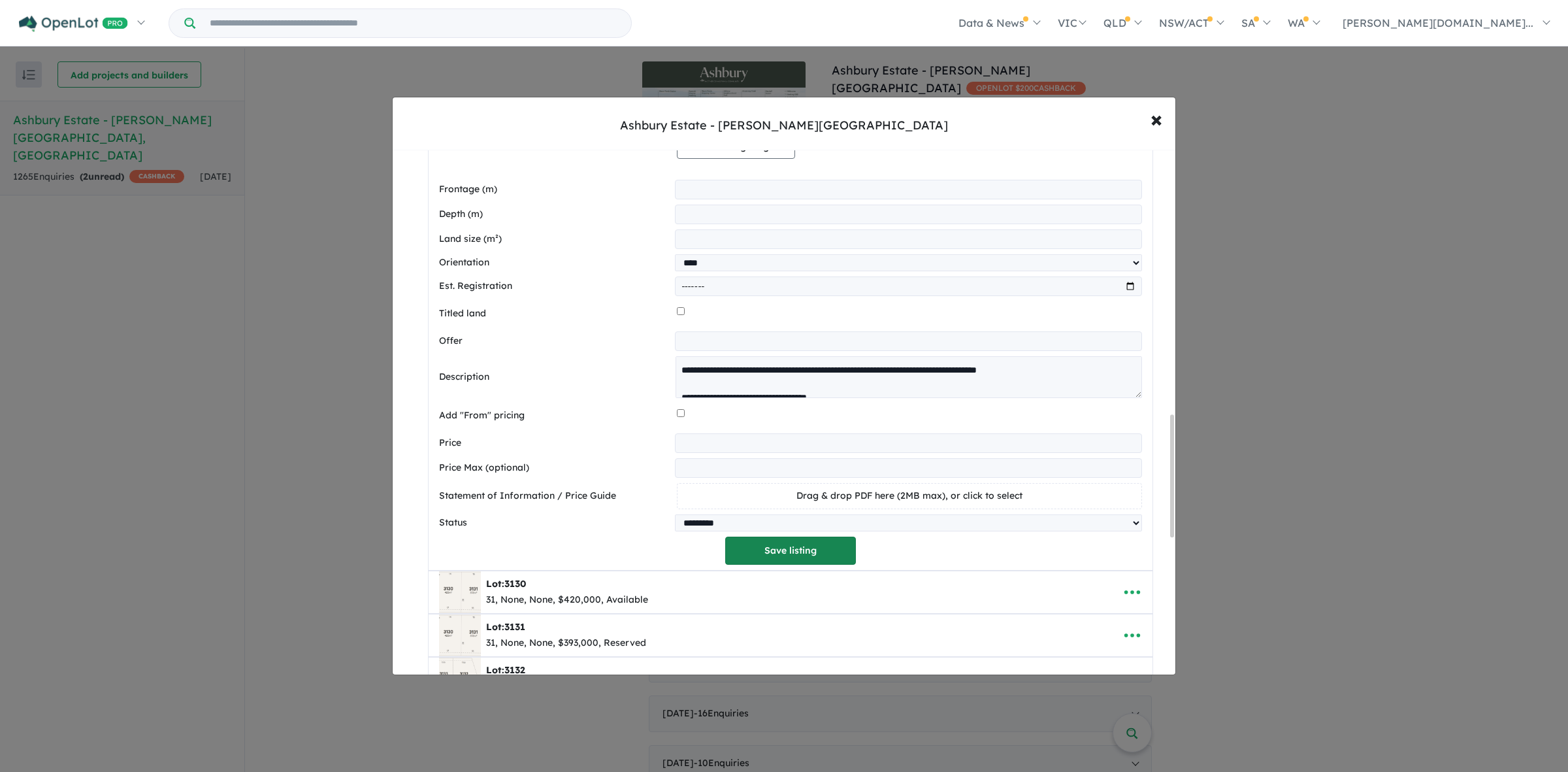
click at [764, 550] on button "Save listing" at bounding box center [790, 551] width 130 height 28
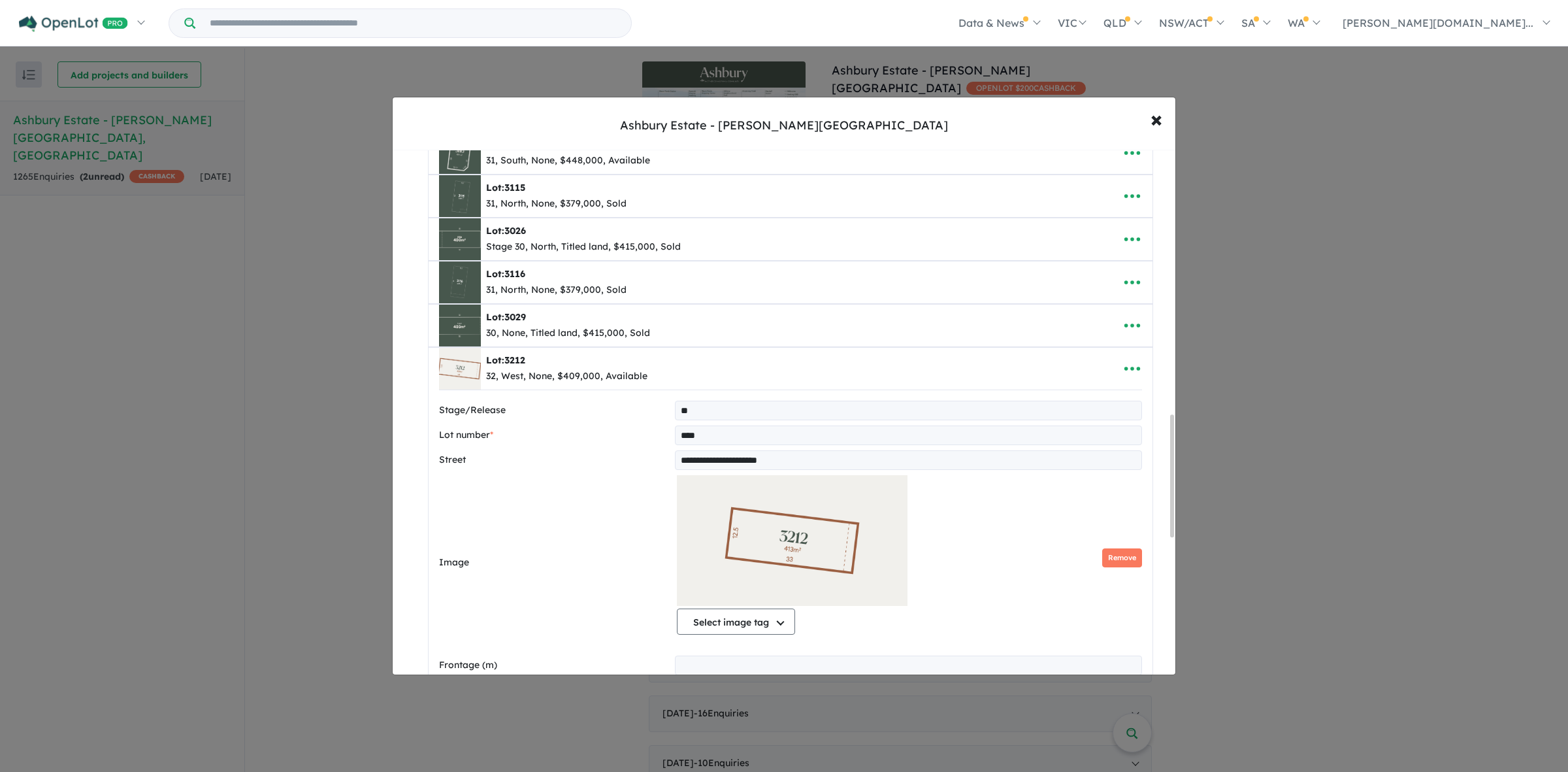
select select "****"
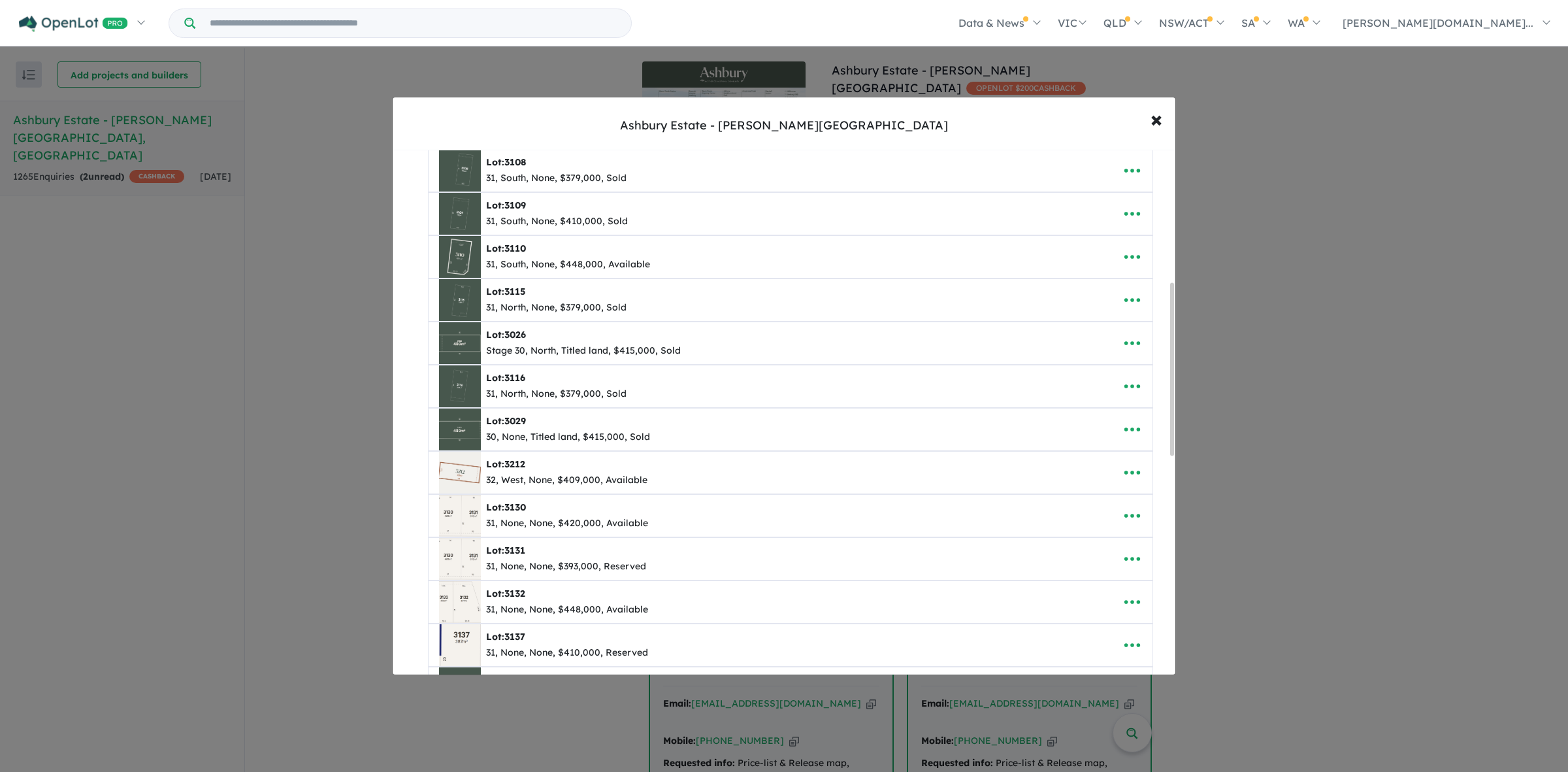
scroll to position [571, 0]
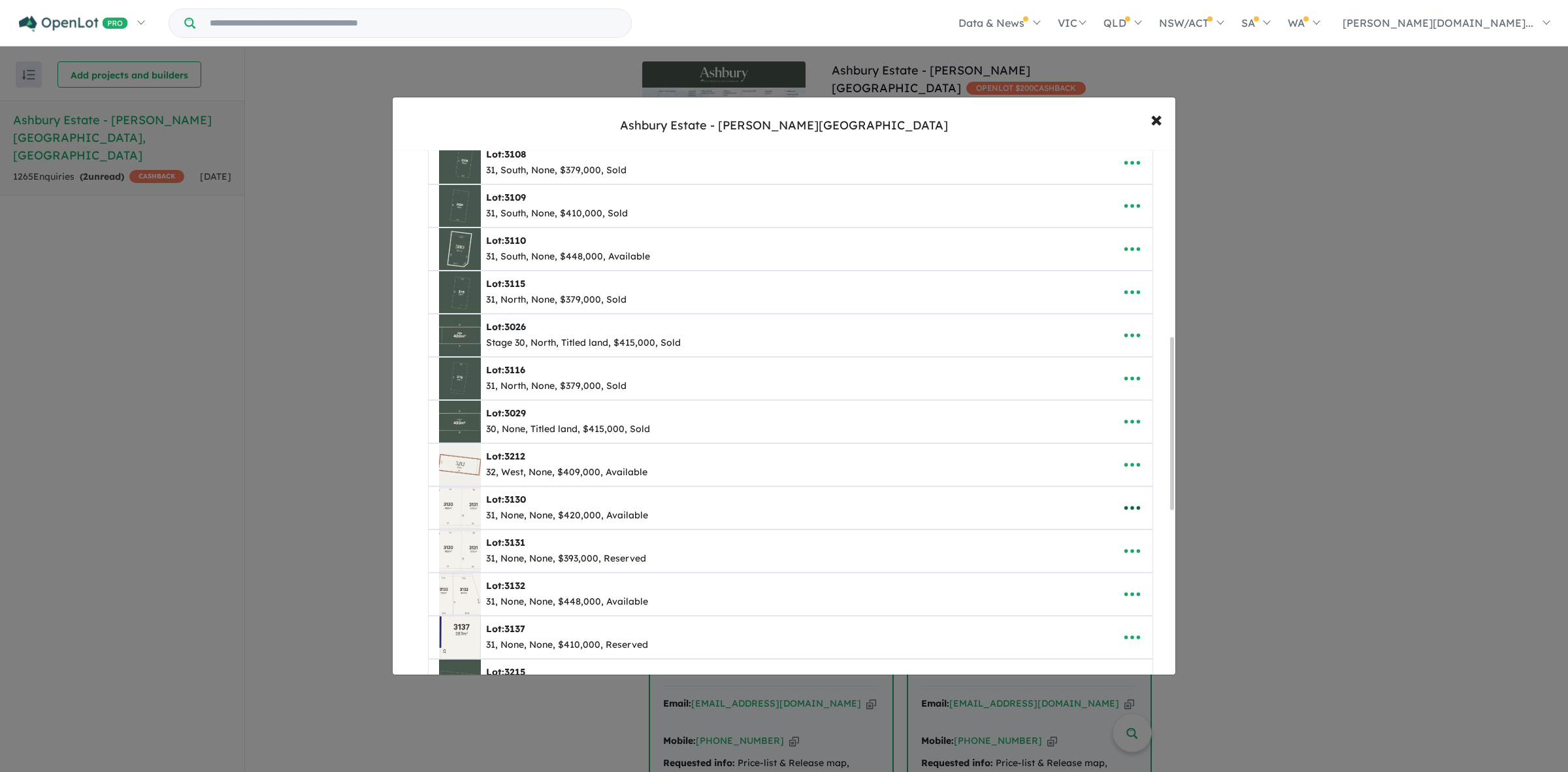
click at [1136, 508] on icon "button" at bounding box center [1132, 507] width 19 height 19
click at [1081, 547] on link "Edit" at bounding box center [1102, 540] width 96 height 30
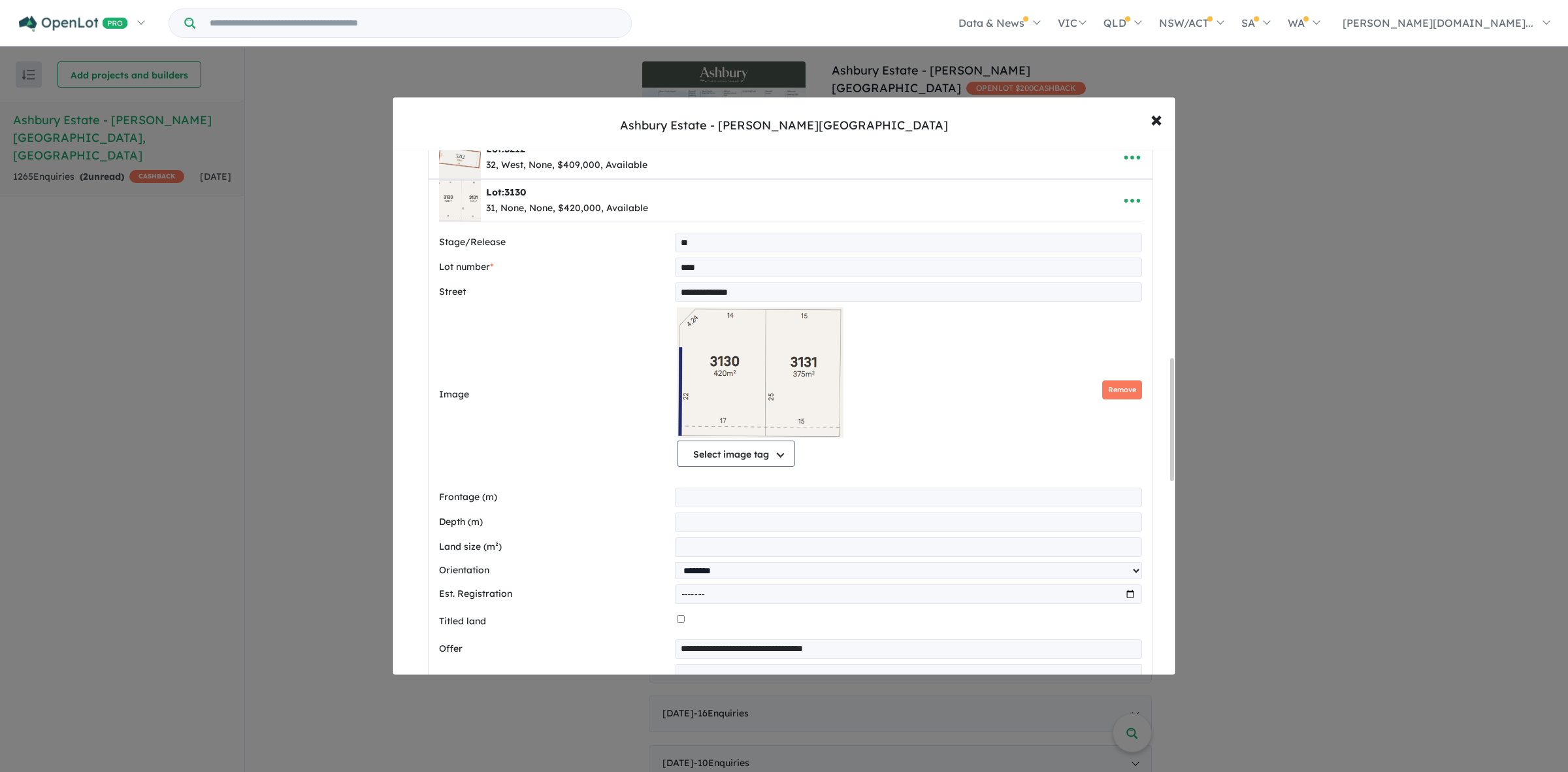
scroll to position [898, 0]
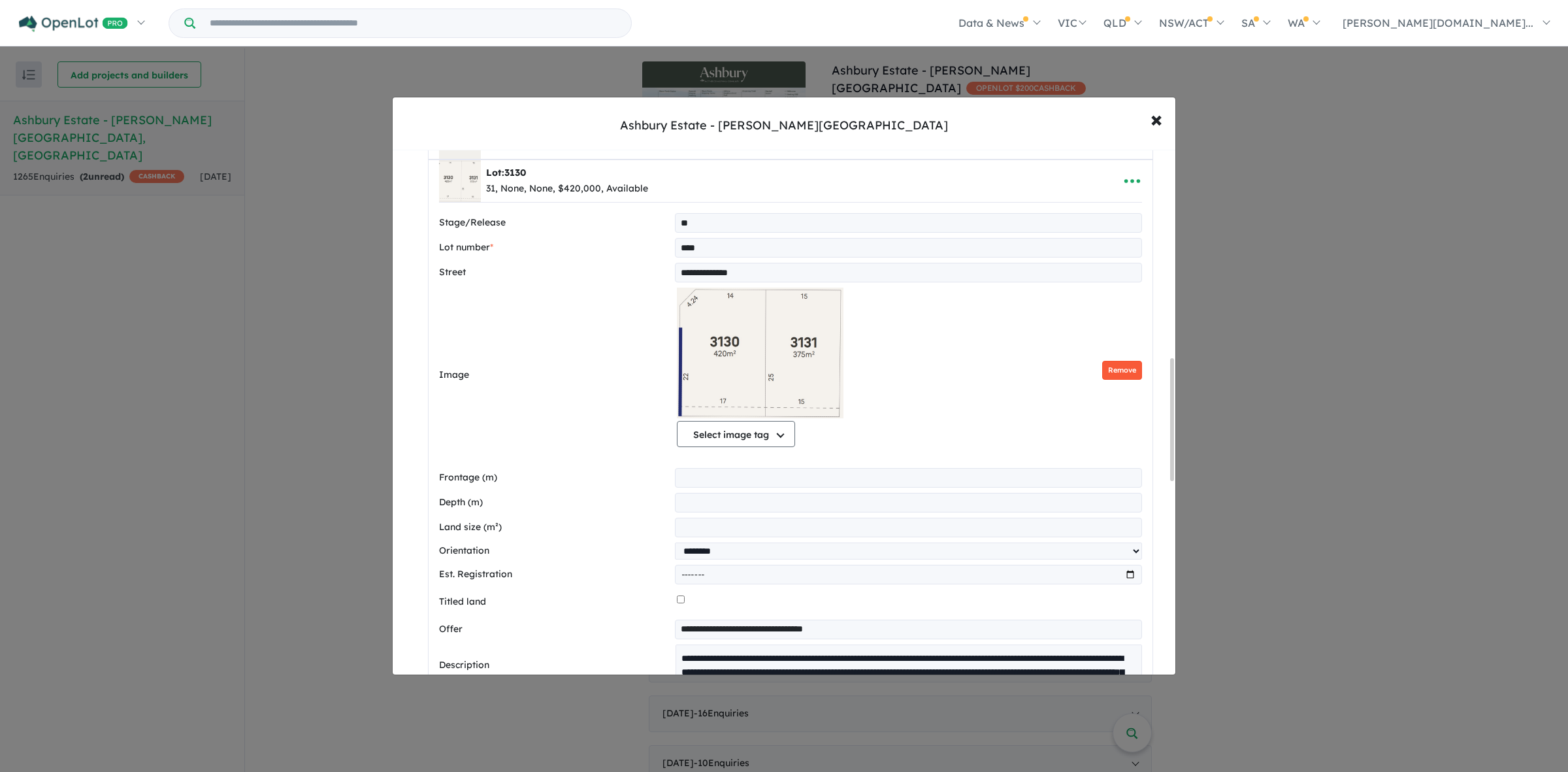
click at [1120, 376] on button "Remove" at bounding box center [1122, 370] width 40 height 19
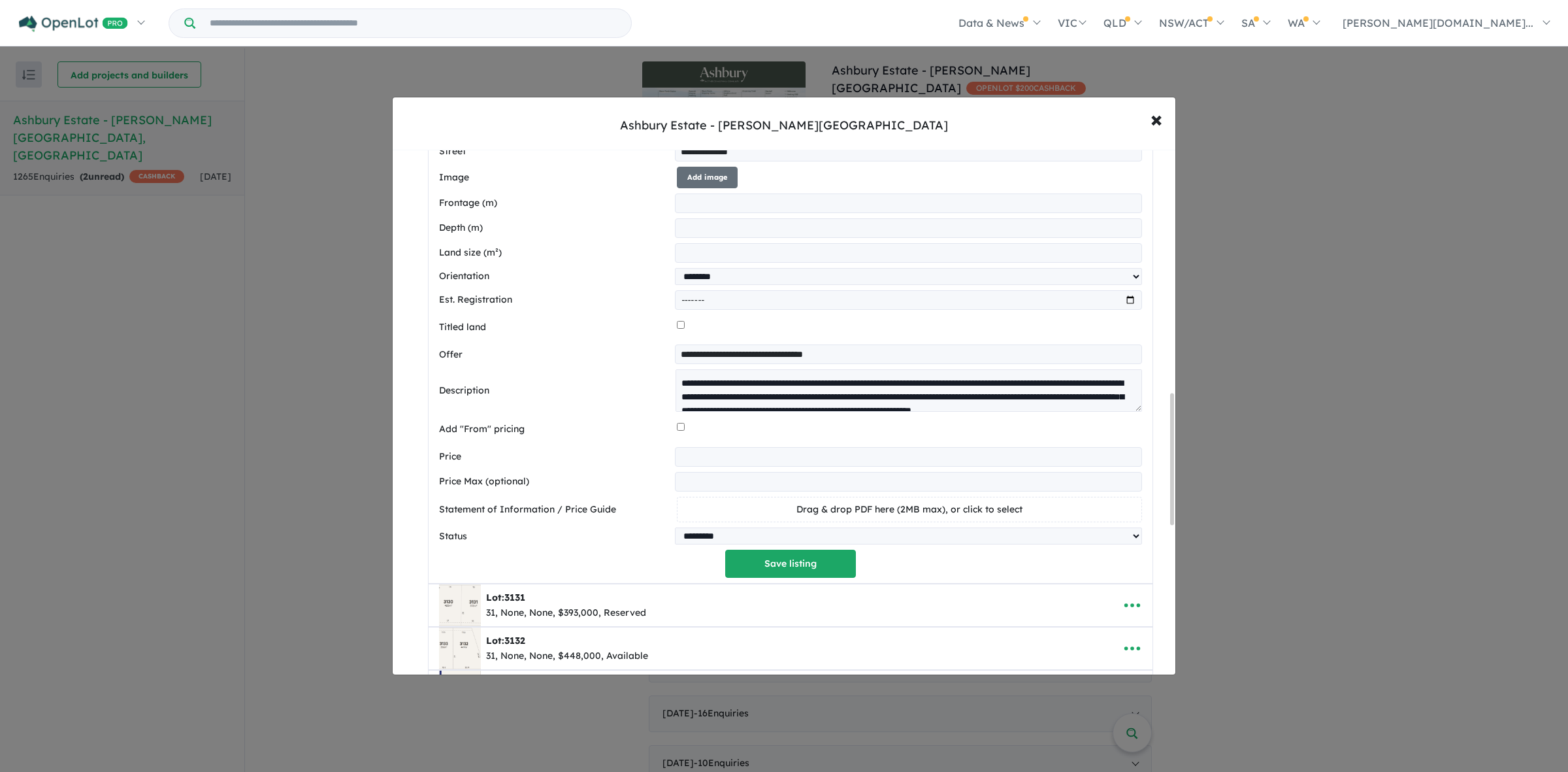
scroll to position [980, 0]
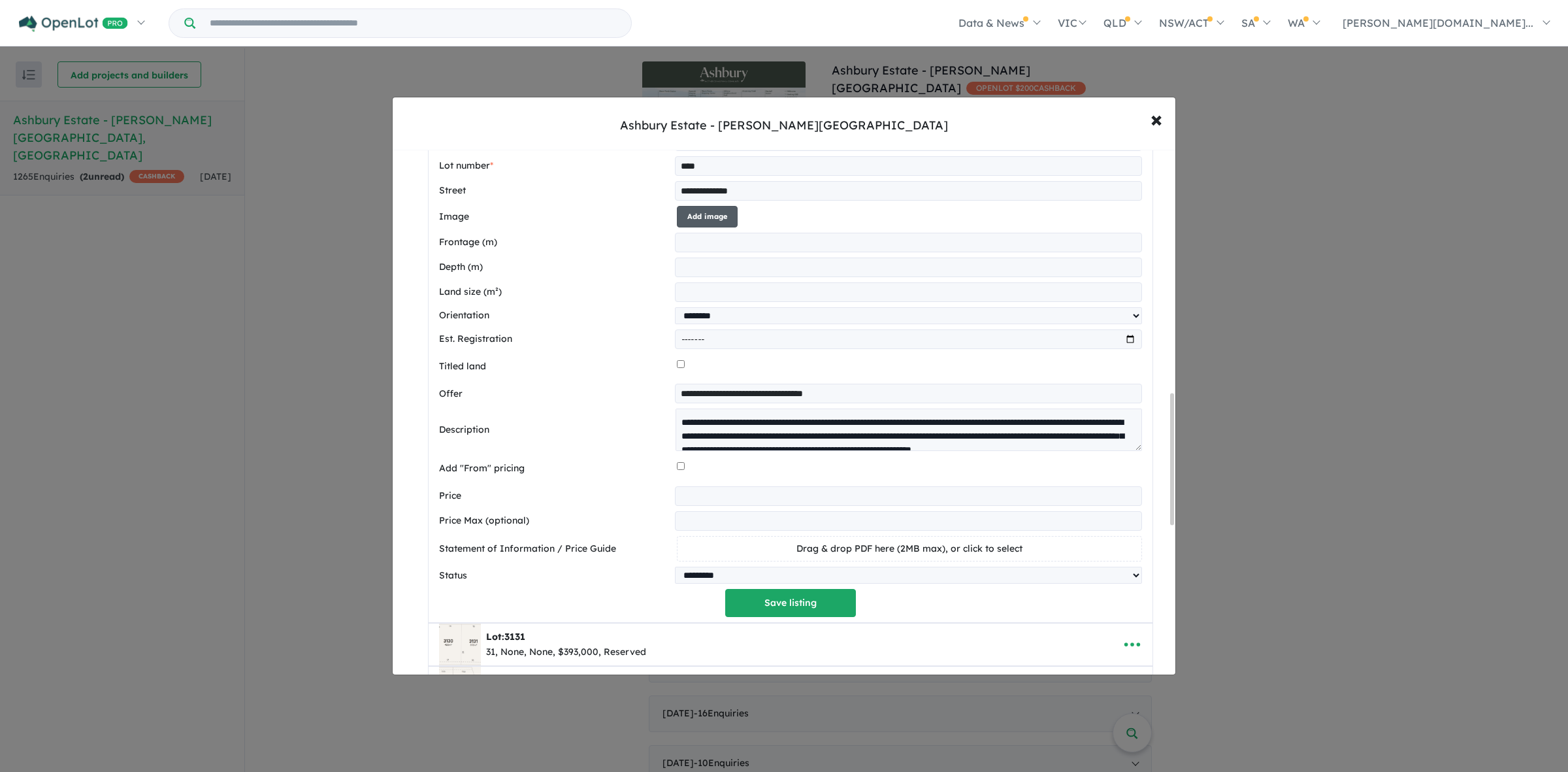
click at [715, 226] on button "Add image" at bounding box center [707, 217] width 61 height 22
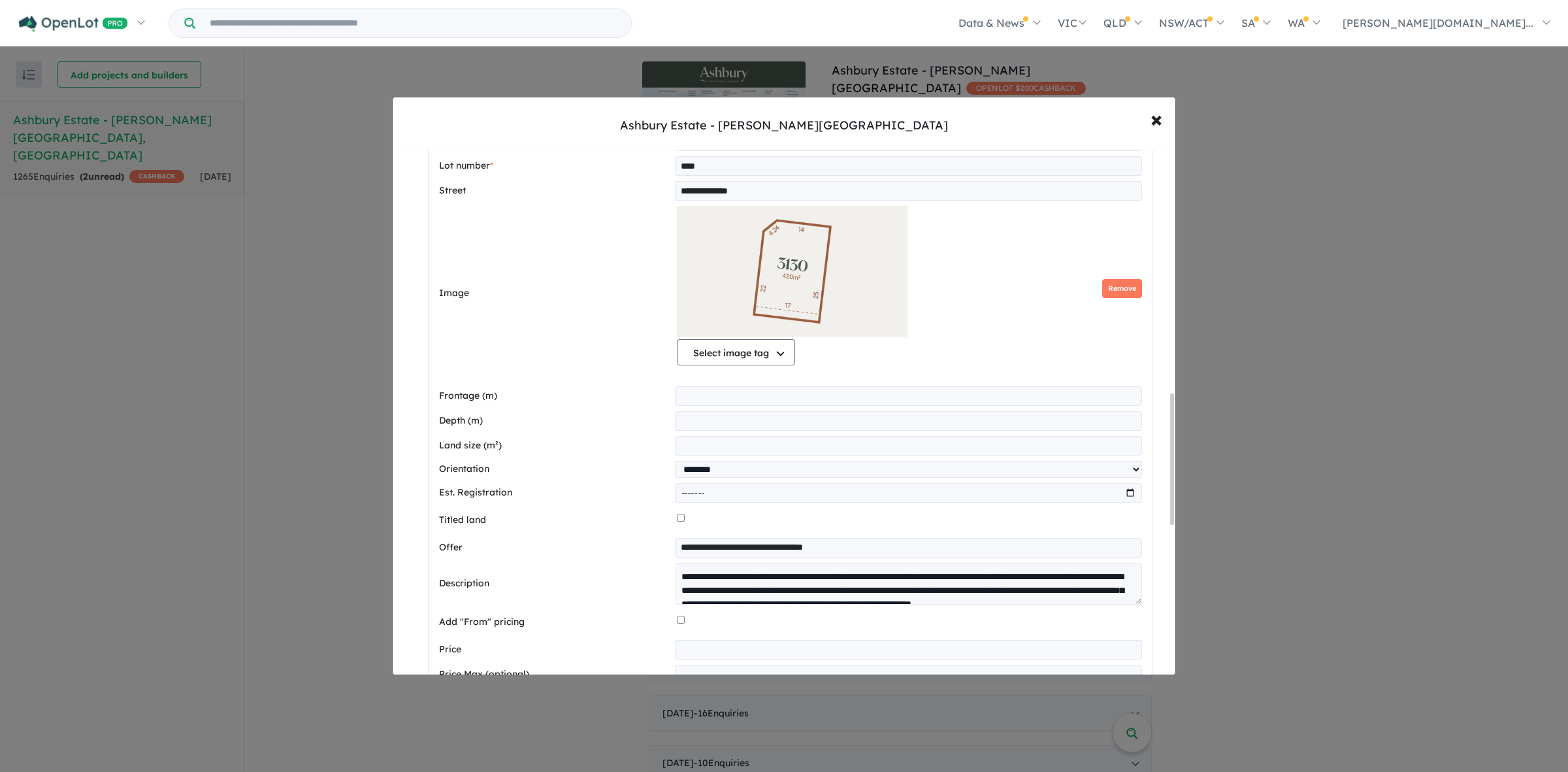
scroll to position [1225, 0]
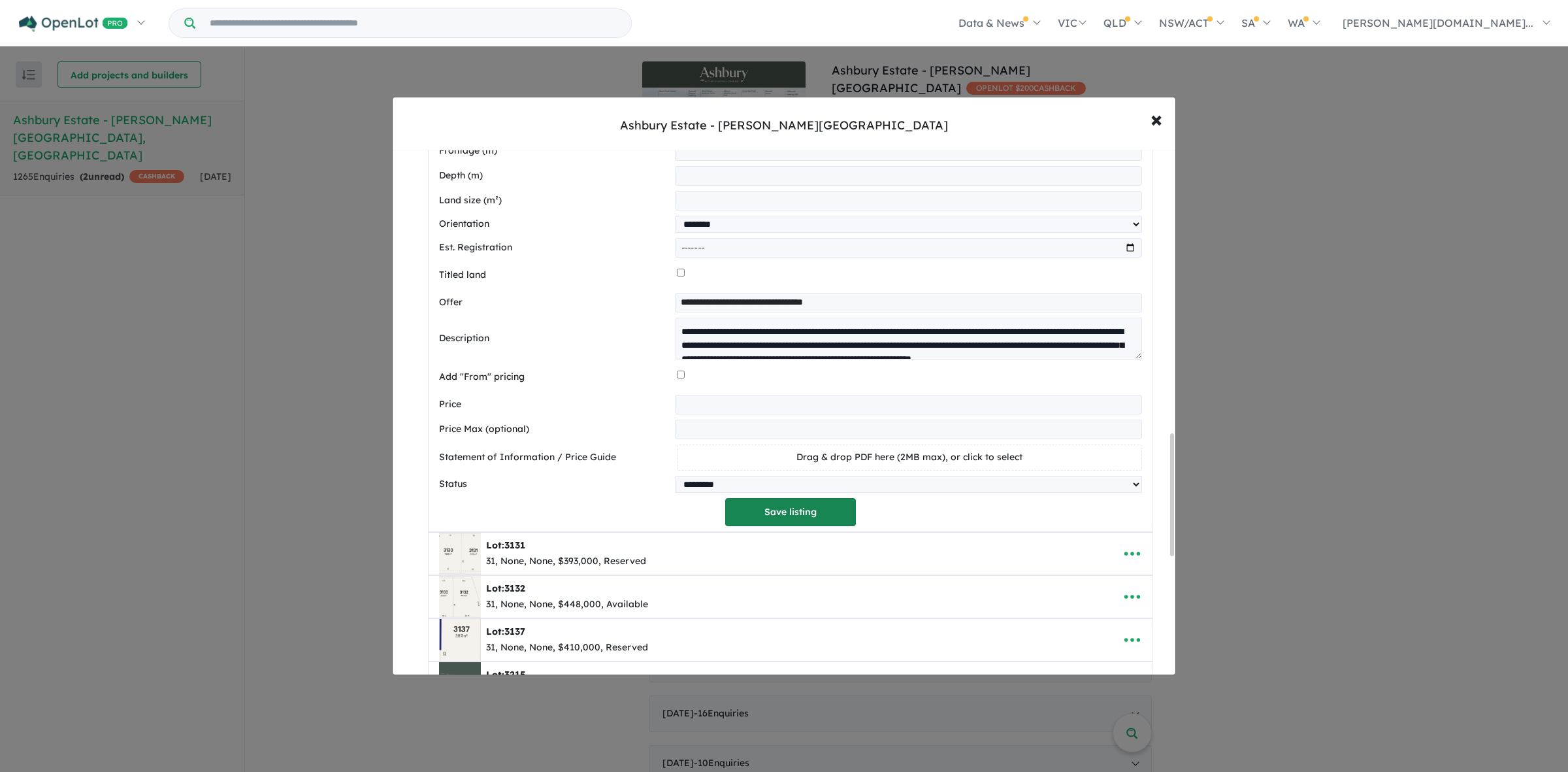
click at [828, 524] on button "Save listing" at bounding box center [790, 512] width 130 height 28
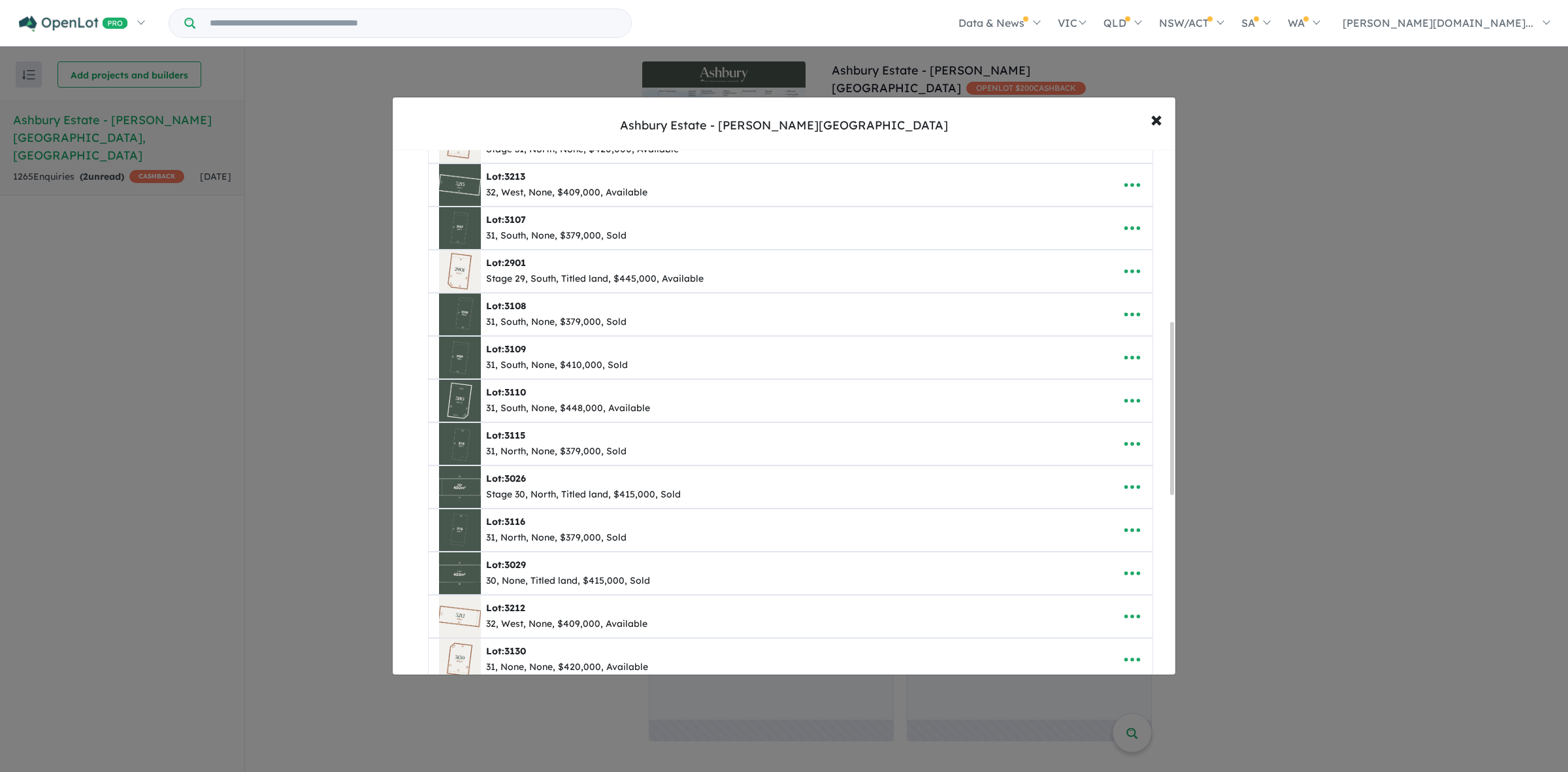
scroll to position [571, 0]
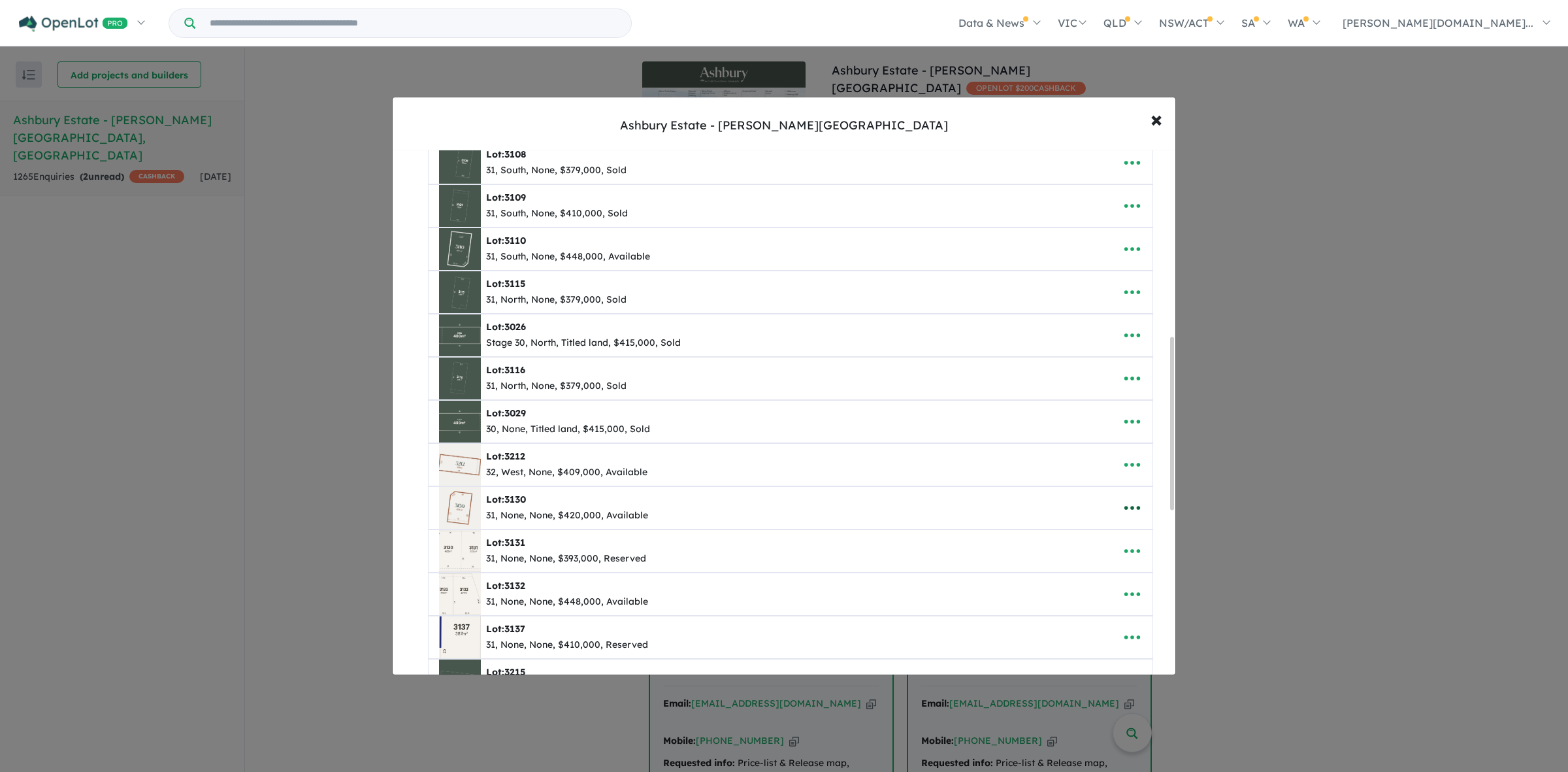
click at [1124, 517] on icon "button" at bounding box center [1132, 507] width 19 height 19
click at [1092, 546] on link "Edit" at bounding box center [1102, 540] width 96 height 30
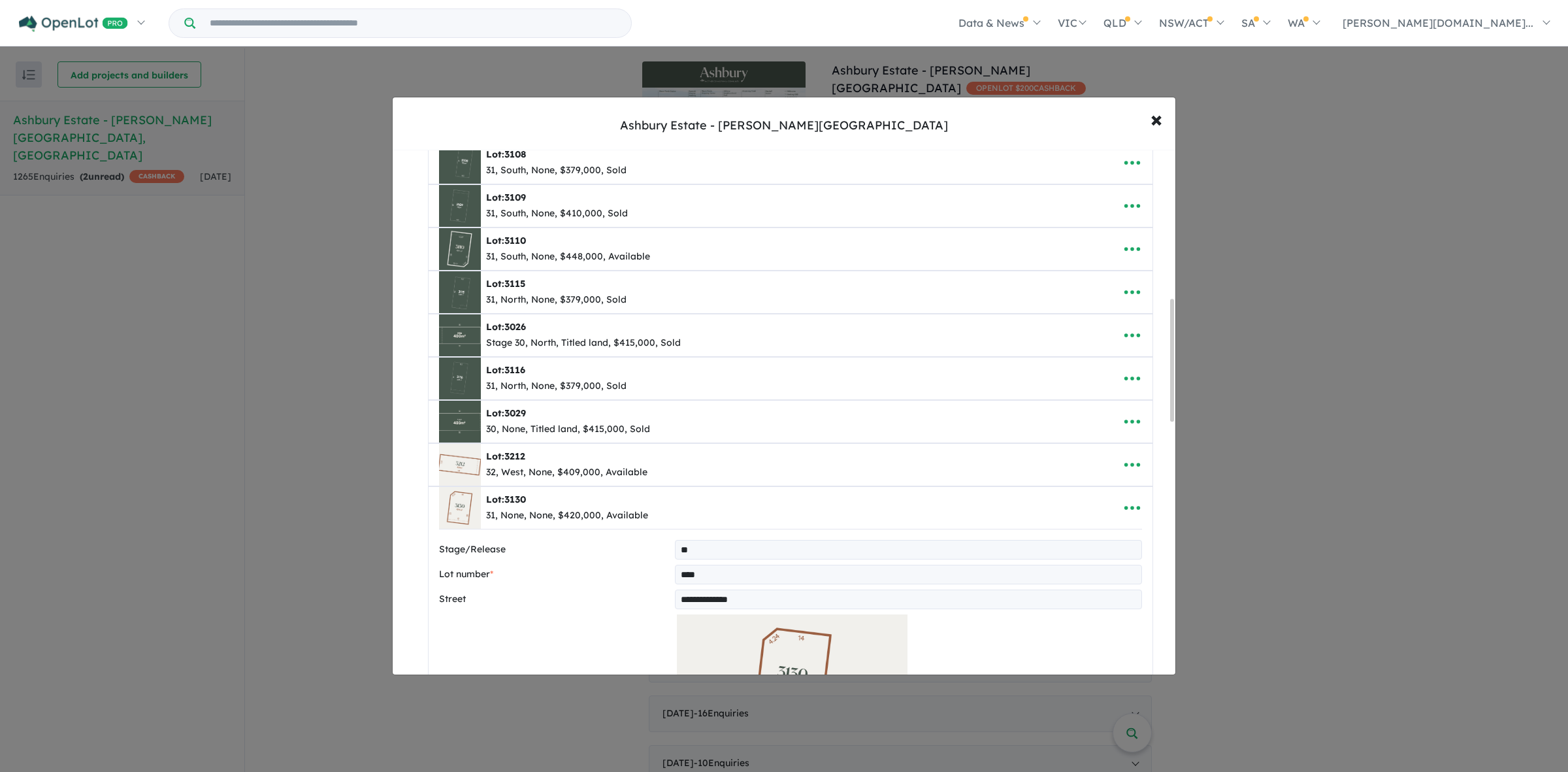
scroll to position [898, 0]
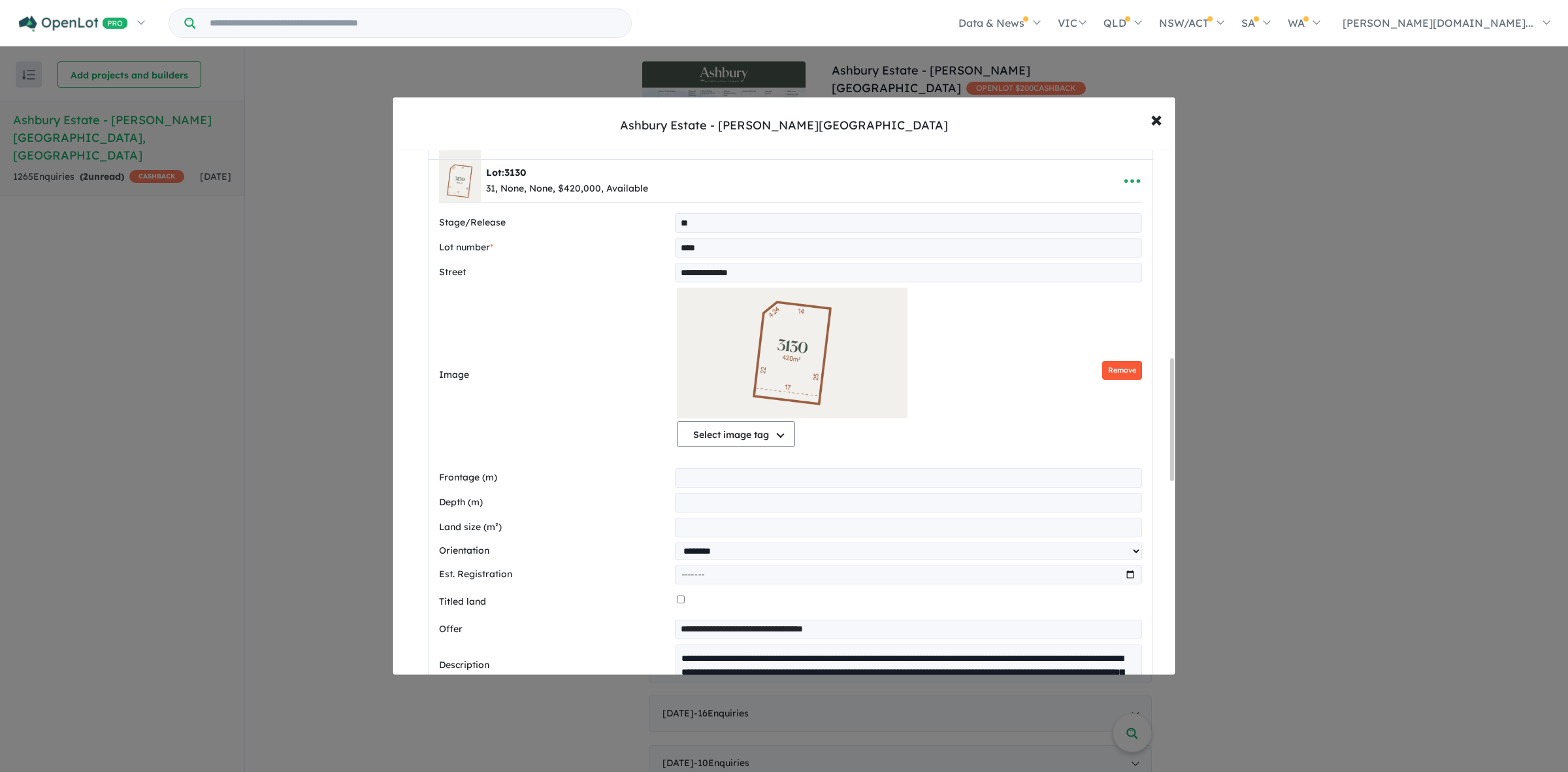
click at [1104, 377] on button "Remove" at bounding box center [1122, 370] width 40 height 19
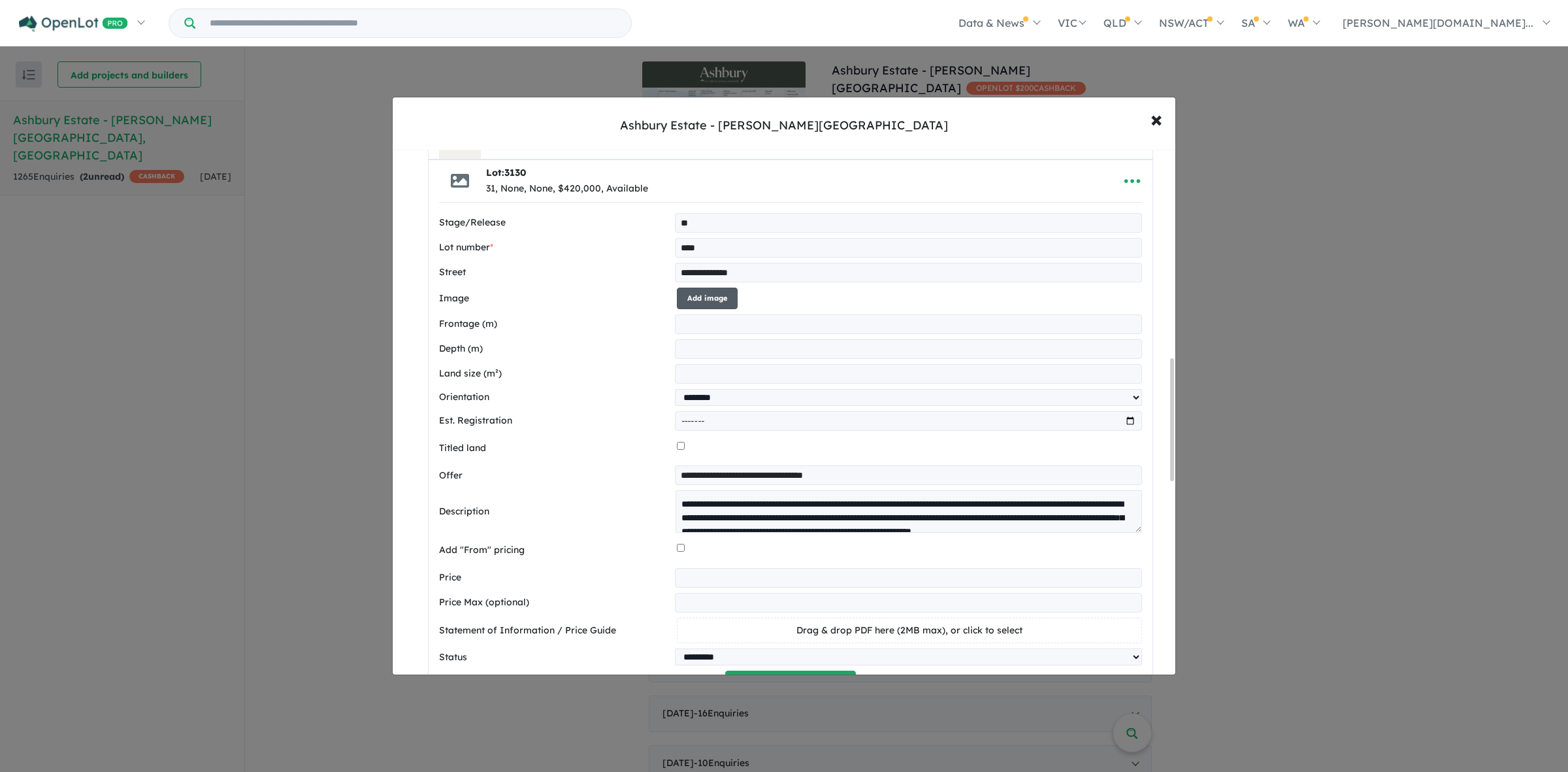
click at [715, 309] on button "Add image" at bounding box center [707, 298] width 61 height 22
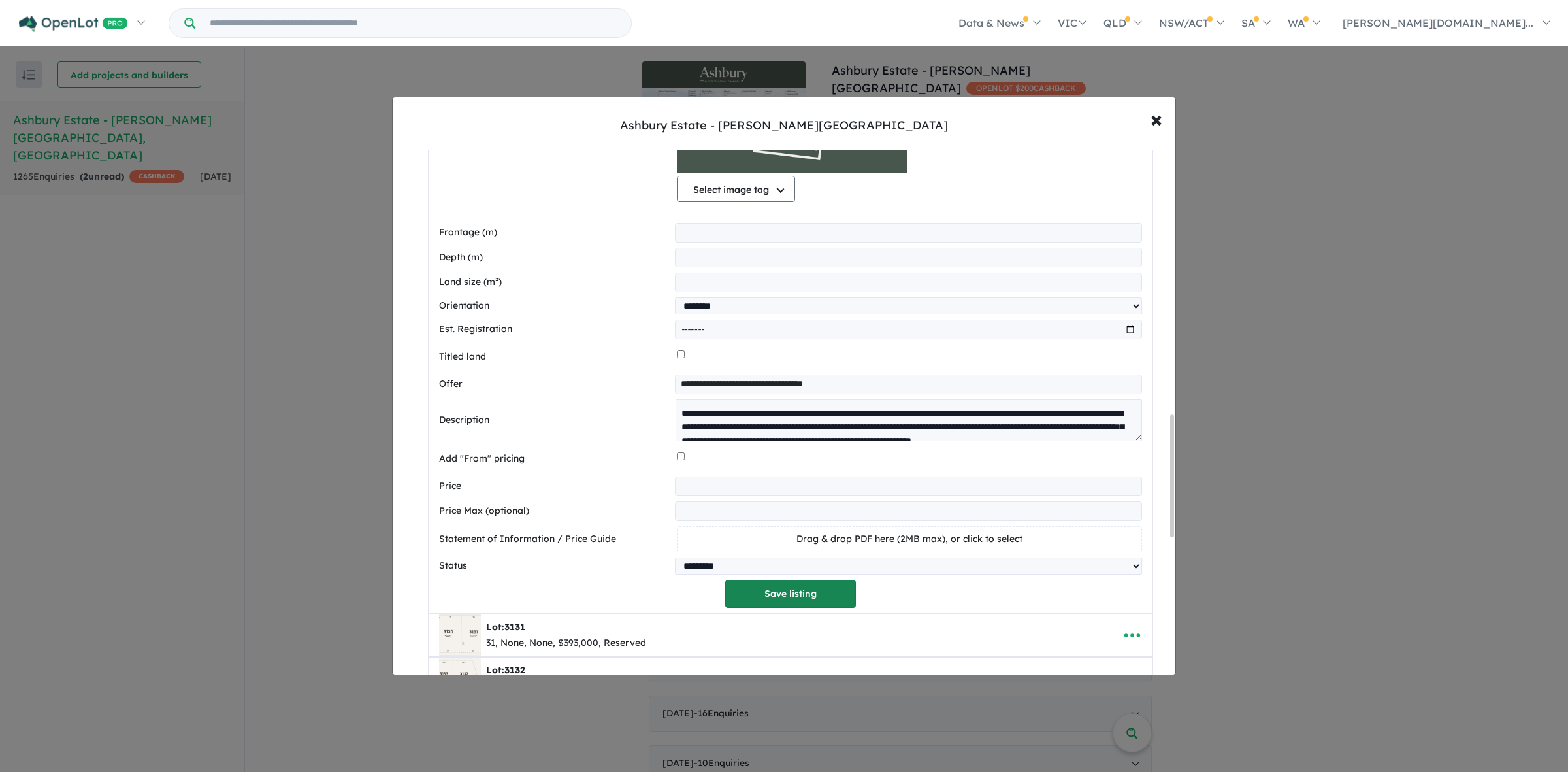
click at [801, 605] on button "Save listing" at bounding box center [790, 594] width 130 height 28
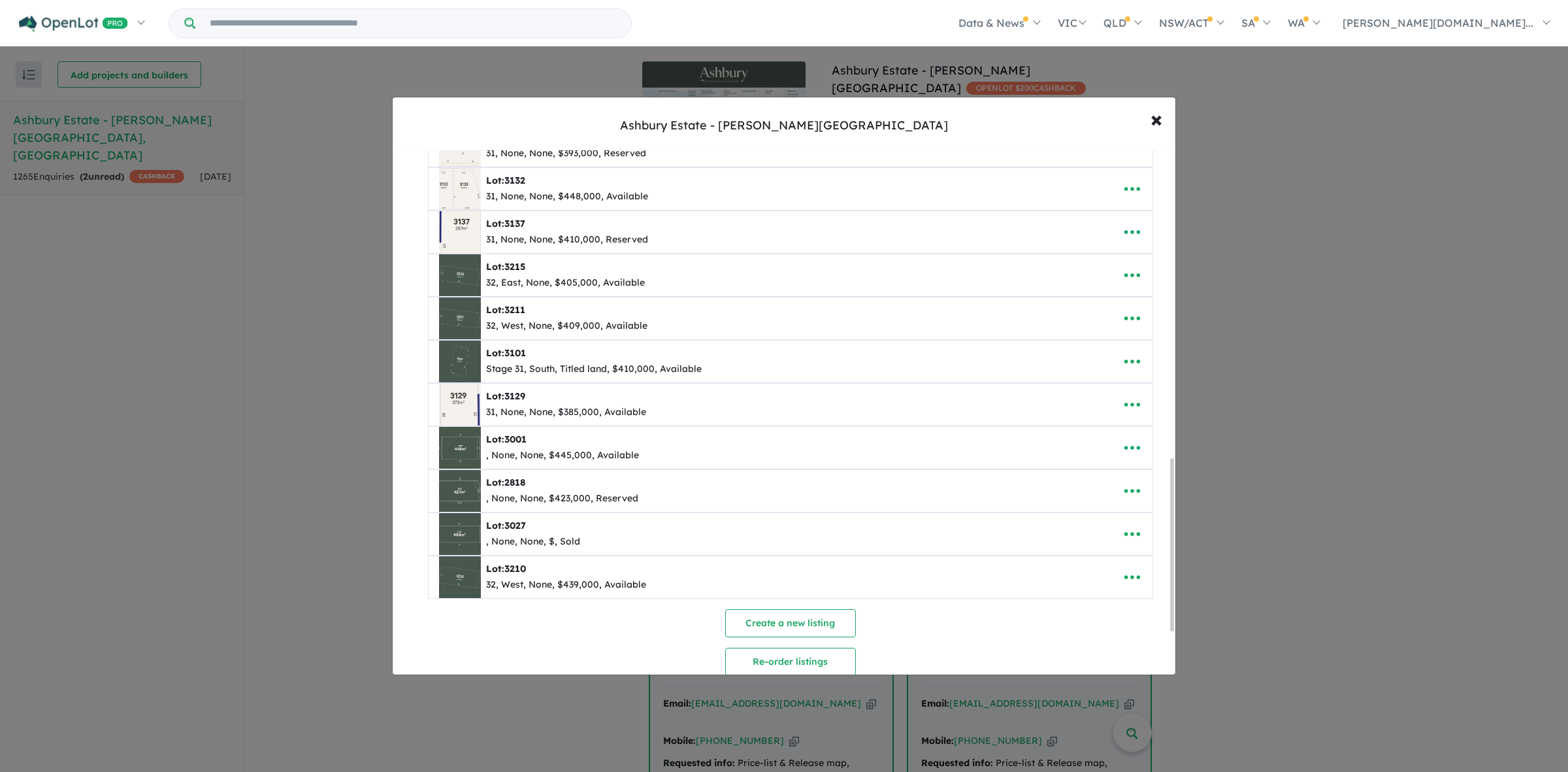
scroll to position [980, 0]
click at [1124, 360] on icon "button" at bounding box center [1131, 358] width 15 height 4
click at [1083, 400] on link "Edit" at bounding box center [1102, 390] width 96 height 30
select select "*****"
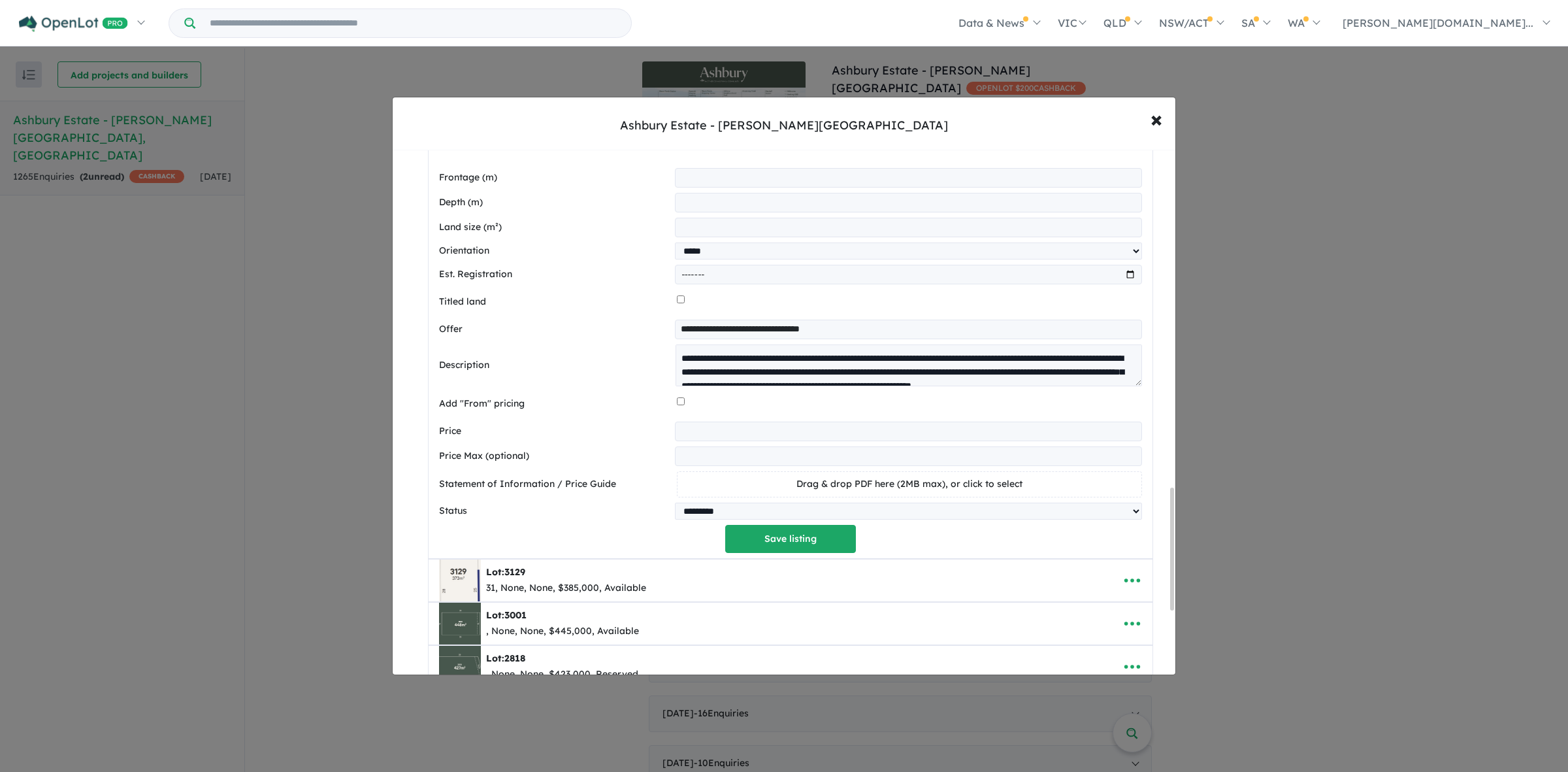
scroll to position [1462, 0]
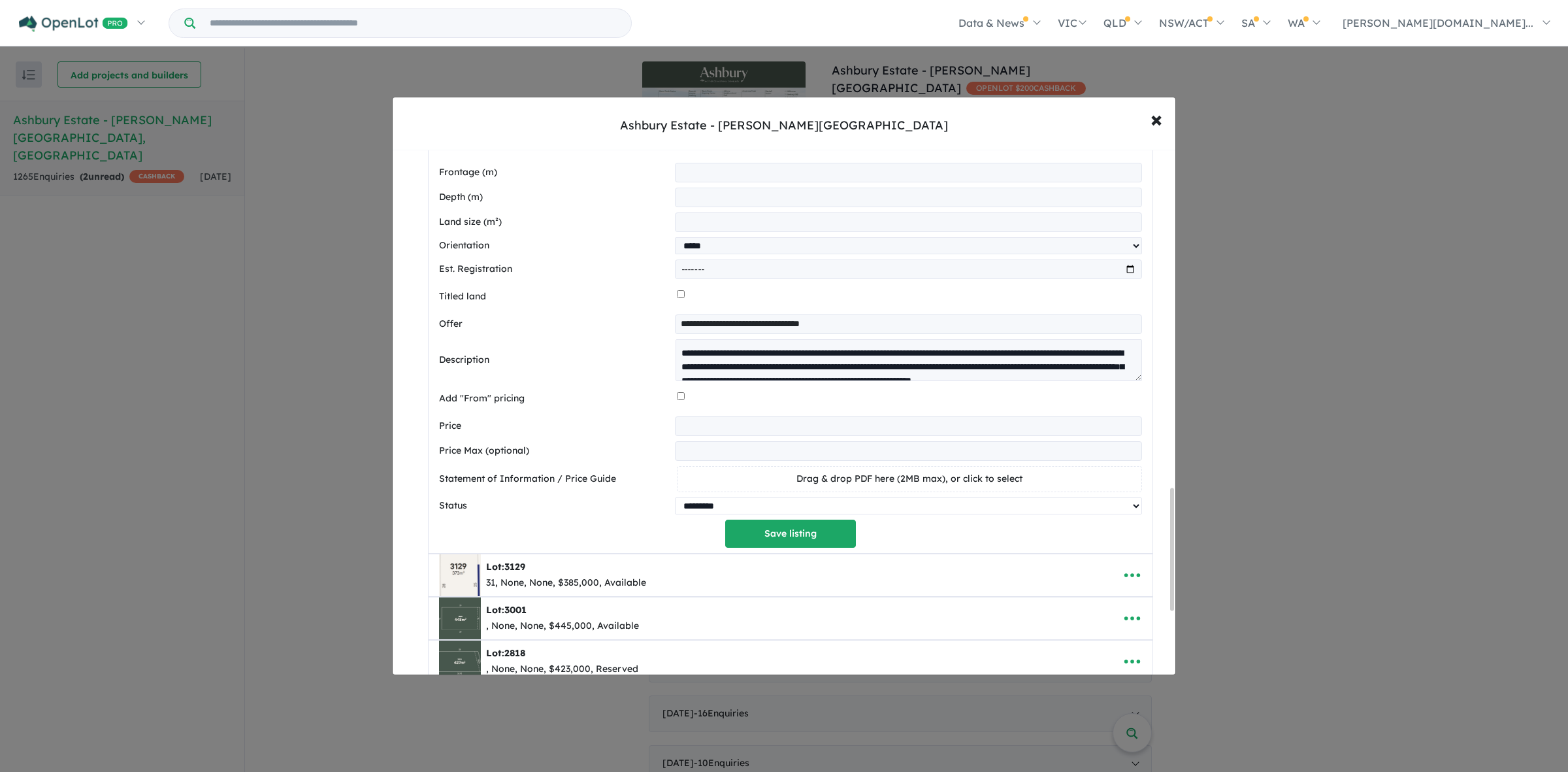
click at [1048, 514] on select "********* ******** **** ******" at bounding box center [907, 506] width 466 height 17
select select "********"
click at [675, 507] on select "********* ******** **** ******" at bounding box center [907, 506] width 466 height 17
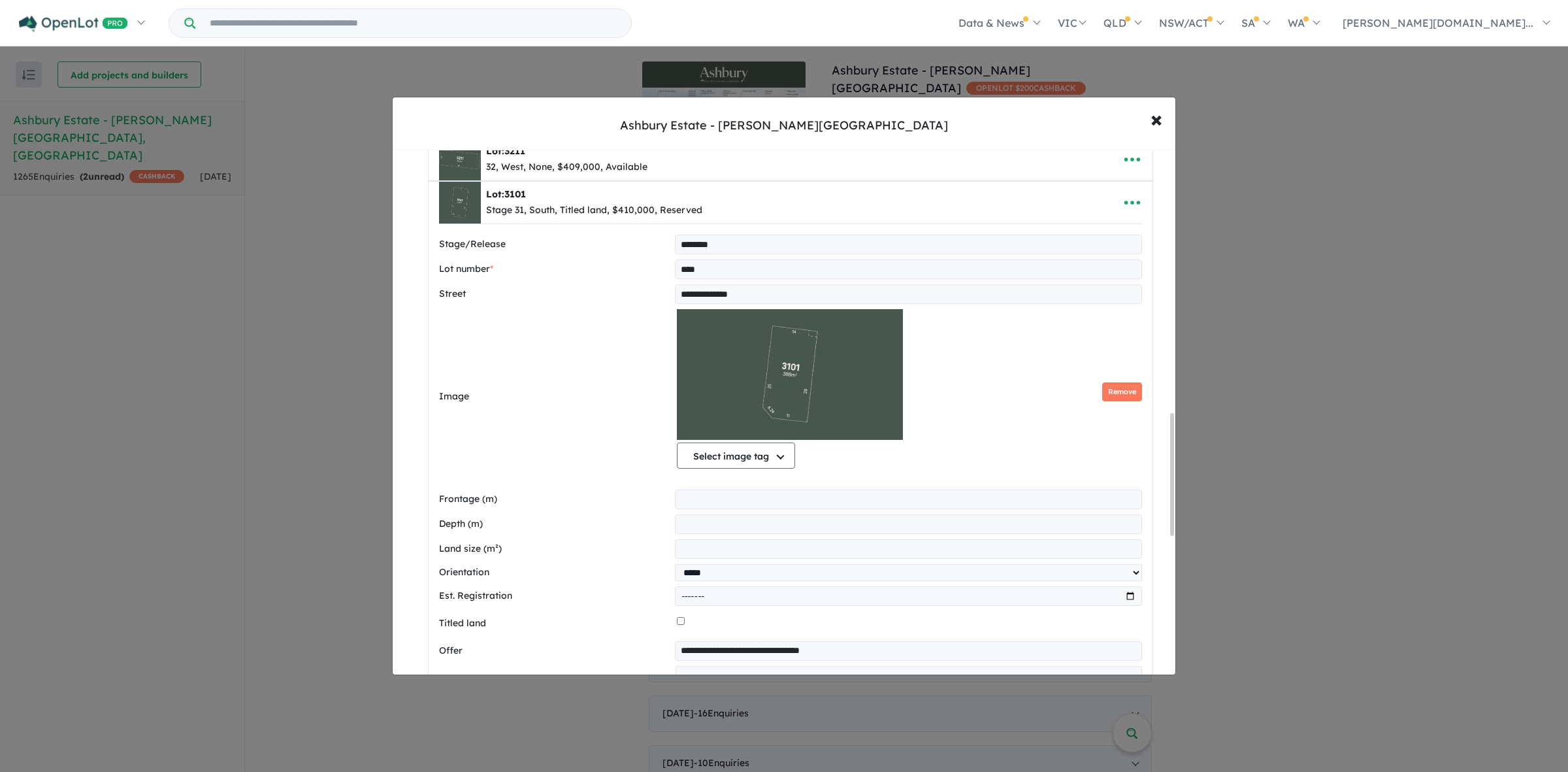
scroll to position [1544, 0]
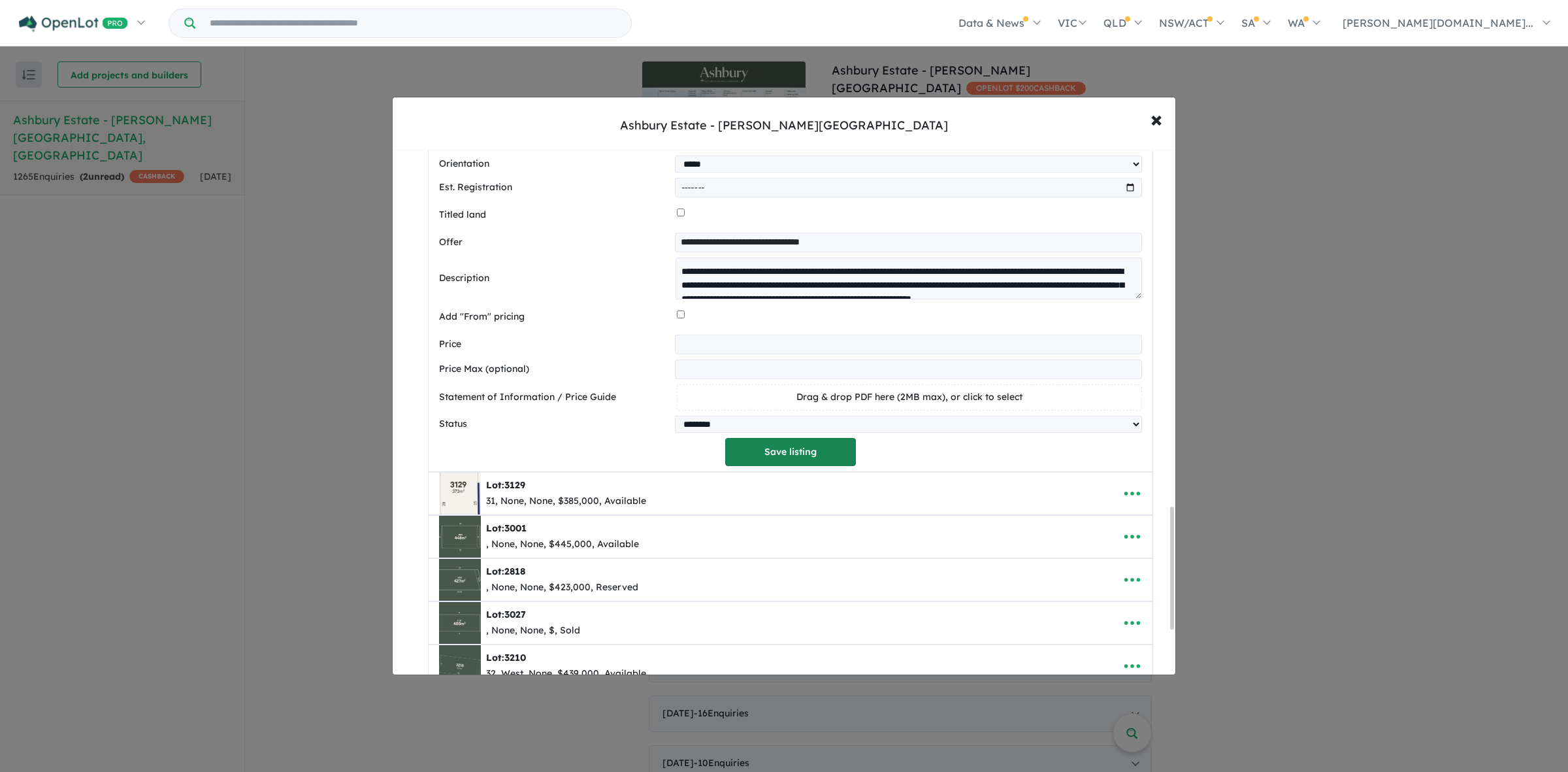
click at [797, 466] on button "Save listing" at bounding box center [790, 452] width 130 height 28
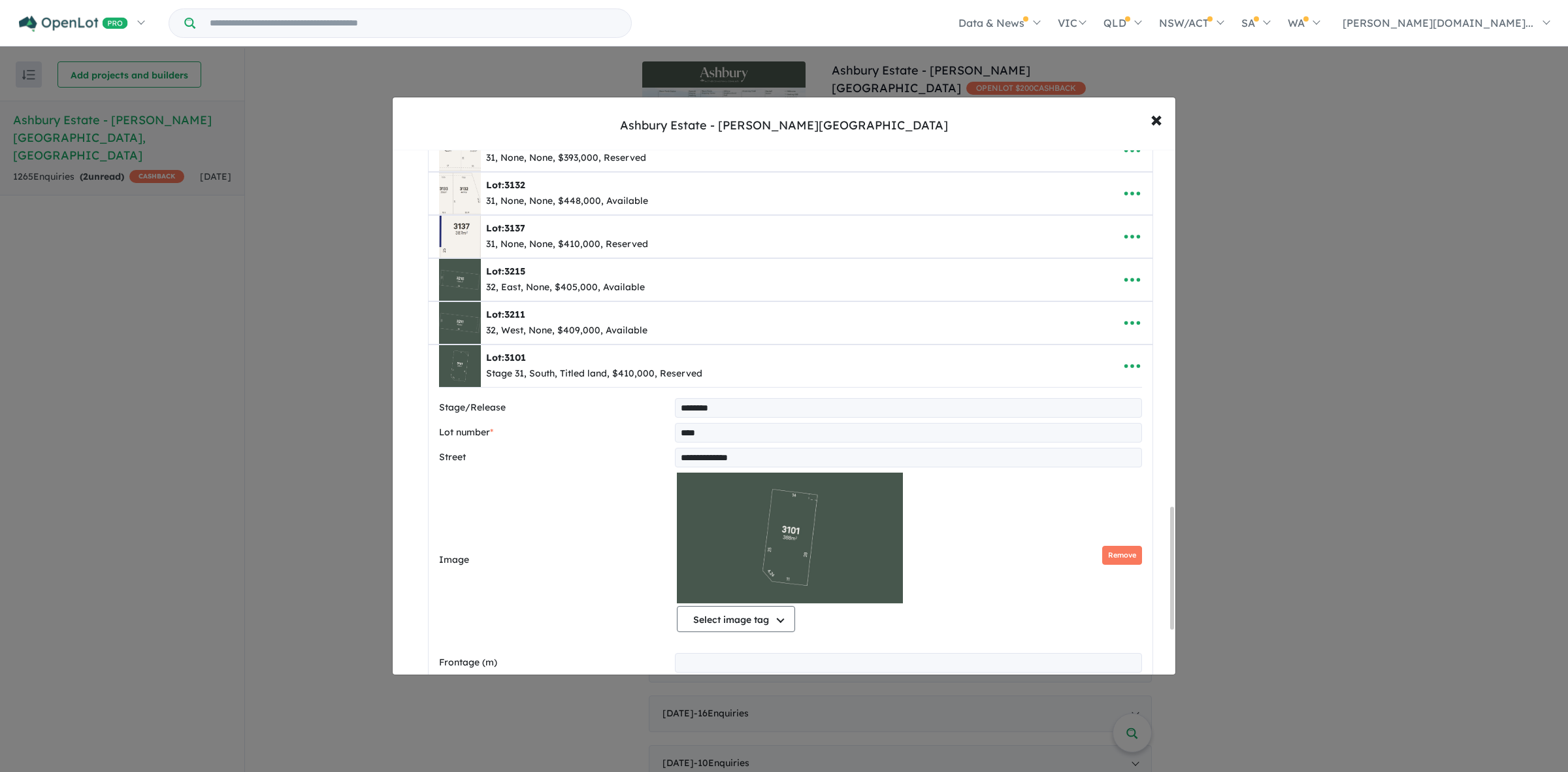
select select "*****"
select select "********"
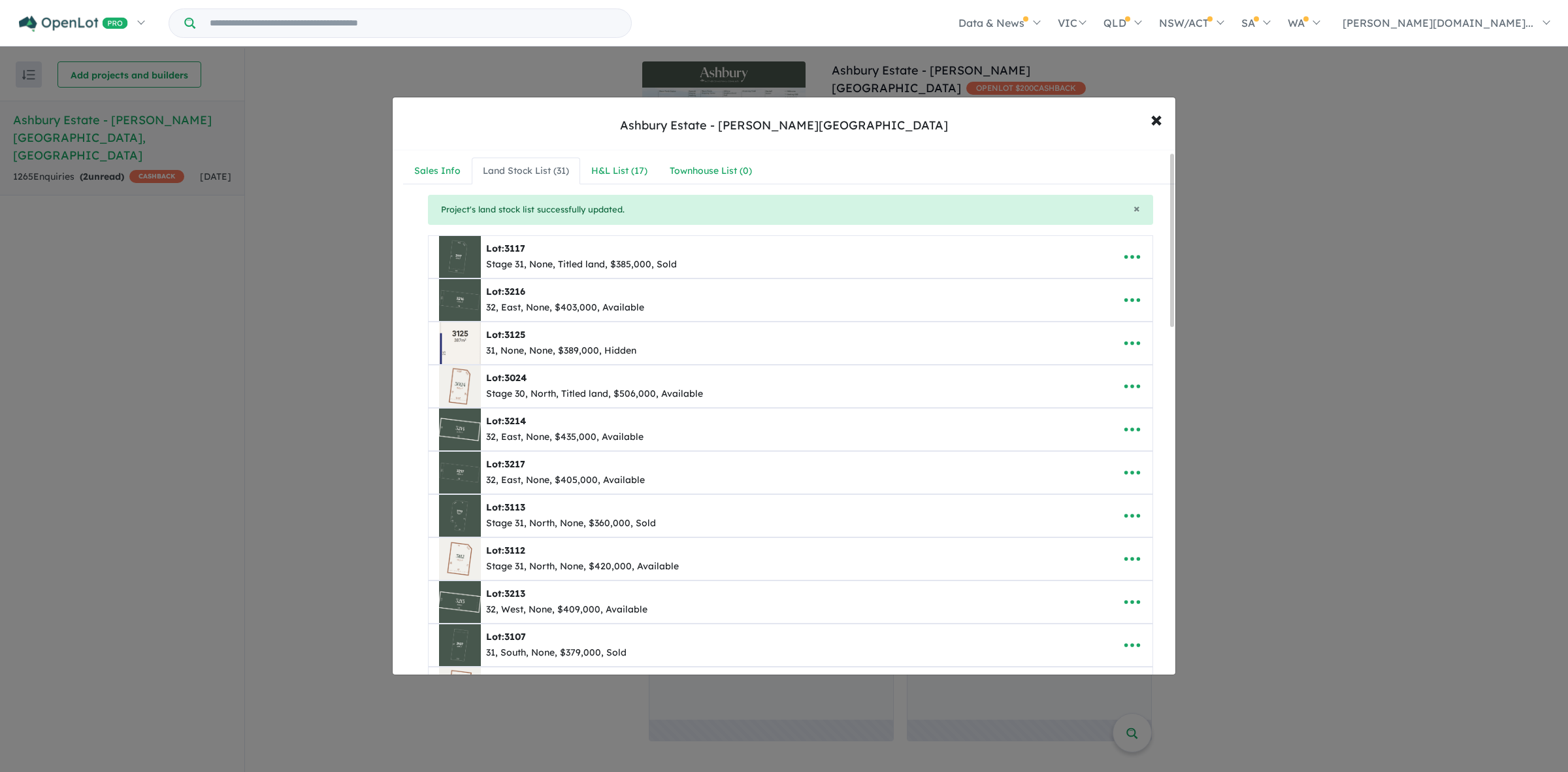
scroll to position [0, 0]
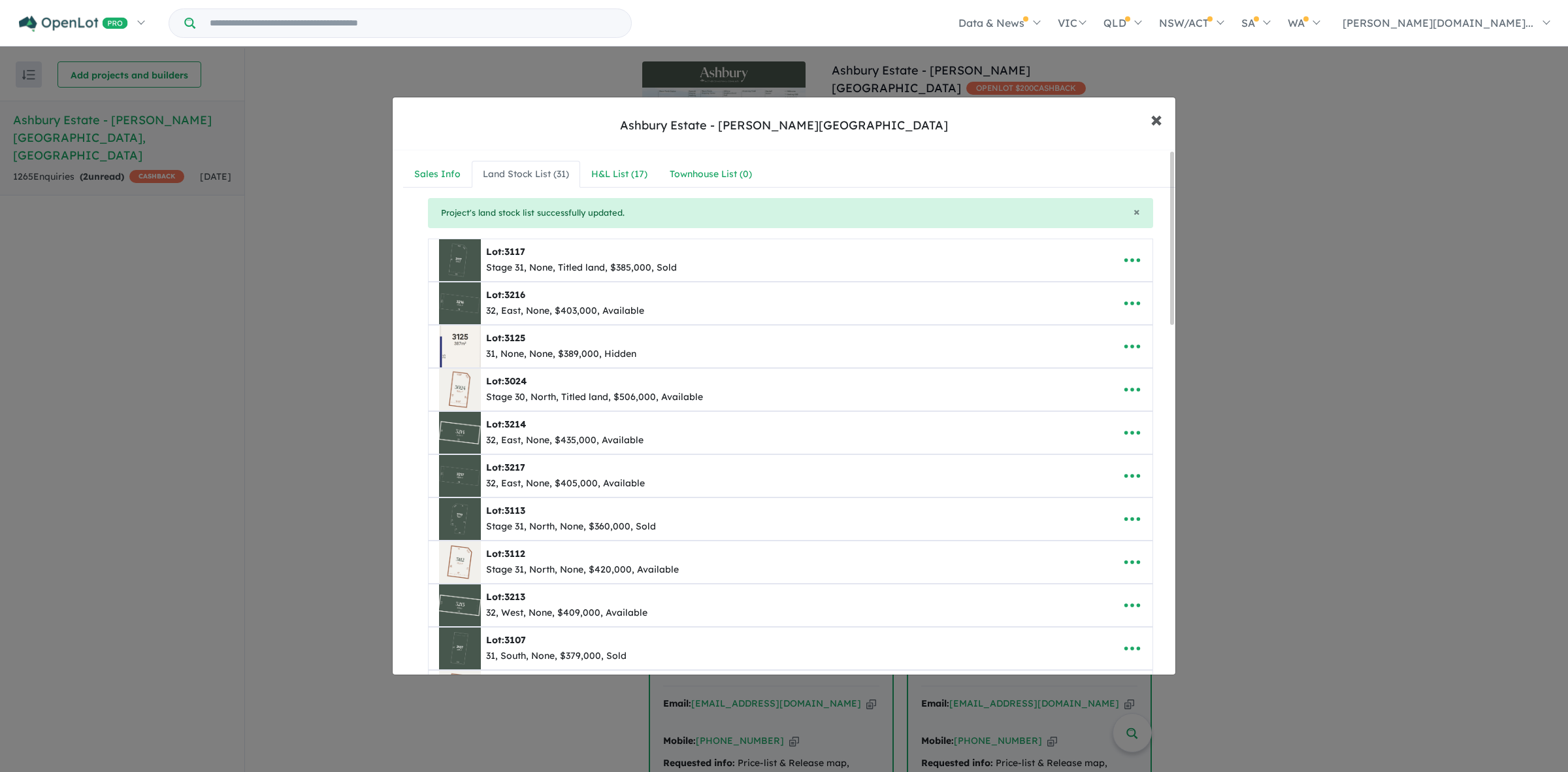
click at [1162, 122] on button "× Close" at bounding box center [1156, 119] width 38 height 35
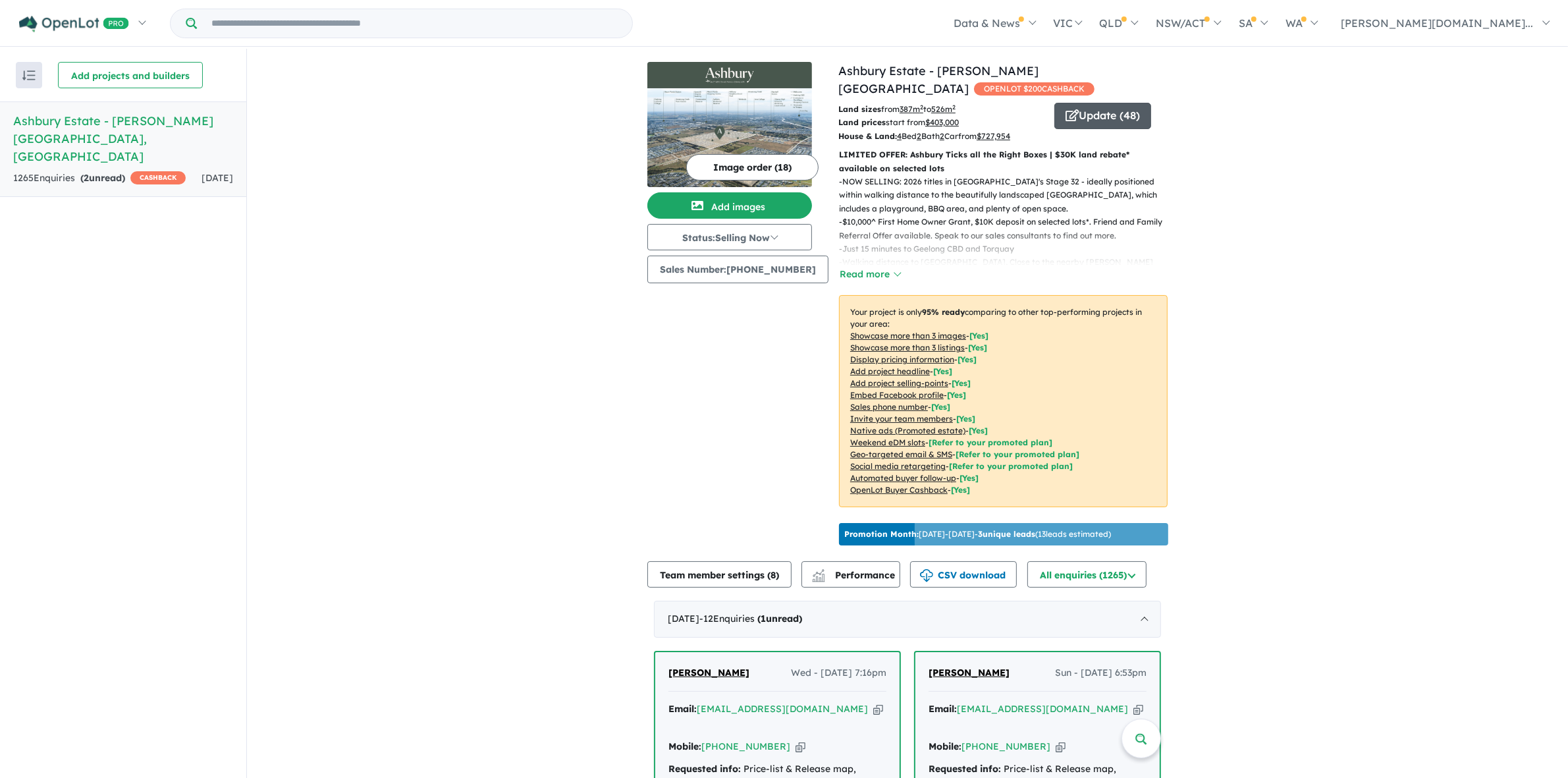
click at [1067, 110] on icon "button" at bounding box center [1072, 115] width 13 height 12
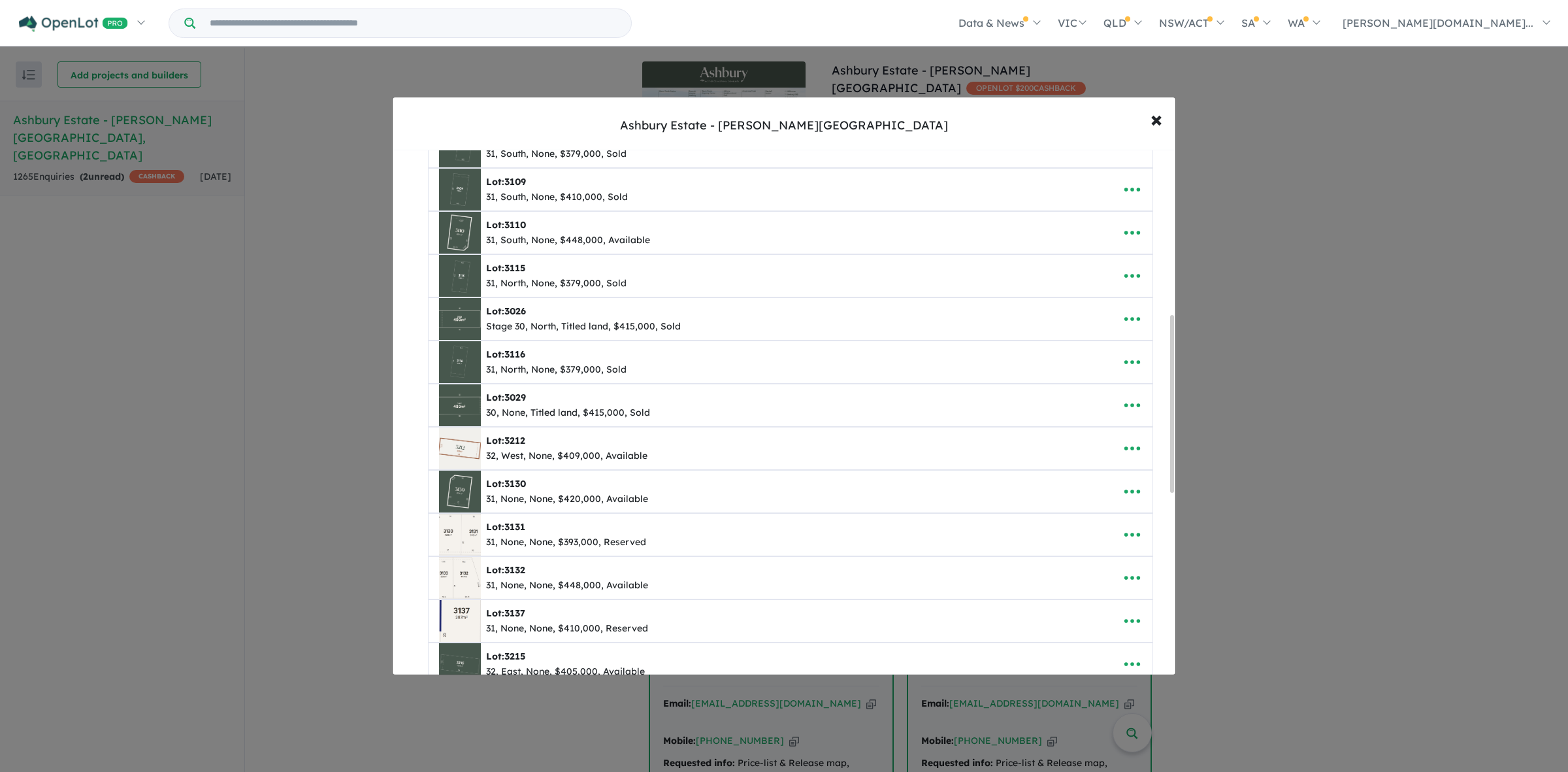
scroll to position [571, 0]
